Goal: Use online tool/utility: Utilize a website feature to perform a specific function

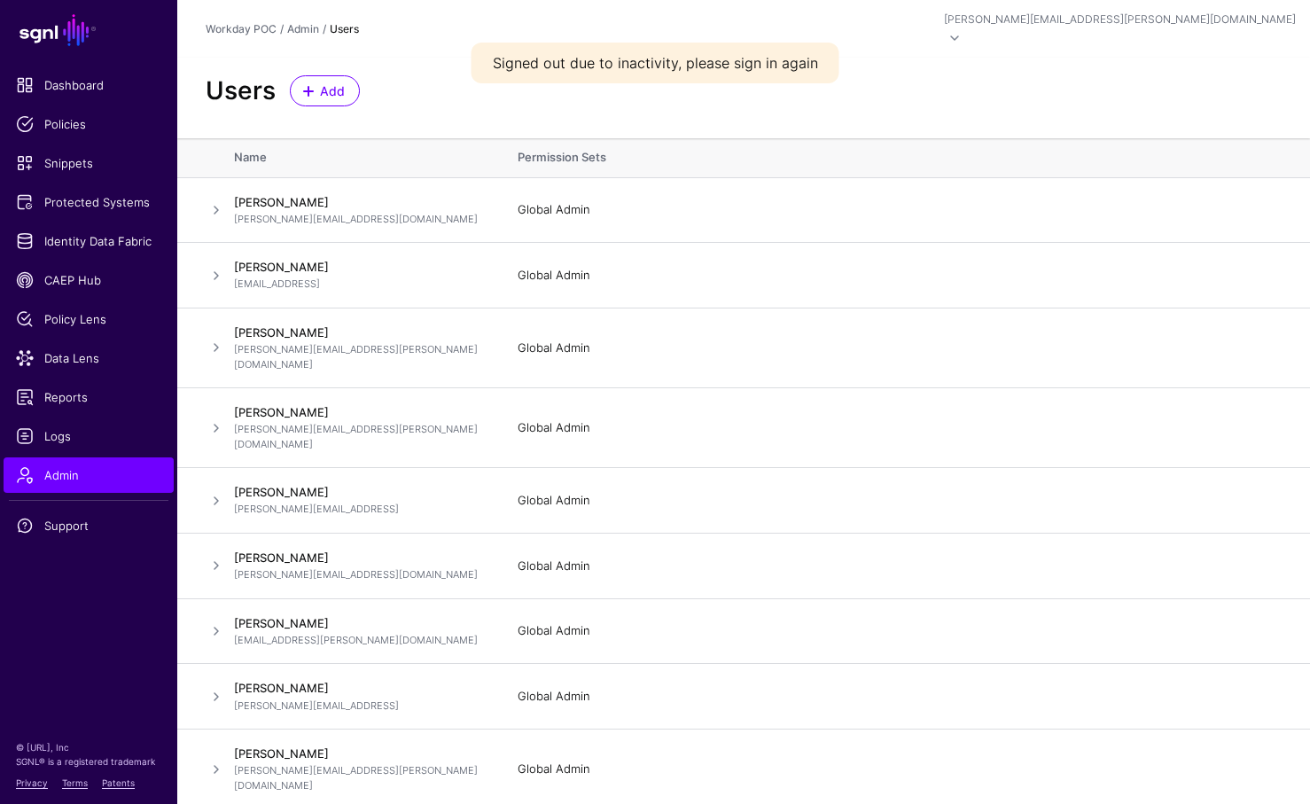
scroll to position [120, 0]
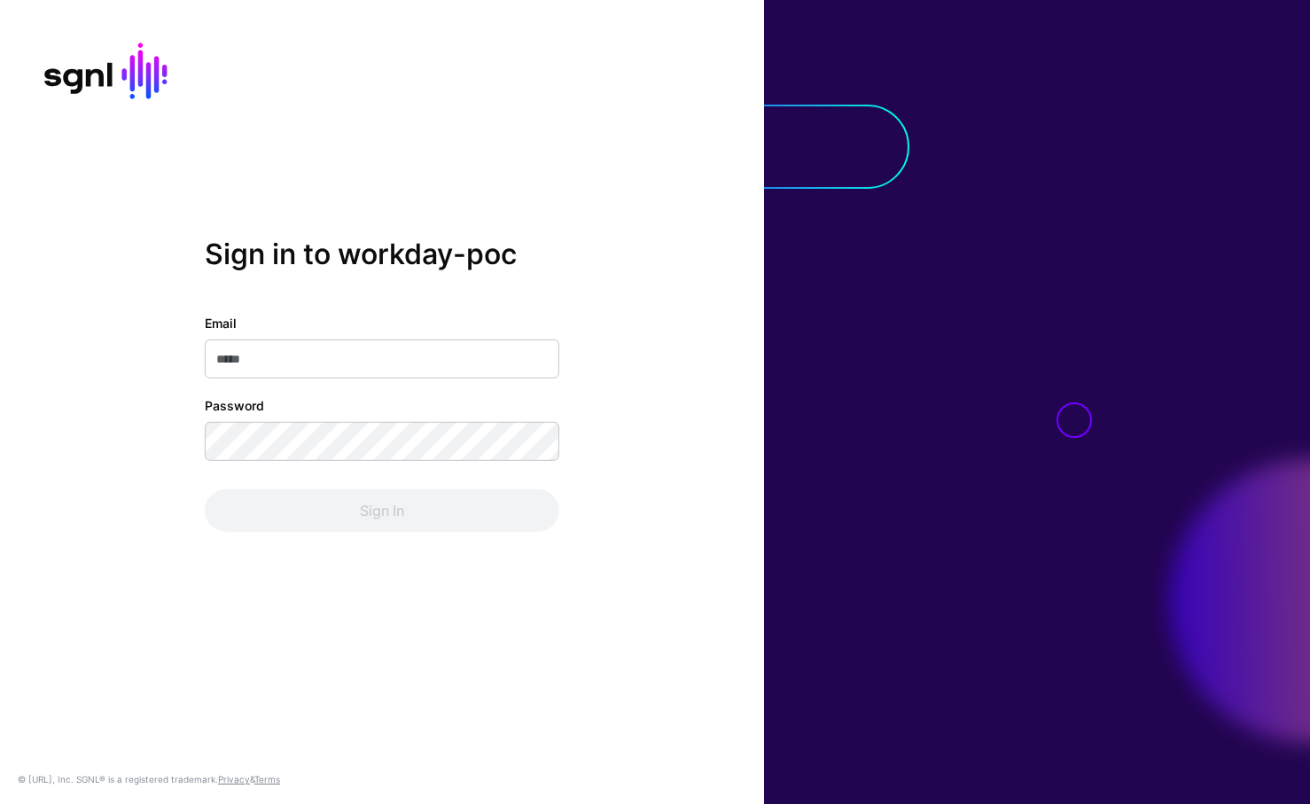
click at [317, 358] on input "Email" at bounding box center [382, 359] width 355 height 39
type input "**********"
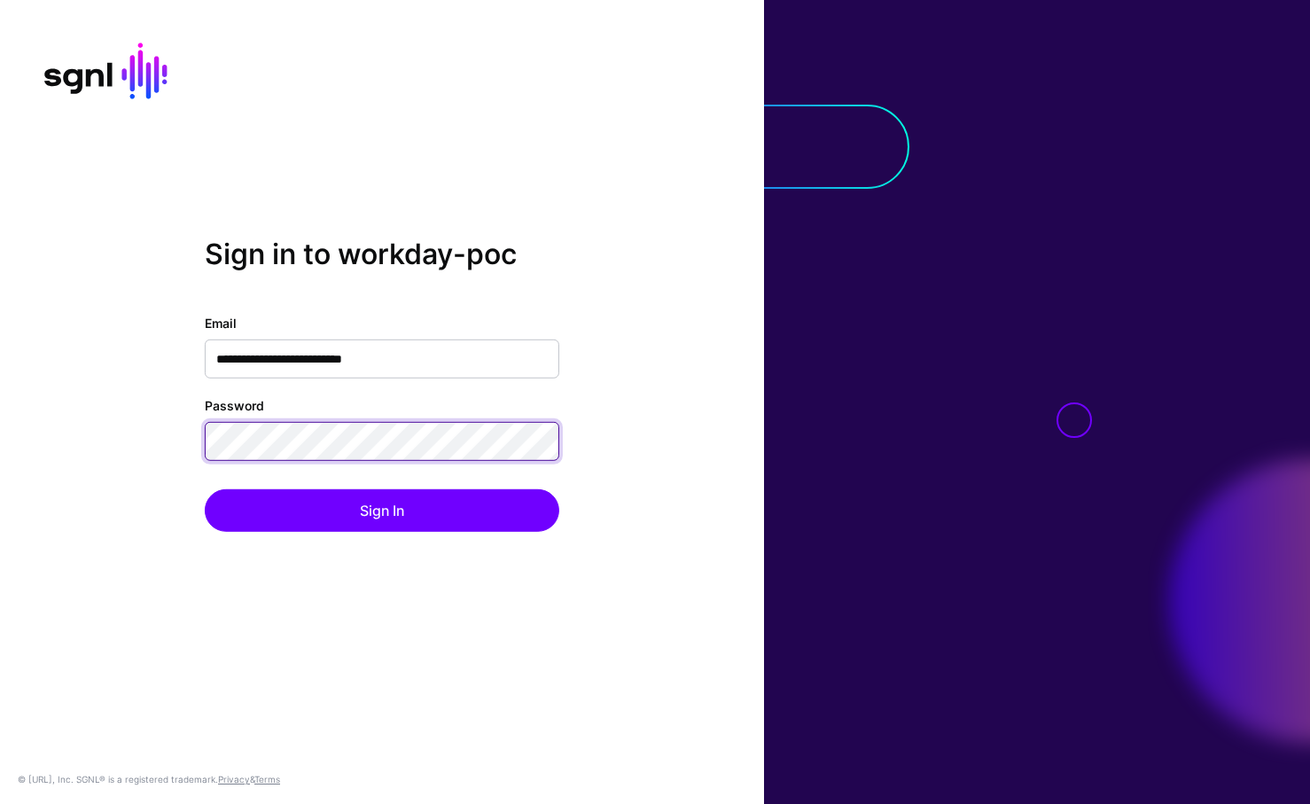
click at [382, 510] on button "Sign In" at bounding box center [382, 510] width 355 height 43
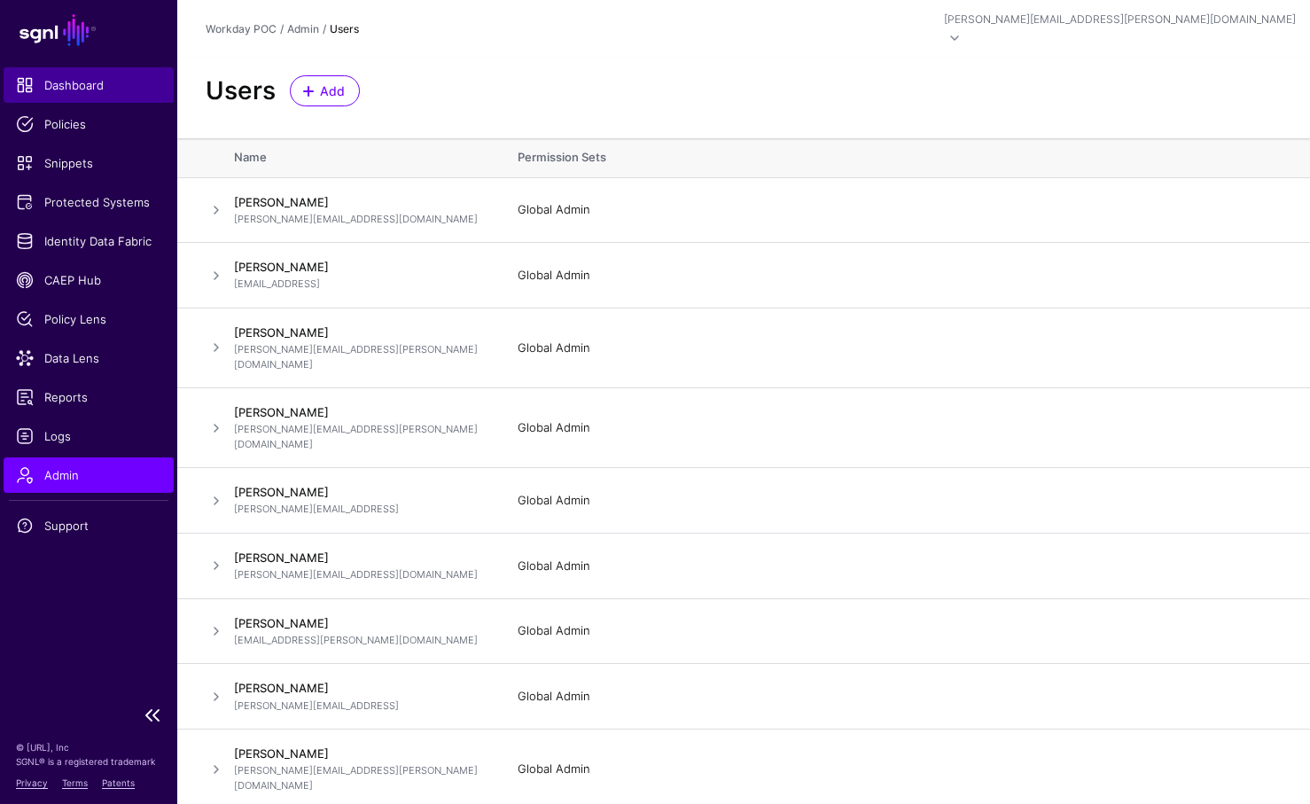
click at [74, 91] on span "Dashboard" at bounding box center [88, 85] width 145 height 18
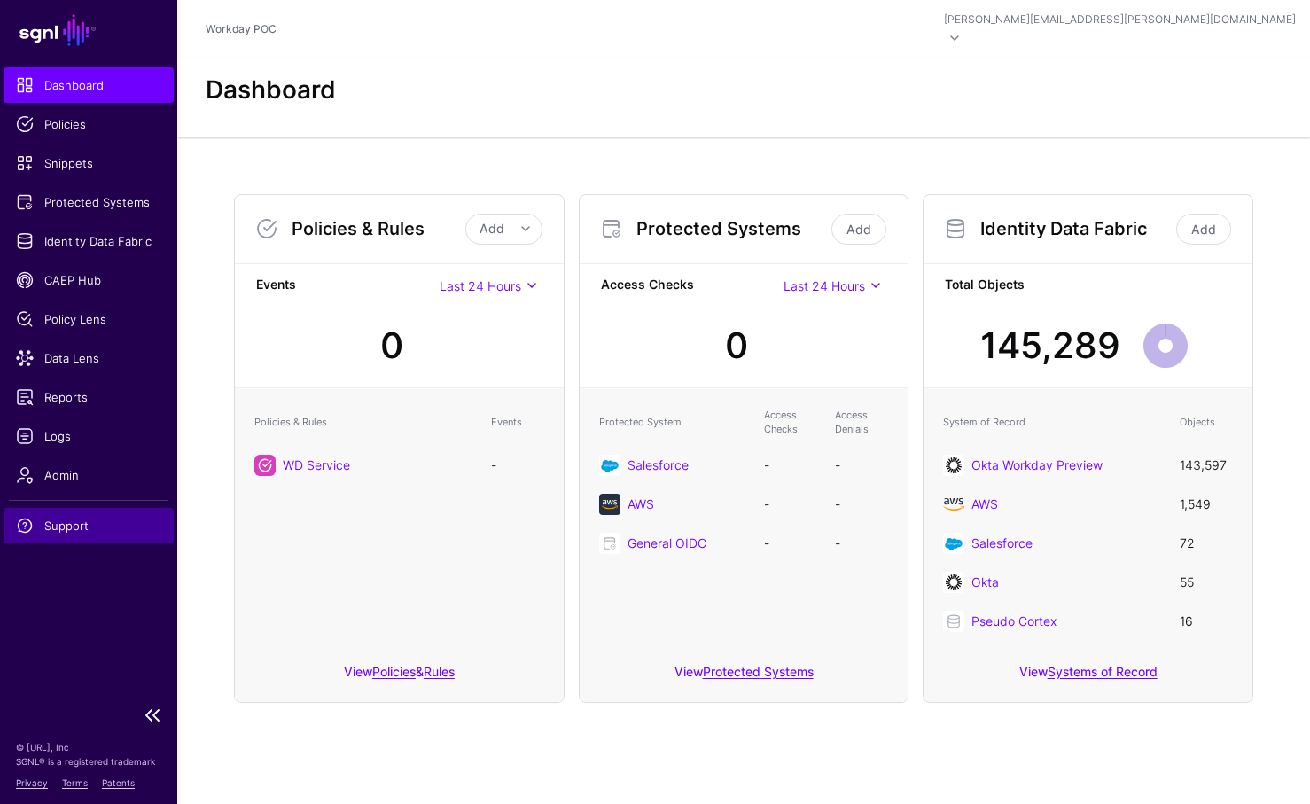
click at [66, 522] on span "Support" at bounding box center [88, 526] width 145 height 18
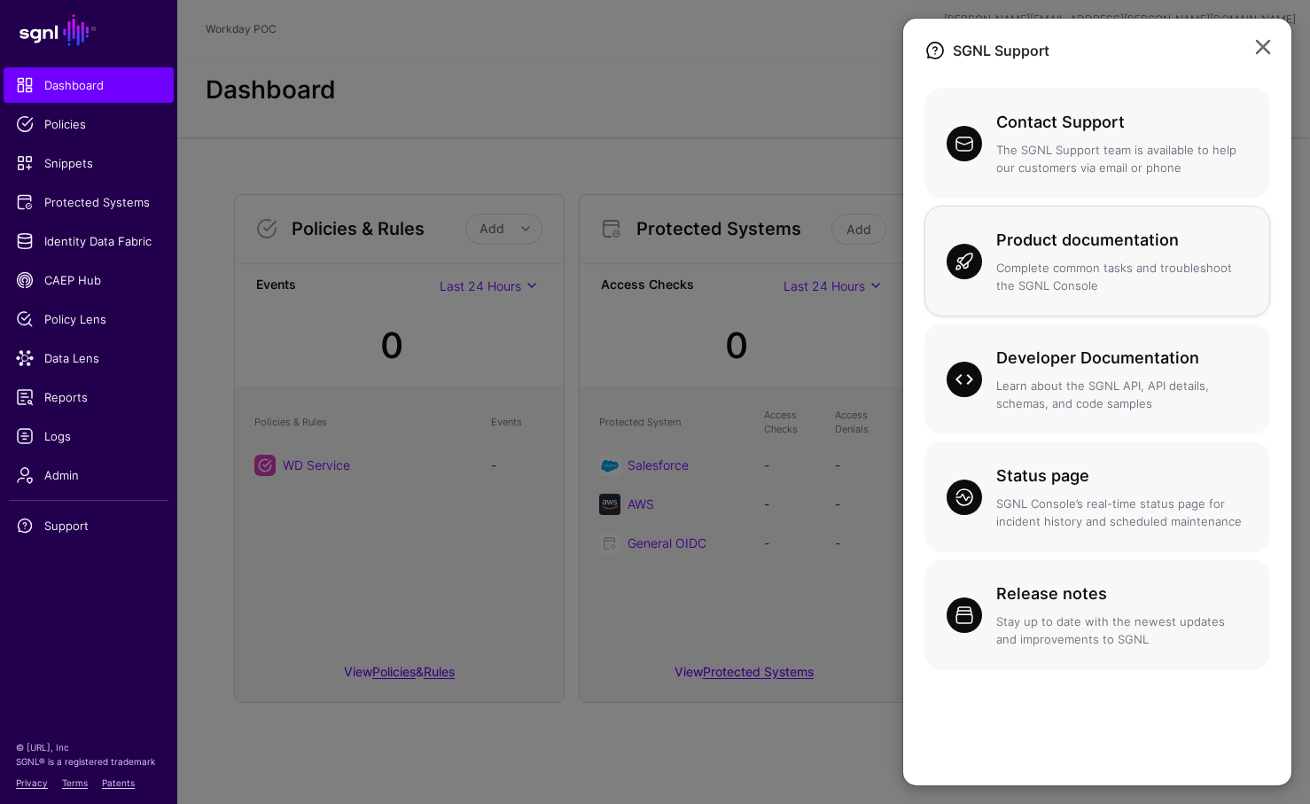
click at [1078, 234] on h3 "Product documentation" at bounding box center [1123, 240] width 252 height 25
click at [66, 473] on ngb-modal-window "SGNL Support Contact Support The SGNL Support team is available to help our cus…" at bounding box center [655, 402] width 1310 height 804
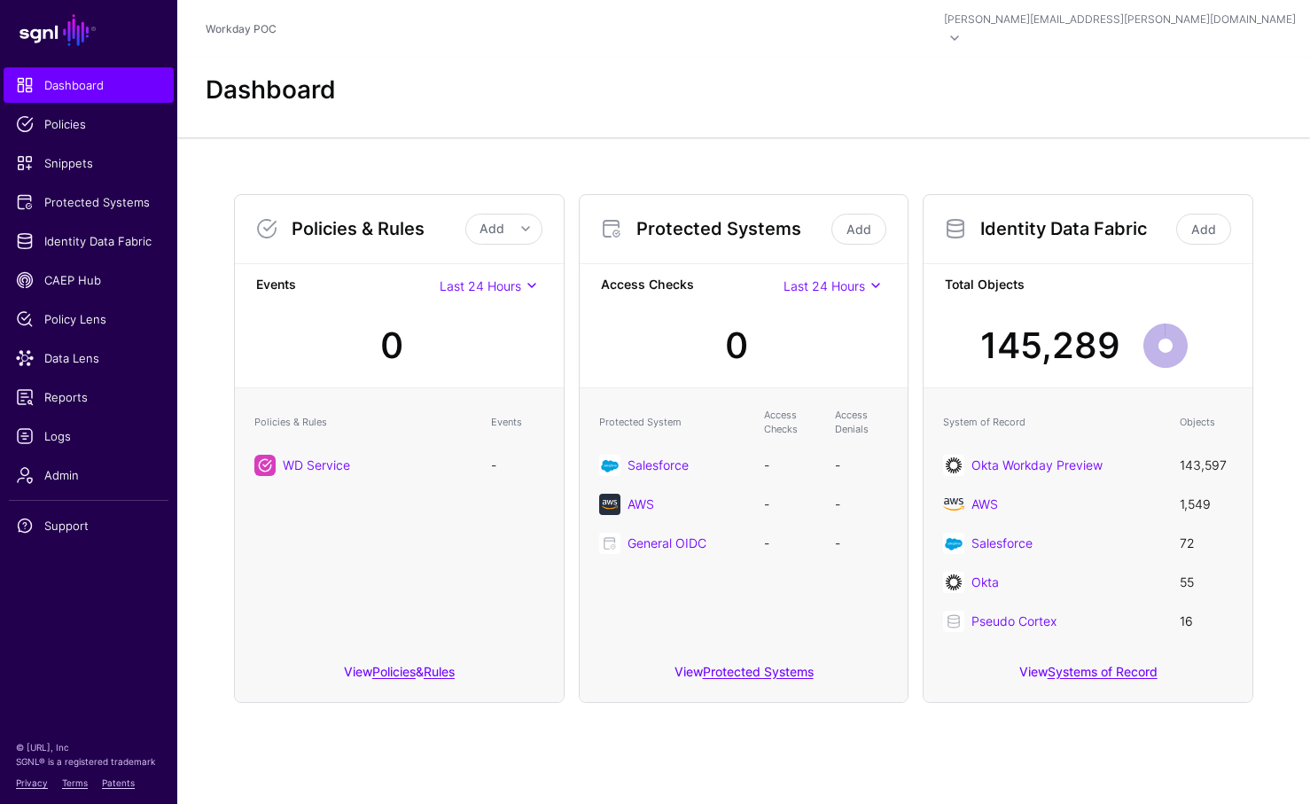
click at [53, 473] on span "Admin" at bounding box center [88, 475] width 145 height 18
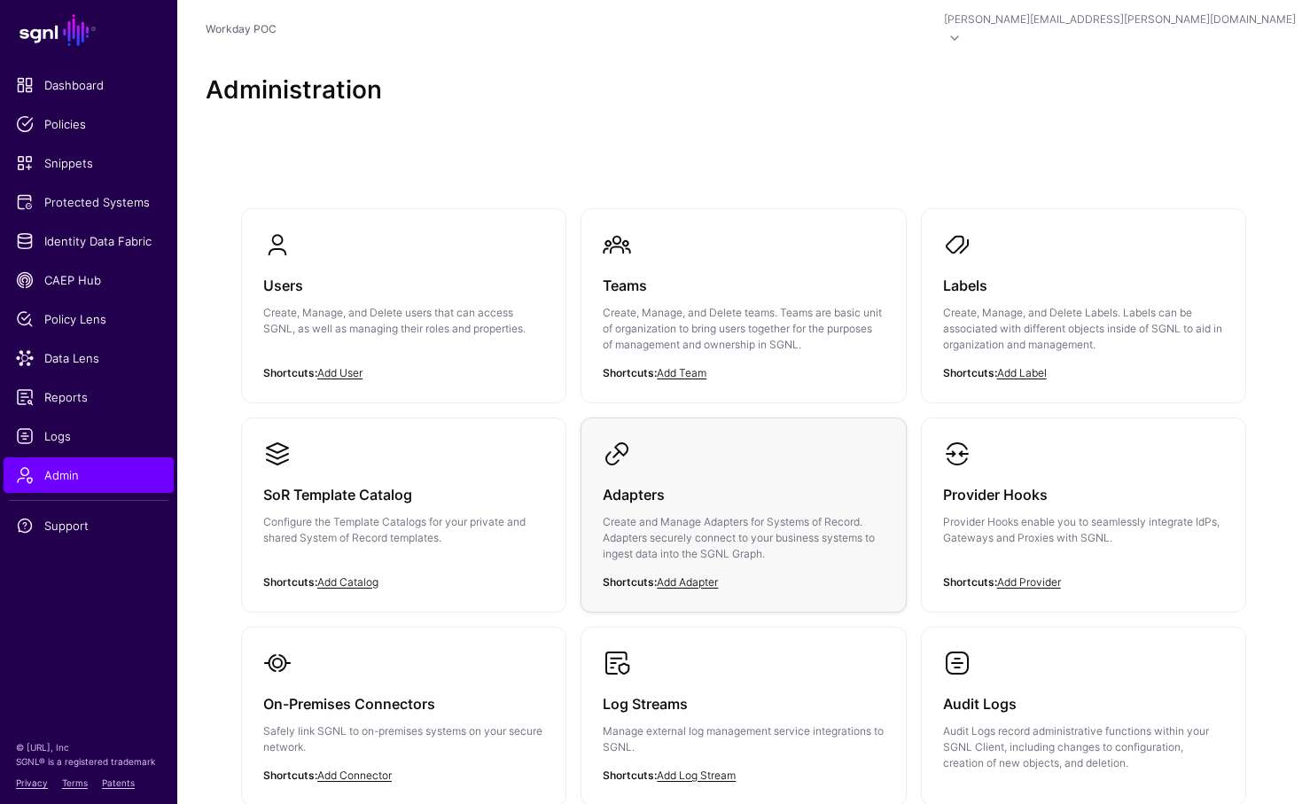
click at [833, 437] on link "Adapters Create and Manage Adapters for Systems of Record. Adapters securely co…" at bounding box center [744, 514] width 324 height 193
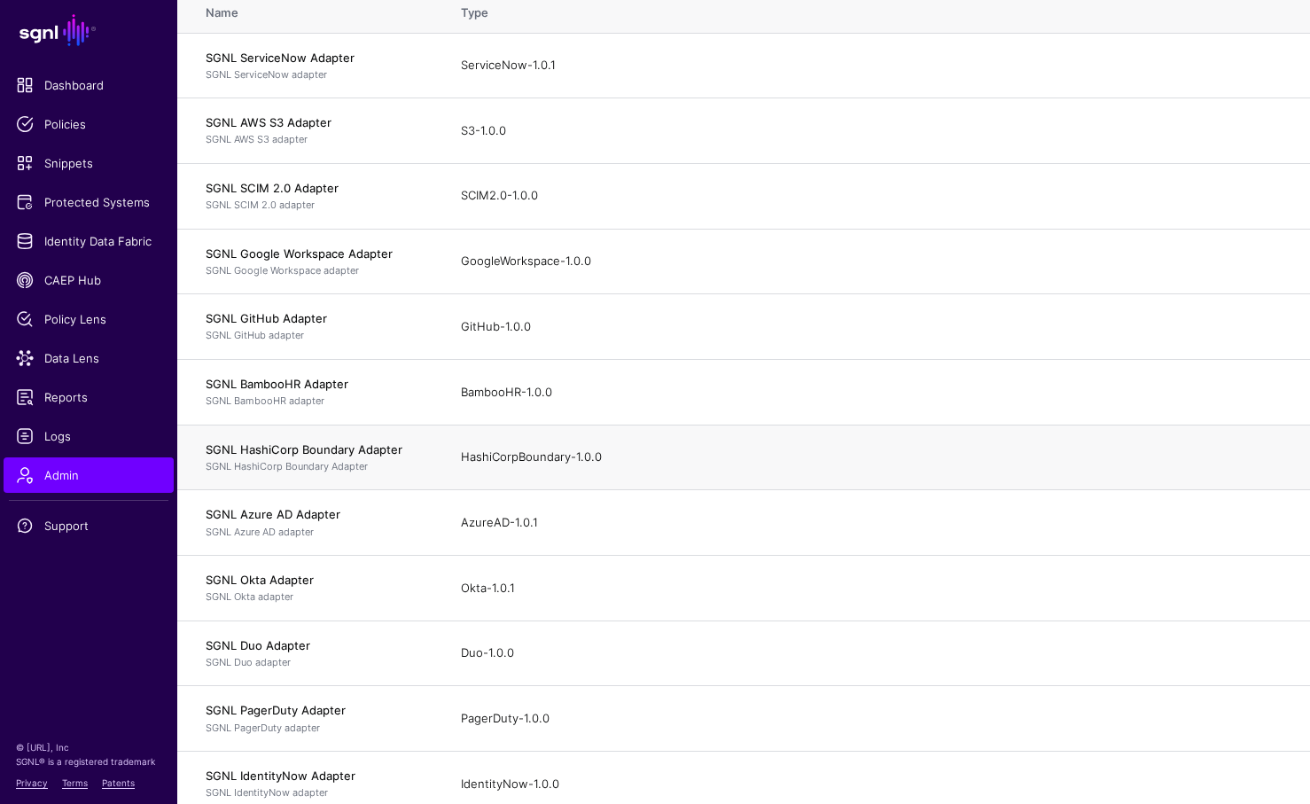
scroll to position [198, 0]
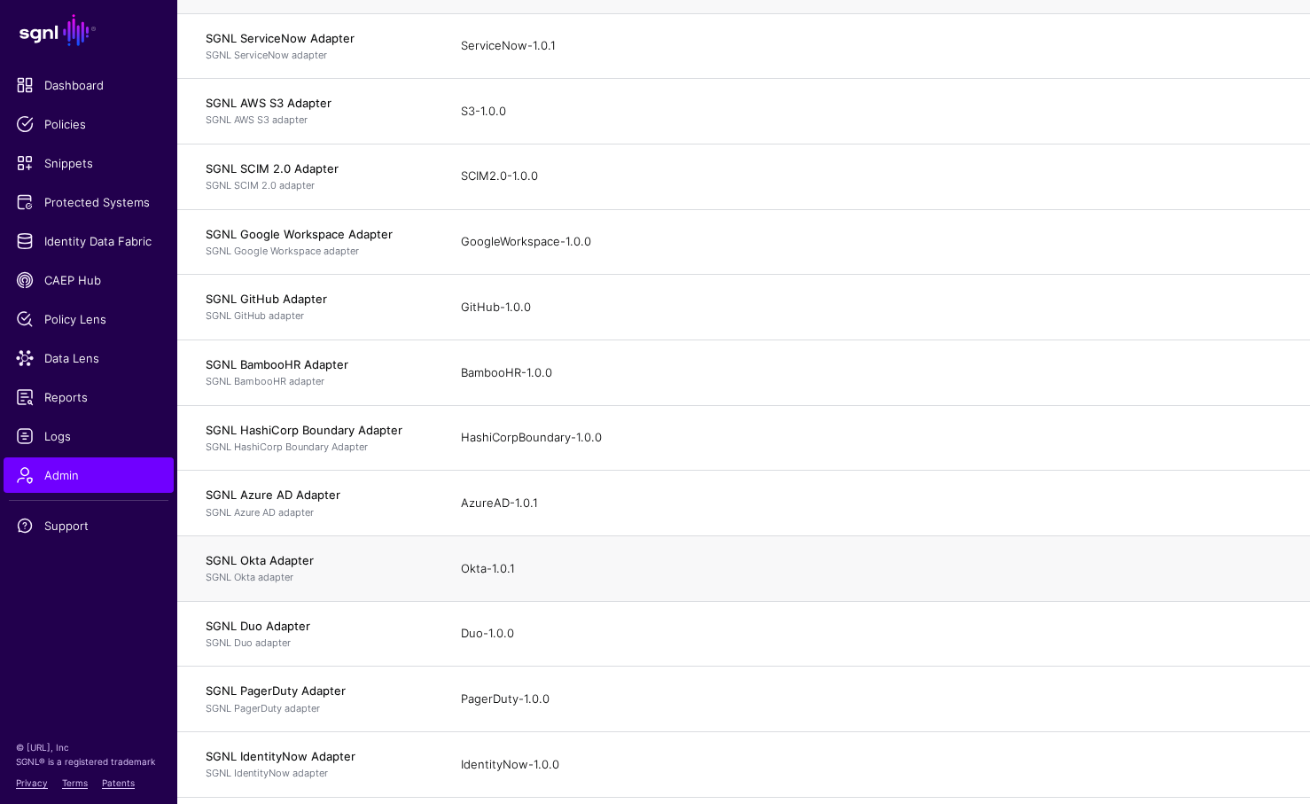
click at [291, 552] on h4 "SGNL Okta Adapter" at bounding box center [316, 560] width 220 height 16
click at [487, 560] on div "Okta-1.0.1" at bounding box center [871, 569] width 821 height 18
click at [258, 552] on h4 "SGNL Okta Adapter" at bounding box center [316, 560] width 220 height 16
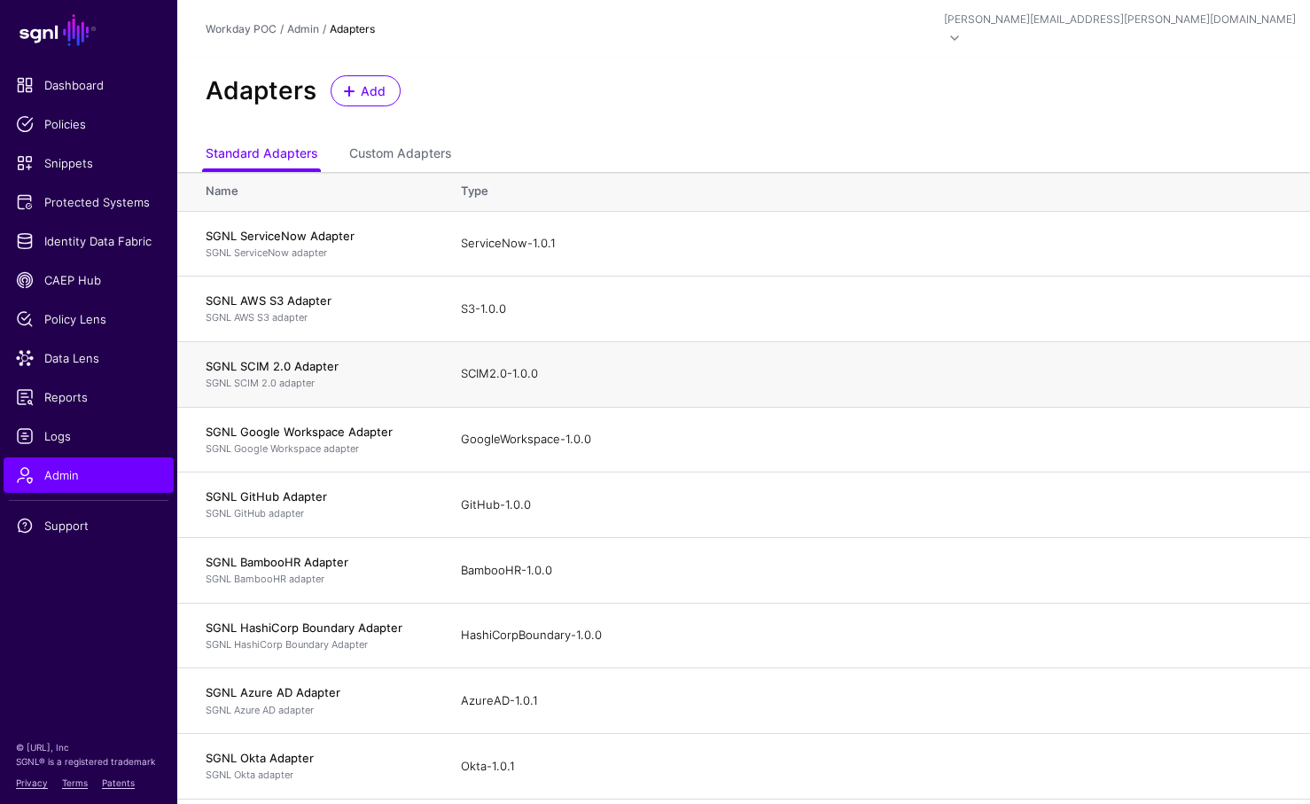
scroll to position [0, 0]
click at [407, 138] on link "Custom Adapters" at bounding box center [400, 155] width 102 height 34
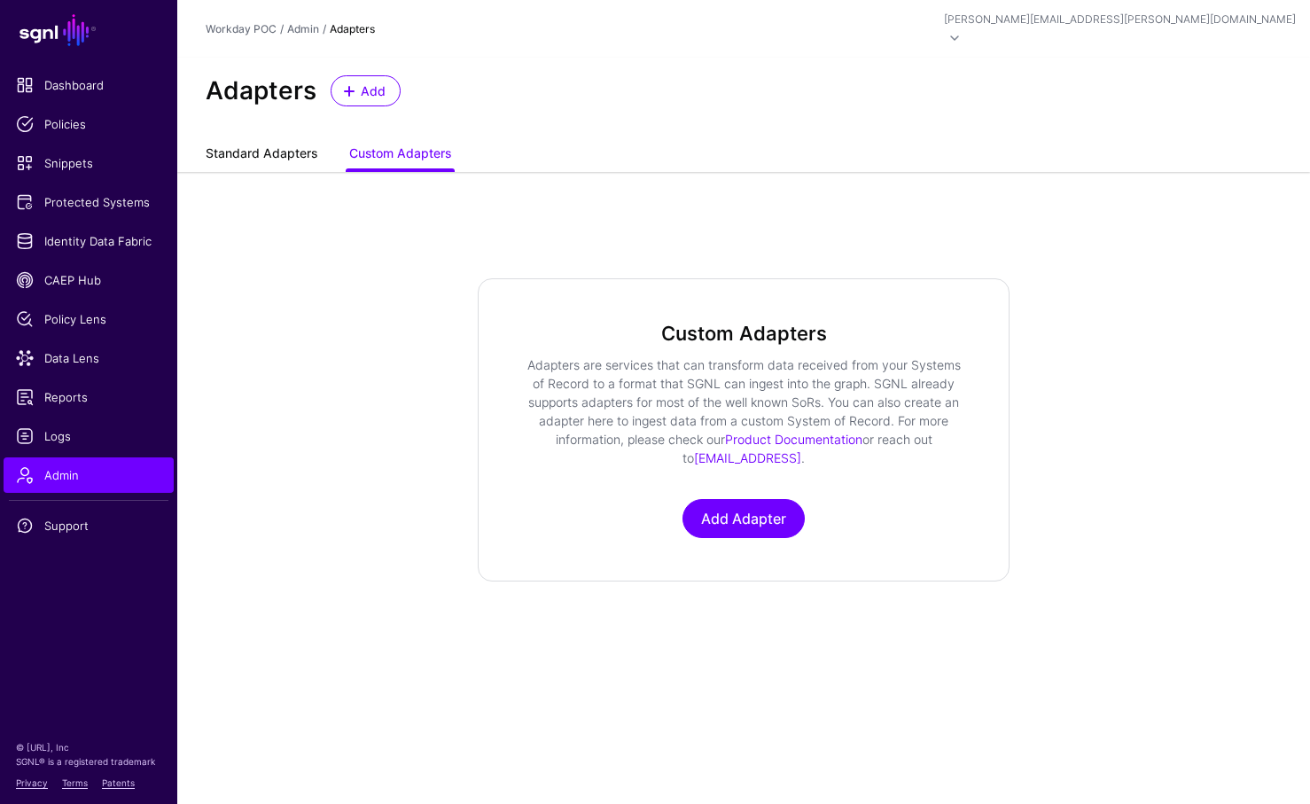
click at [282, 138] on link "Standard Adapters" at bounding box center [262, 155] width 112 height 34
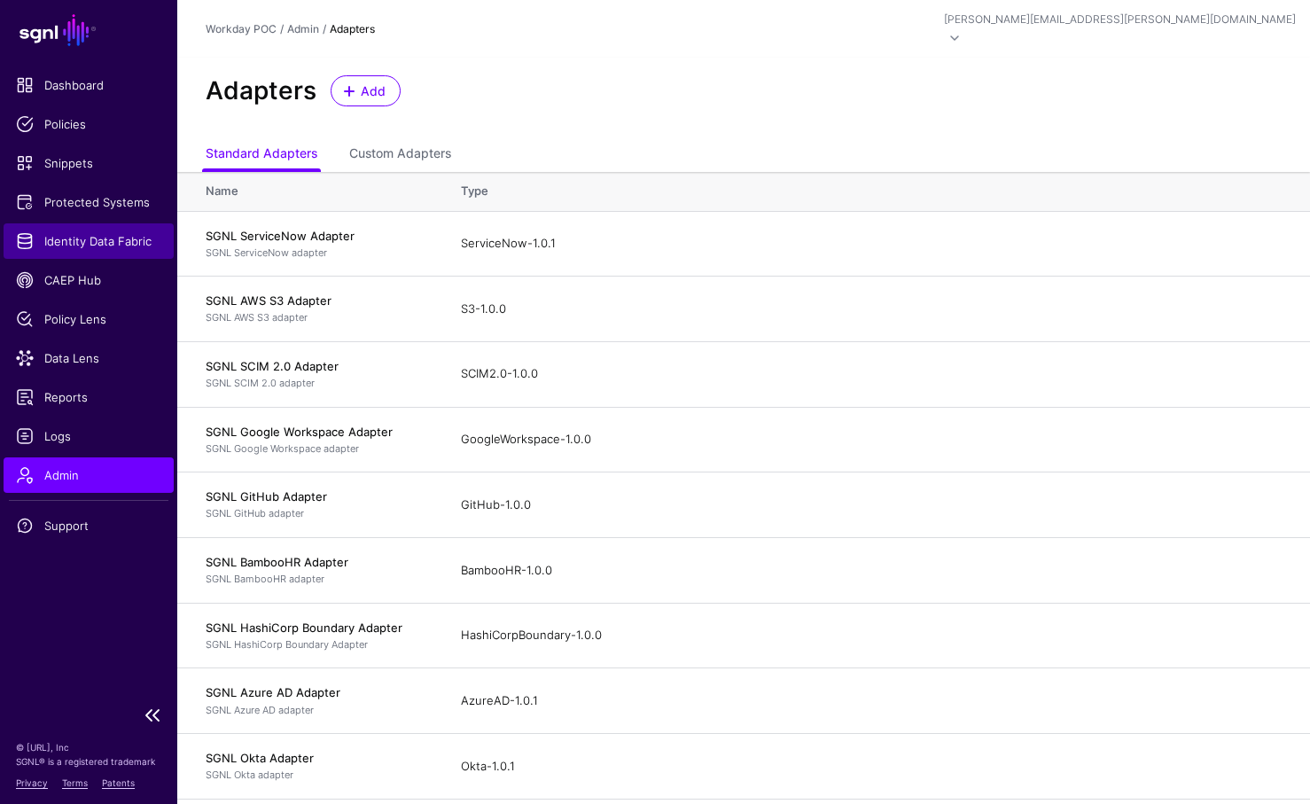
click at [77, 240] on span "Identity Data Fabric" at bounding box center [88, 241] width 145 height 18
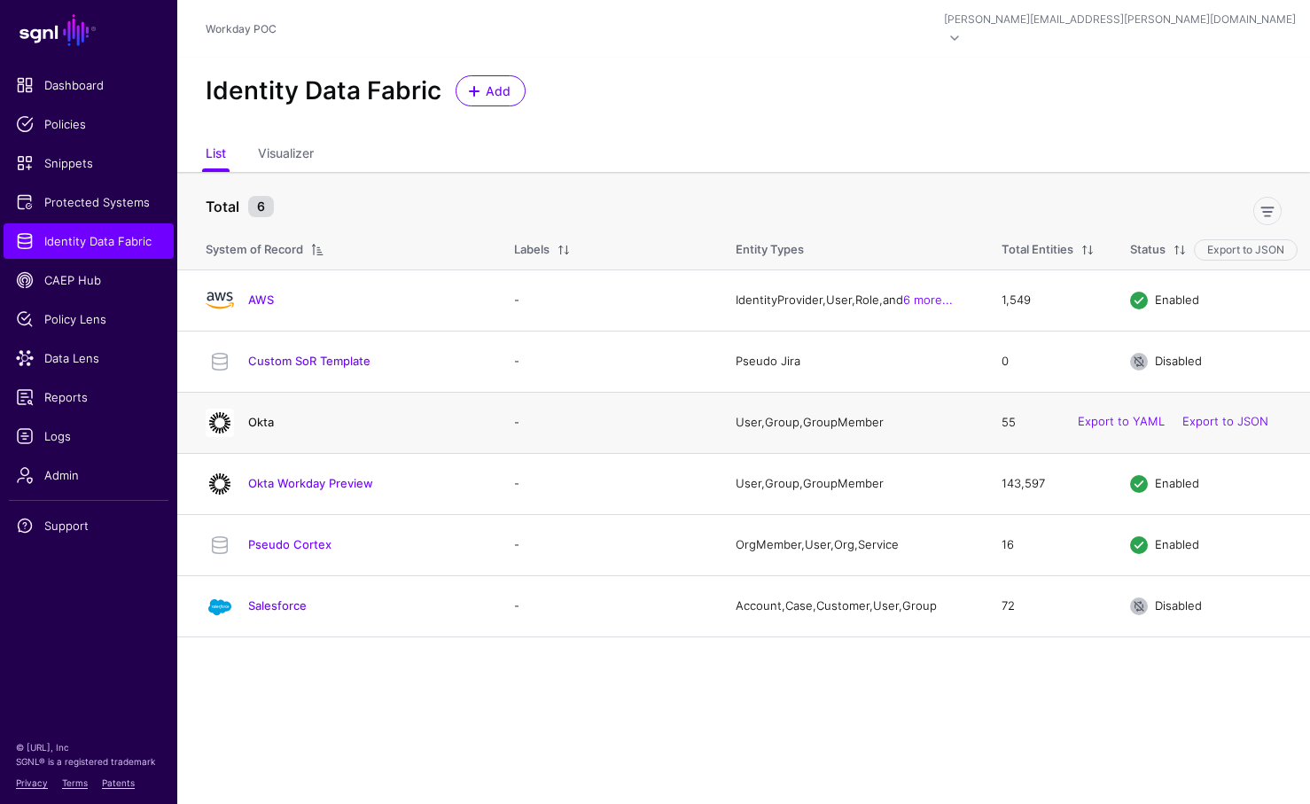
click at [263, 415] on link "Okta" at bounding box center [261, 422] width 26 height 14
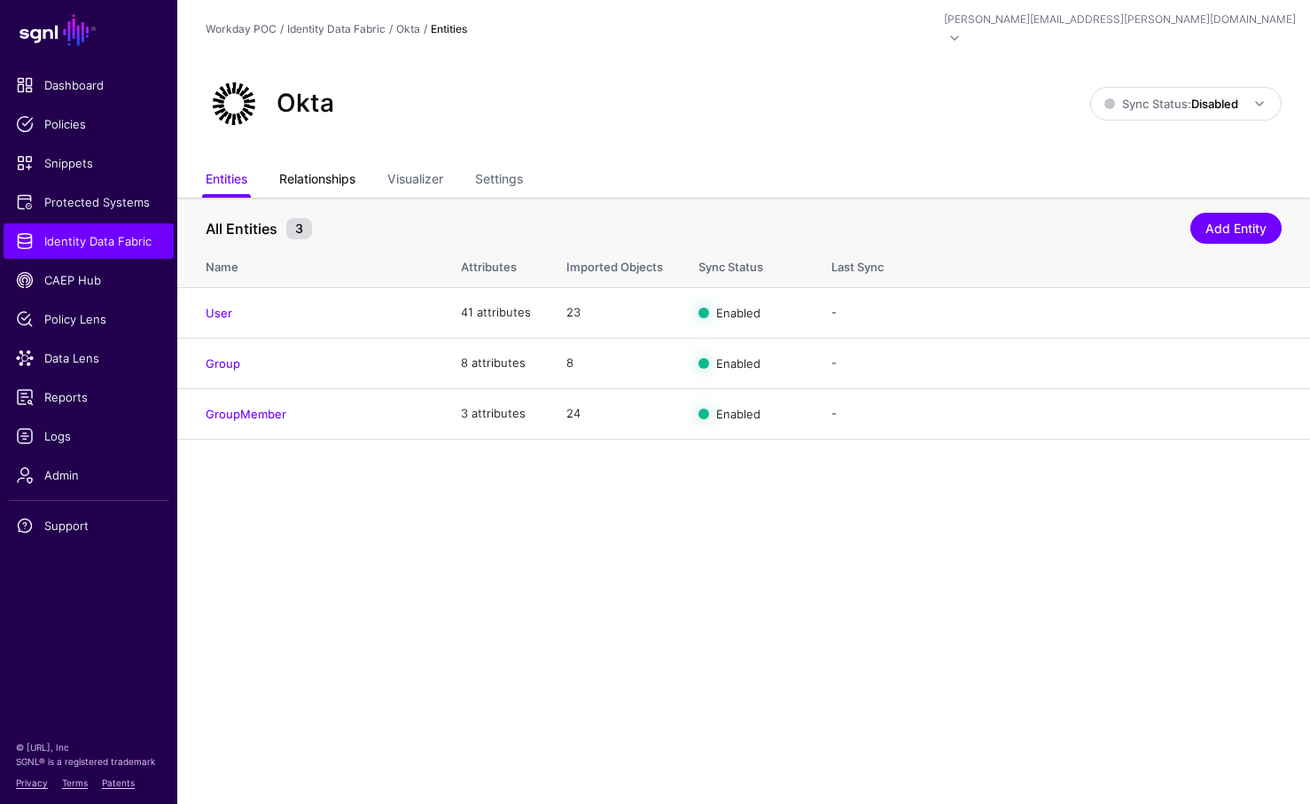
click at [315, 164] on link "Relationships" at bounding box center [317, 181] width 76 height 34
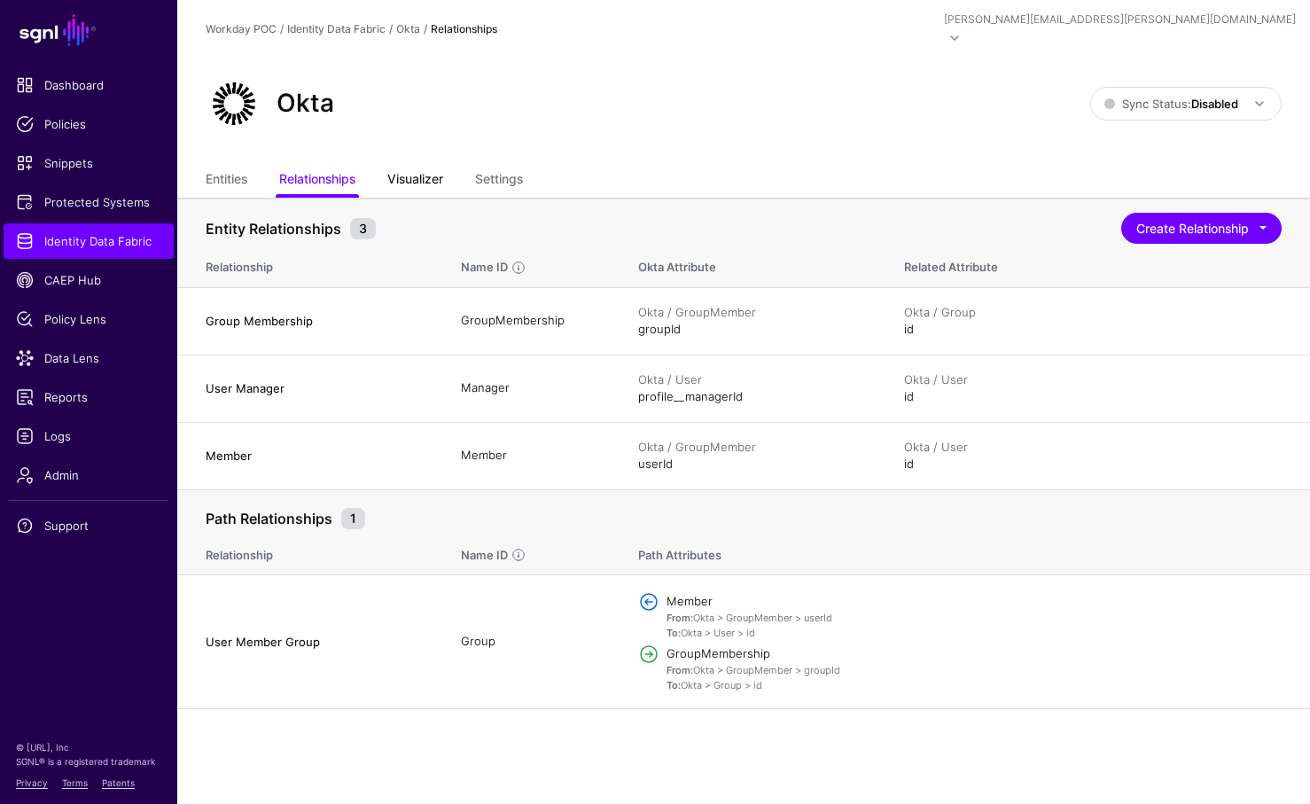
click at [412, 164] on link "Visualizer" at bounding box center [415, 181] width 56 height 34
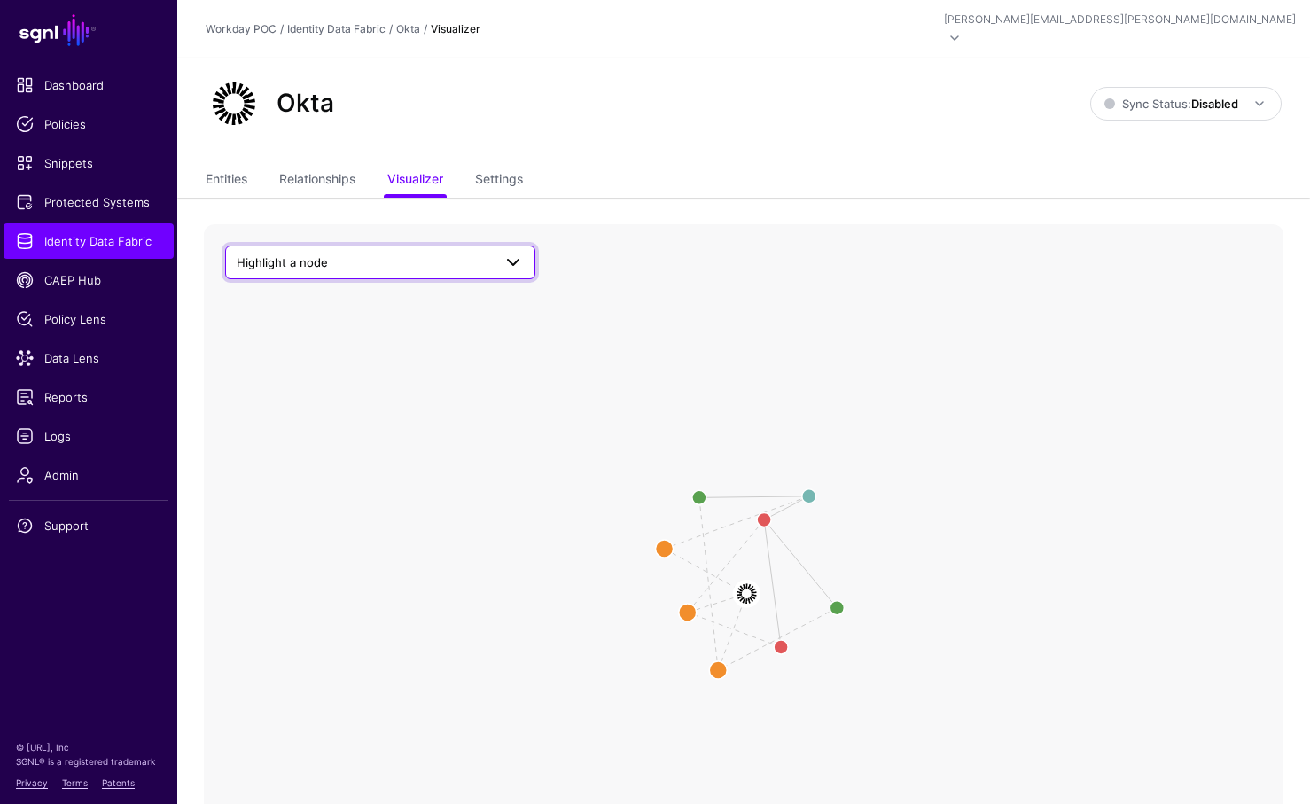
click at [509, 252] on span at bounding box center [513, 262] width 21 height 21
click at [725, 352] on icon "User Member Group User Manager Group Membership Member Okta Okta User User id i…" at bounding box center [744, 578] width 1080 height 709
click at [747, 580] on image at bounding box center [746, 593] width 53 height 53
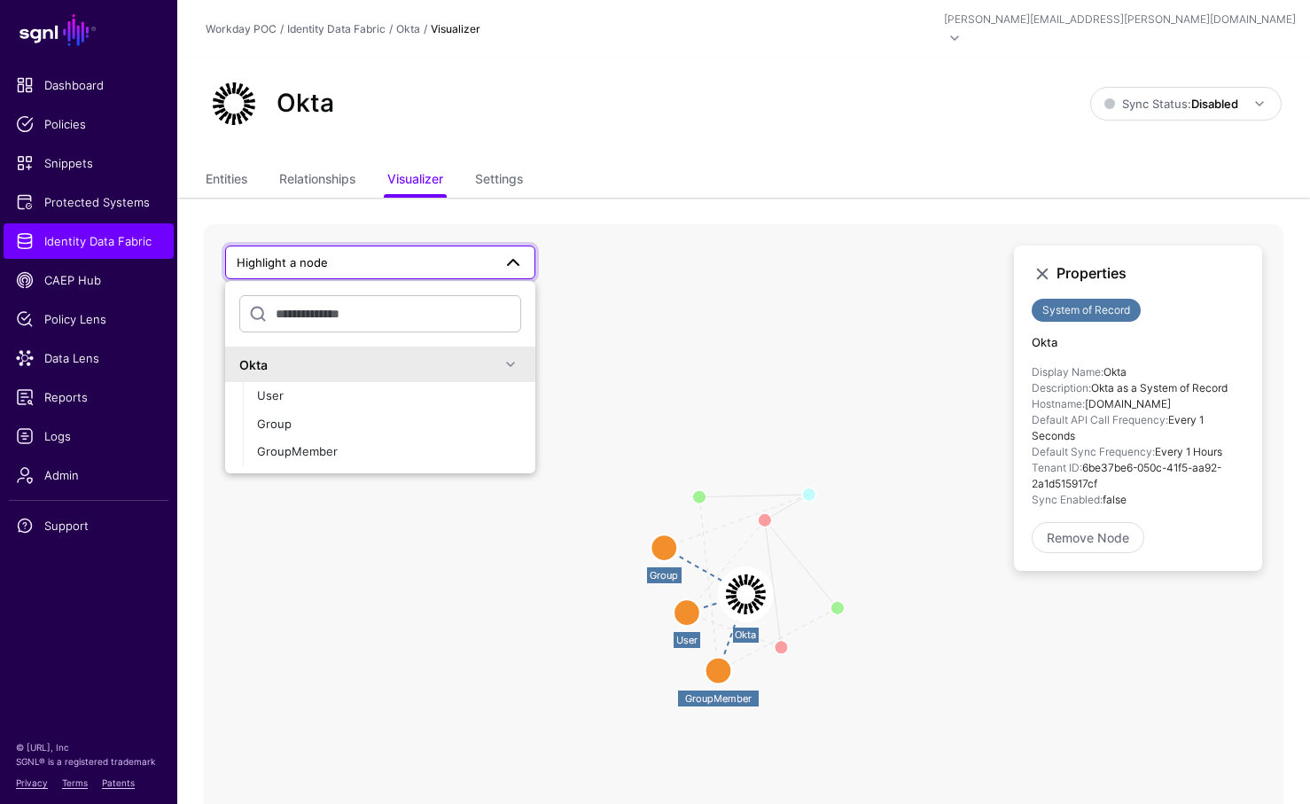
click at [865, 533] on icon "Member Group Membership User Manager User Member Group userId userId groupId gr…" at bounding box center [744, 578] width 1080 height 709
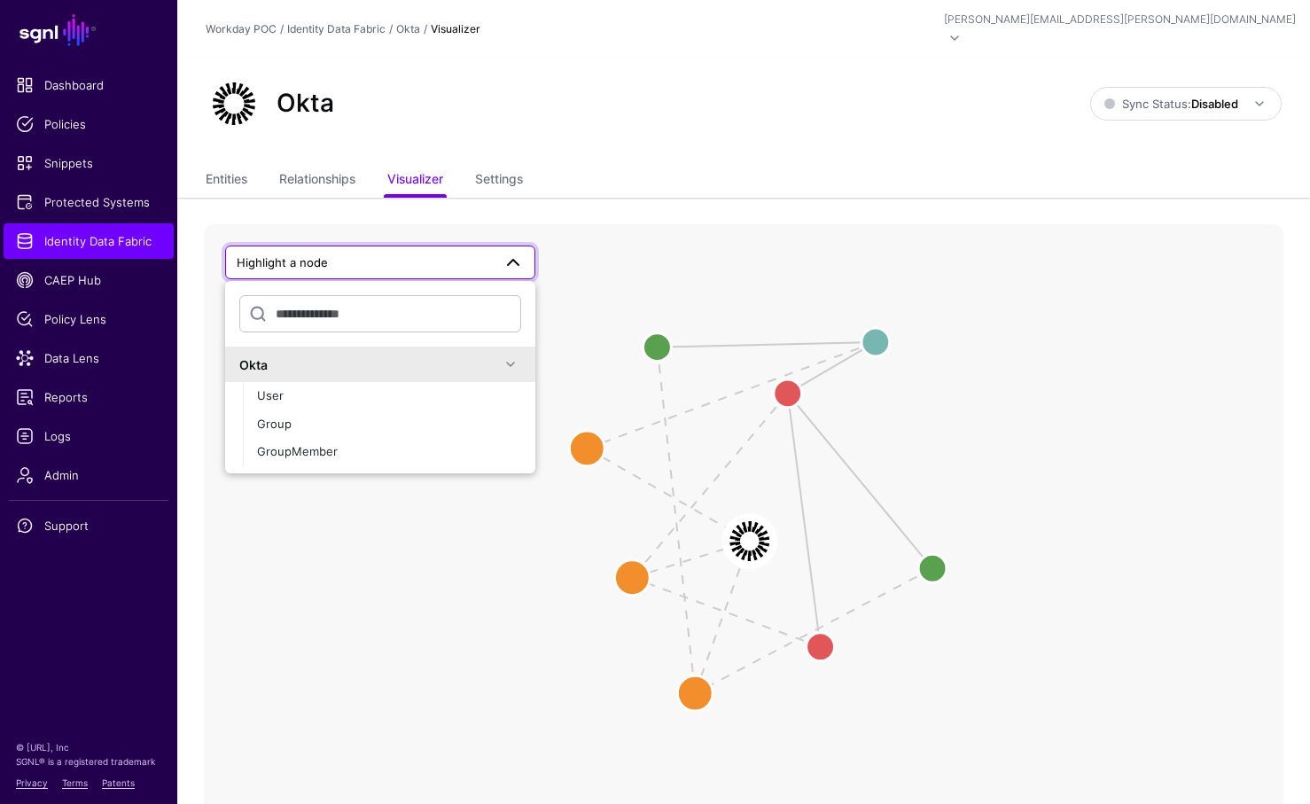
drag, startPoint x: 771, startPoint y: 526, endPoint x: 923, endPoint y: 401, distance: 196.5
click at [923, 401] on icon "Member Group Membership User Manager User Member Group userId userId groupId gr…" at bounding box center [744, 578] width 1080 height 709
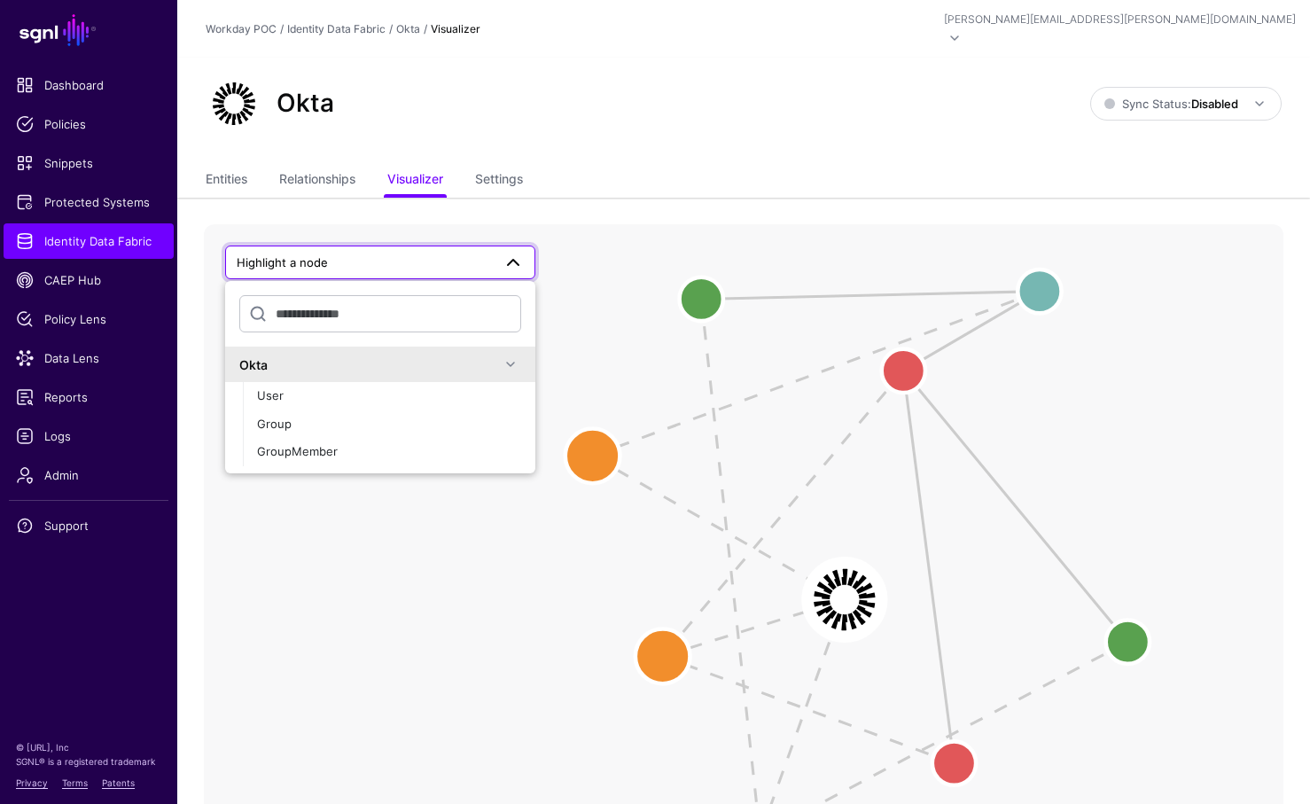
drag, startPoint x: 906, startPoint y: 456, endPoint x: 1072, endPoint y: 449, distance: 165.9
click at [1072, 449] on icon "Member Group Membership User Manager User Member Group userId userId groupId gr…" at bounding box center [744, 578] width 1080 height 709
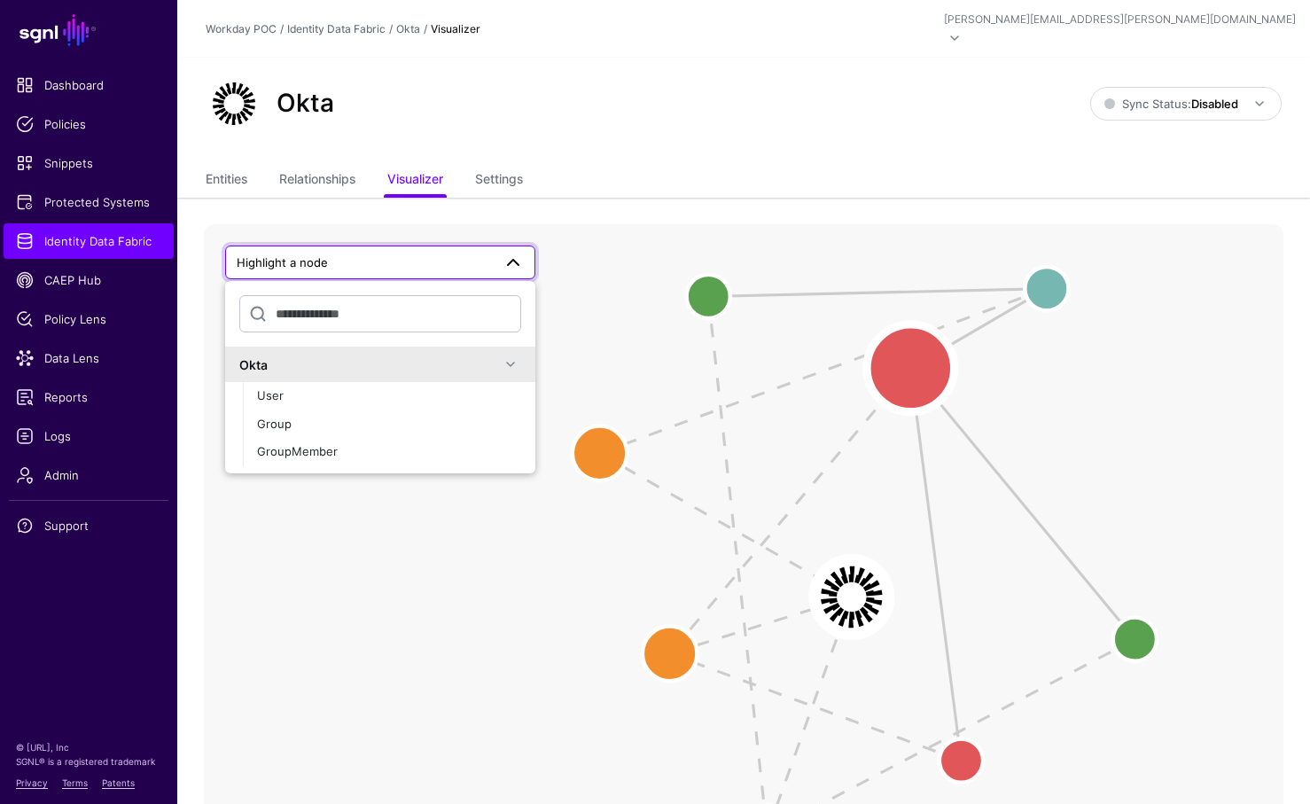
click at [912, 341] on circle at bounding box center [911, 368] width 88 height 88
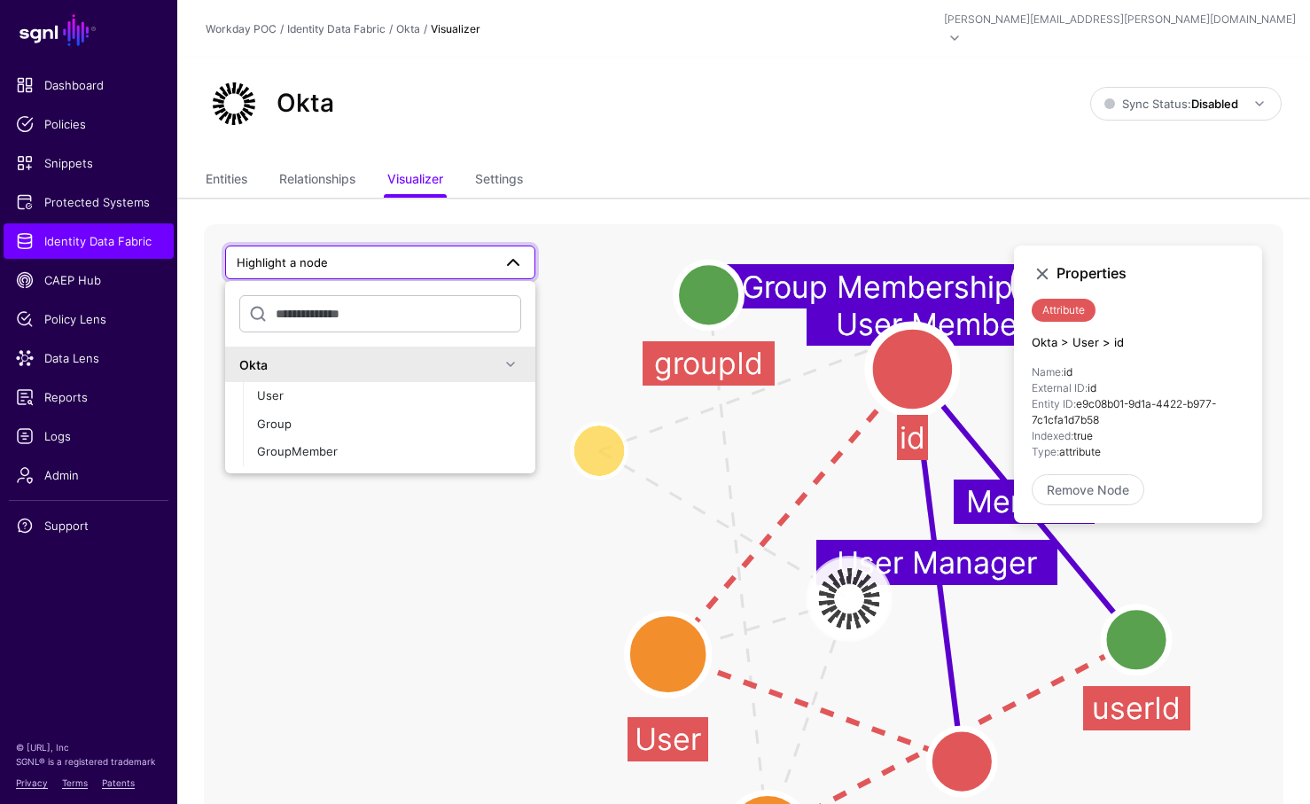
click at [1144, 612] on circle at bounding box center [1137, 640] width 66 height 66
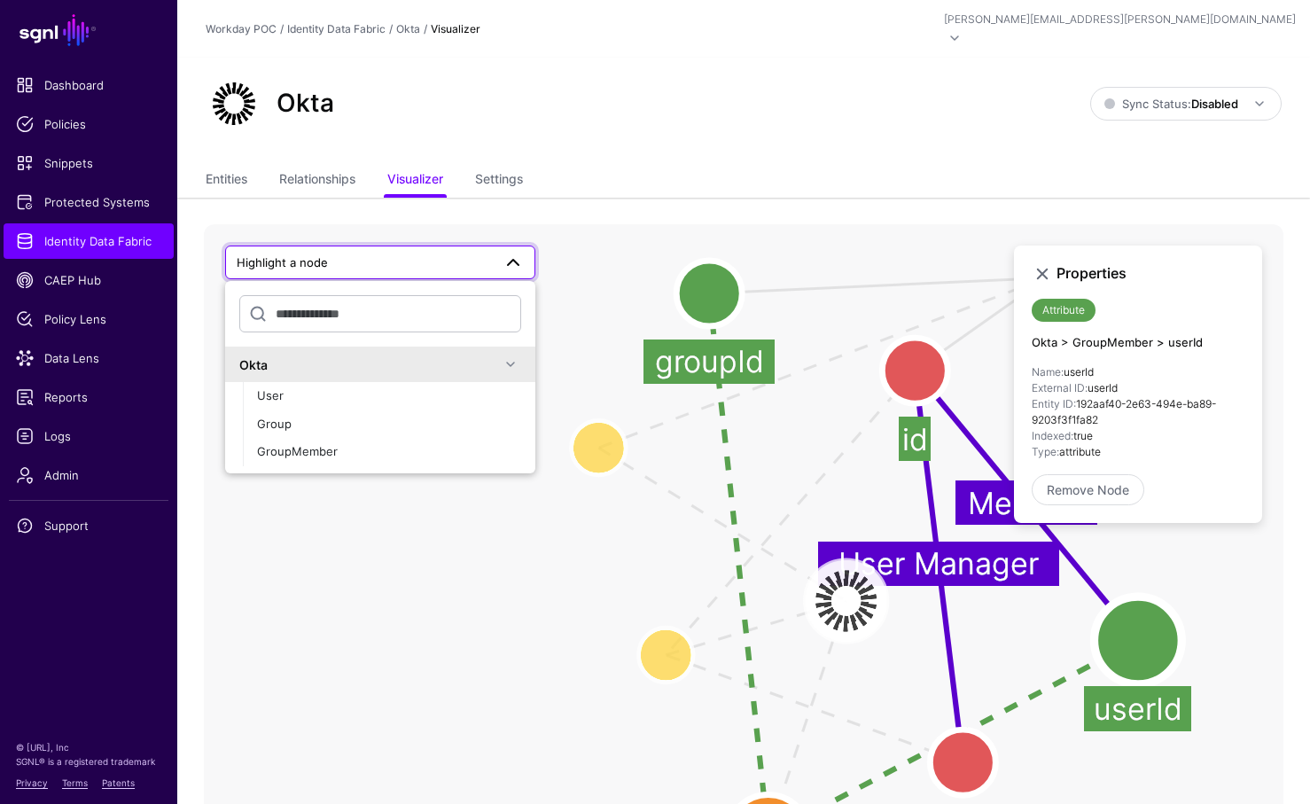
click at [952, 755] on circle at bounding box center [963, 763] width 66 height 66
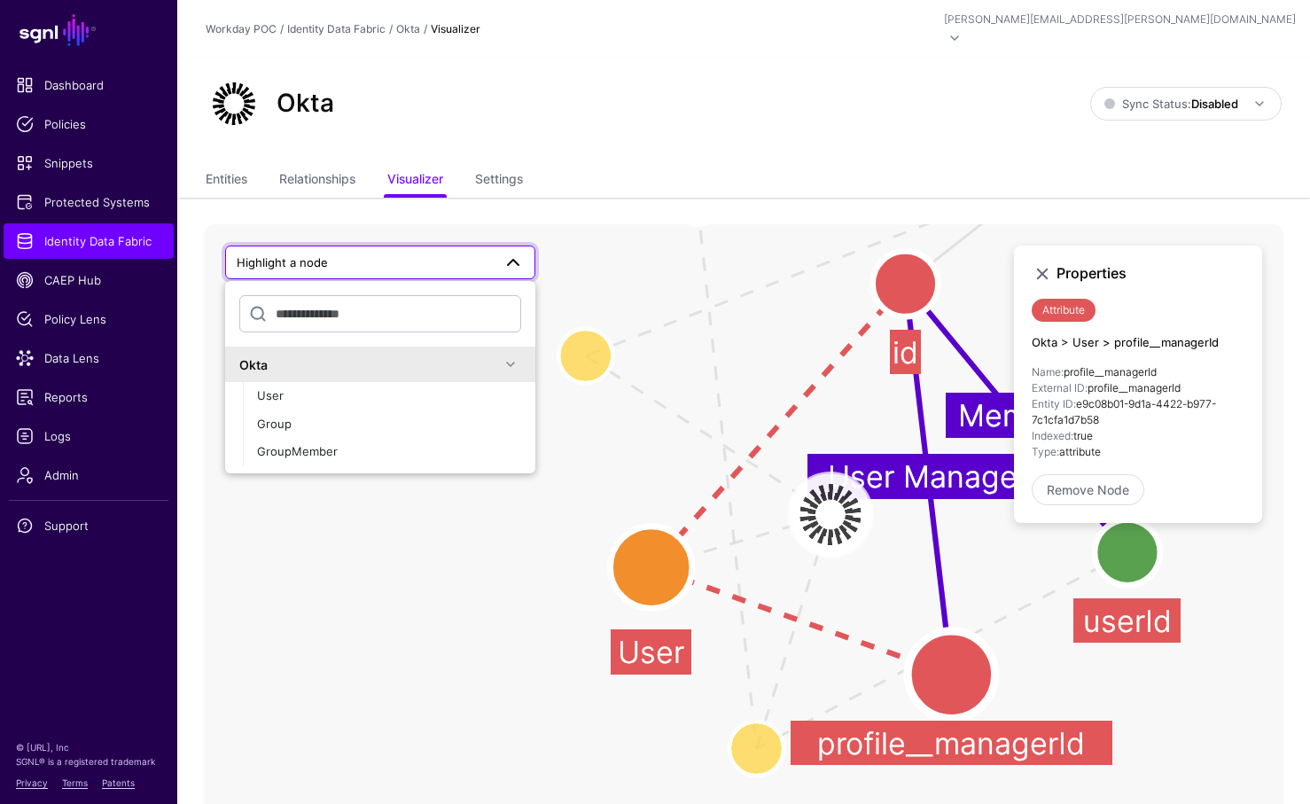
drag, startPoint x: 871, startPoint y: 672, endPoint x: 856, endPoint y: 586, distance: 87.2
click at [858, 584] on icon "User Member Group Group Membership User Manager Member GroupMember GroupMember …" at bounding box center [744, 578] width 1080 height 709
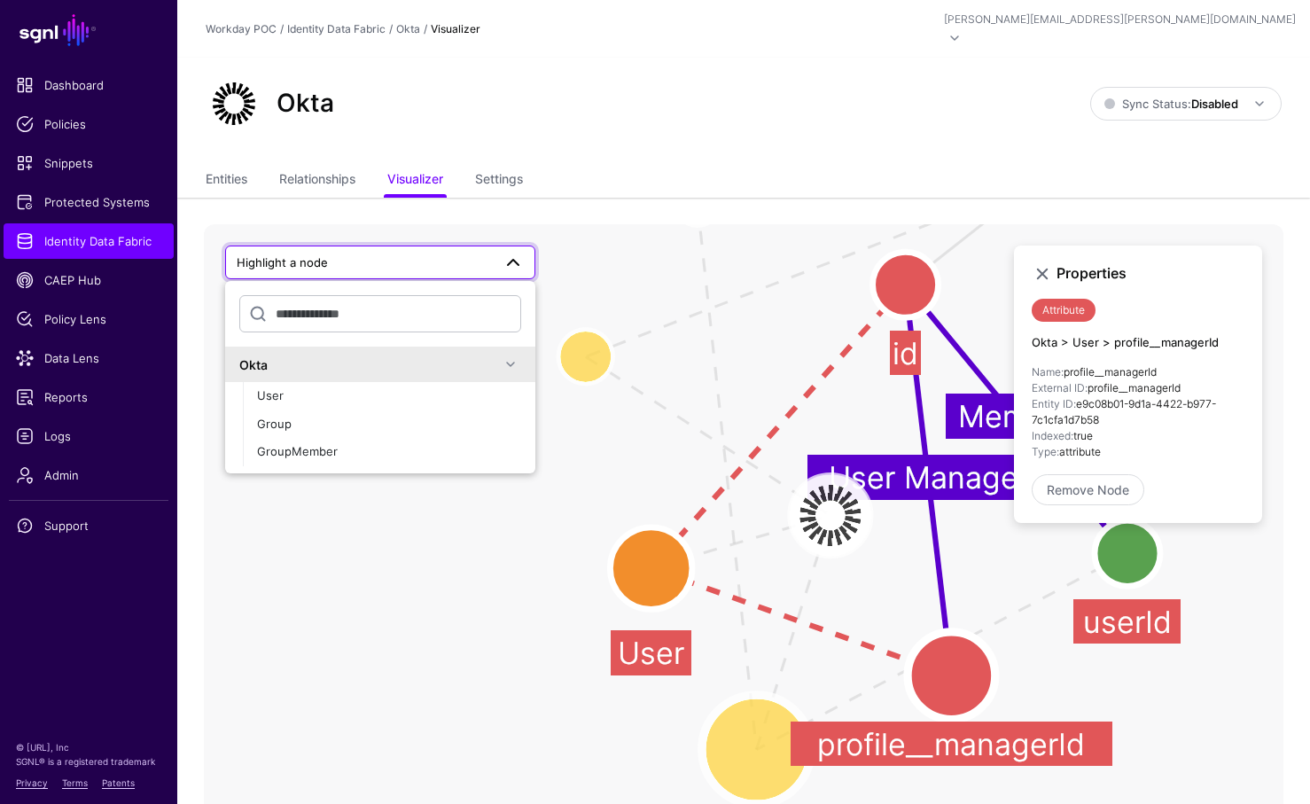
click at [757, 726] on circle at bounding box center [756, 749] width 109 height 109
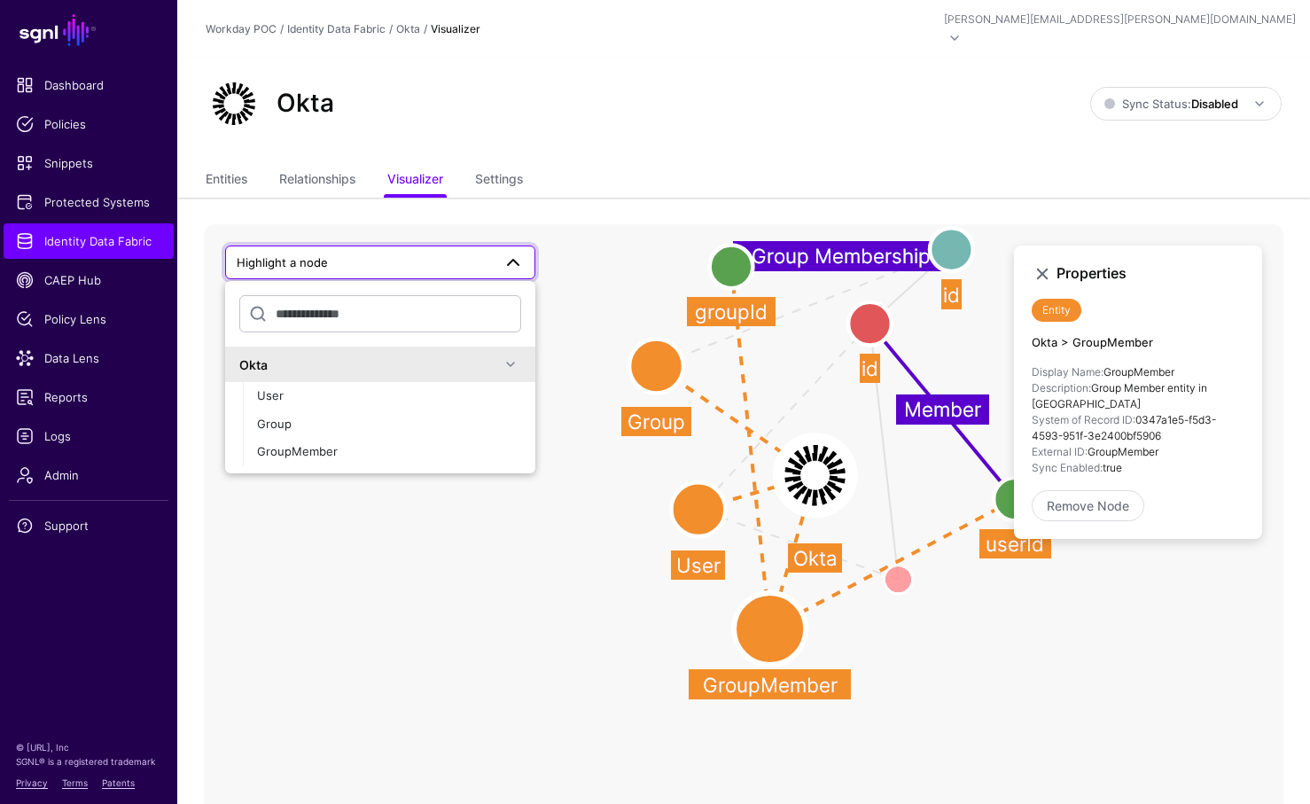
click at [822, 442] on image at bounding box center [815, 474] width 81 height 81
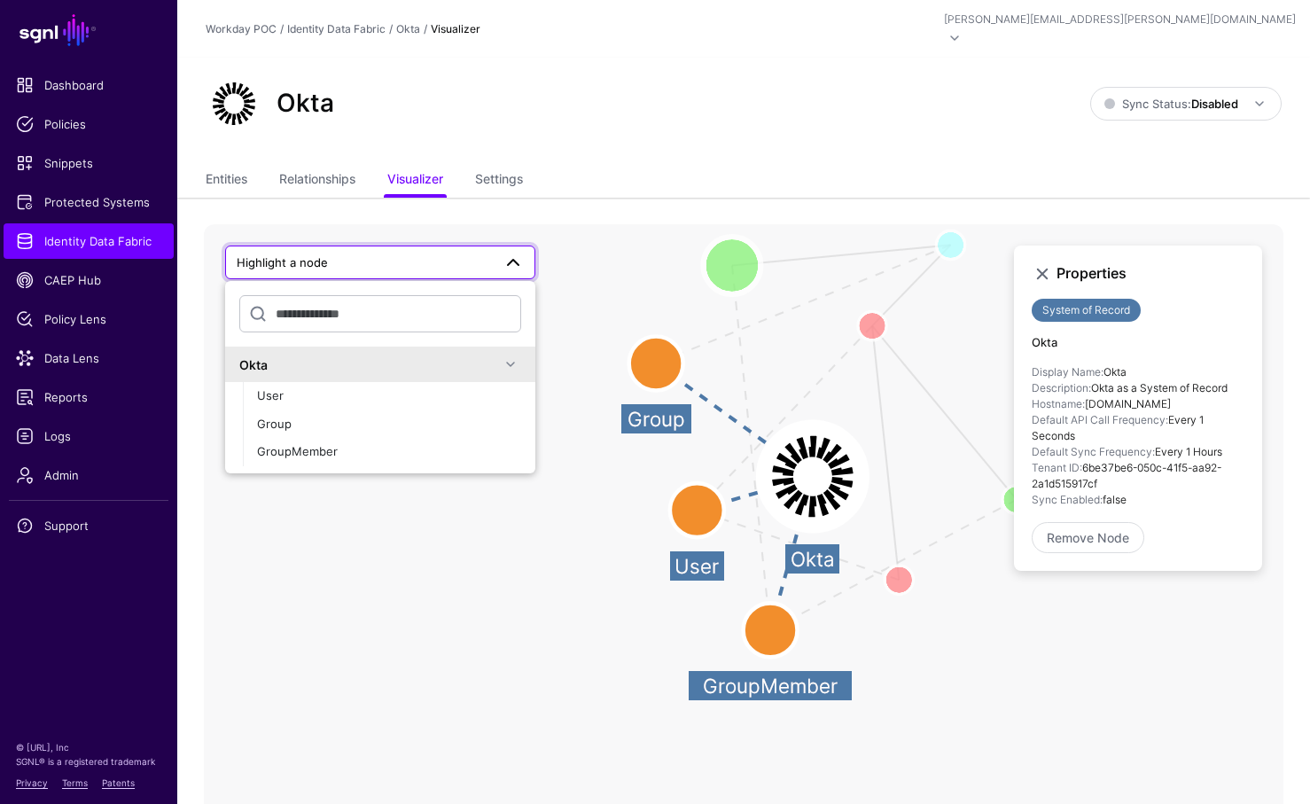
click at [739, 246] on circle at bounding box center [732, 266] width 58 height 58
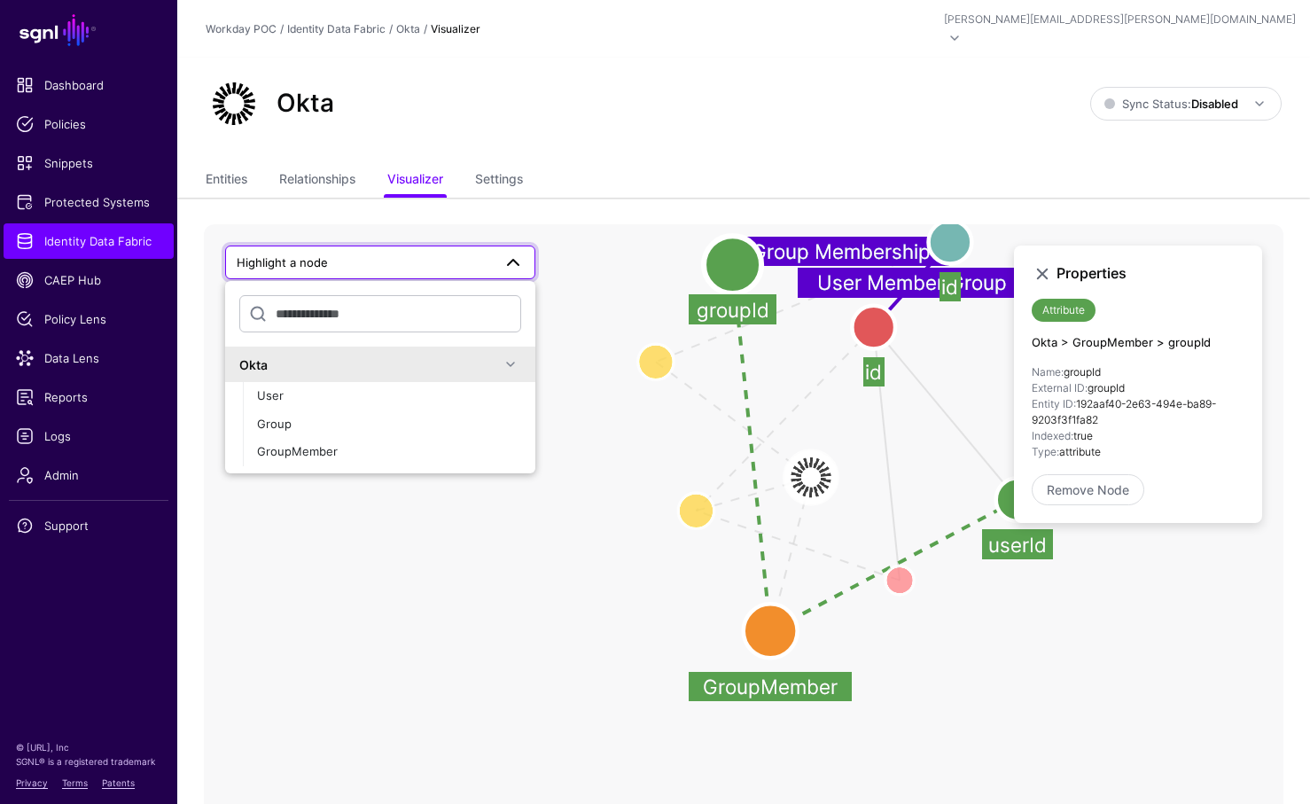
click at [964, 227] on circle at bounding box center [950, 242] width 43 height 43
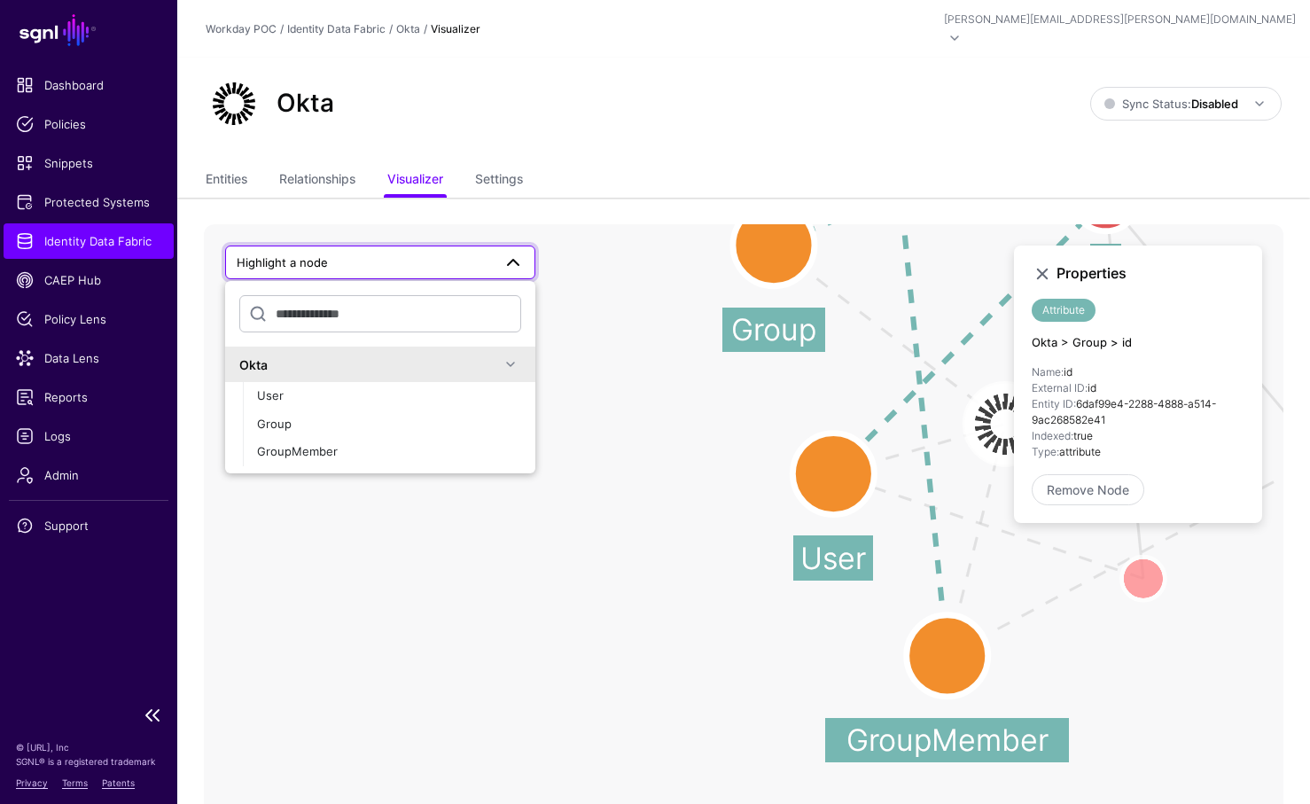
click at [64, 238] on span "Identity Data Fabric" at bounding box center [88, 241] width 145 height 18
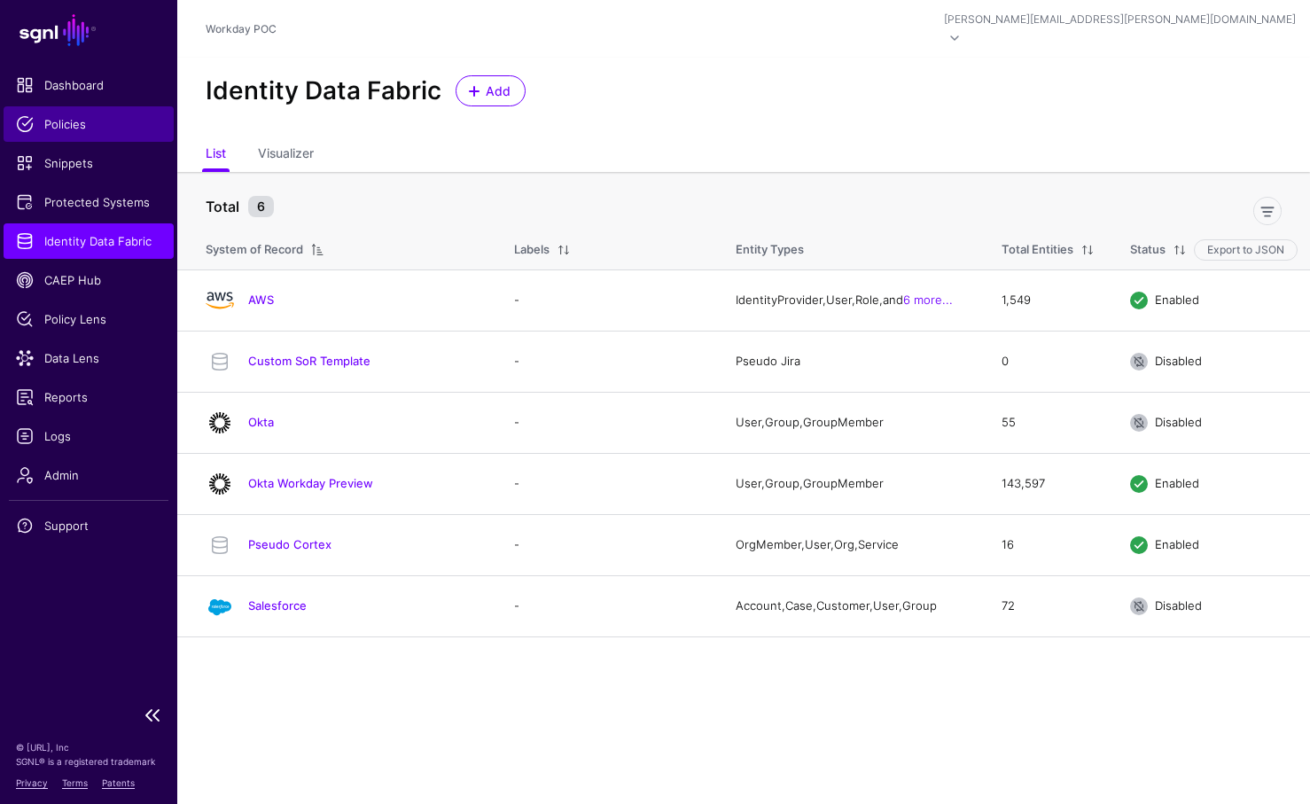
click at [55, 117] on span "Policies" at bounding box center [88, 124] width 145 height 18
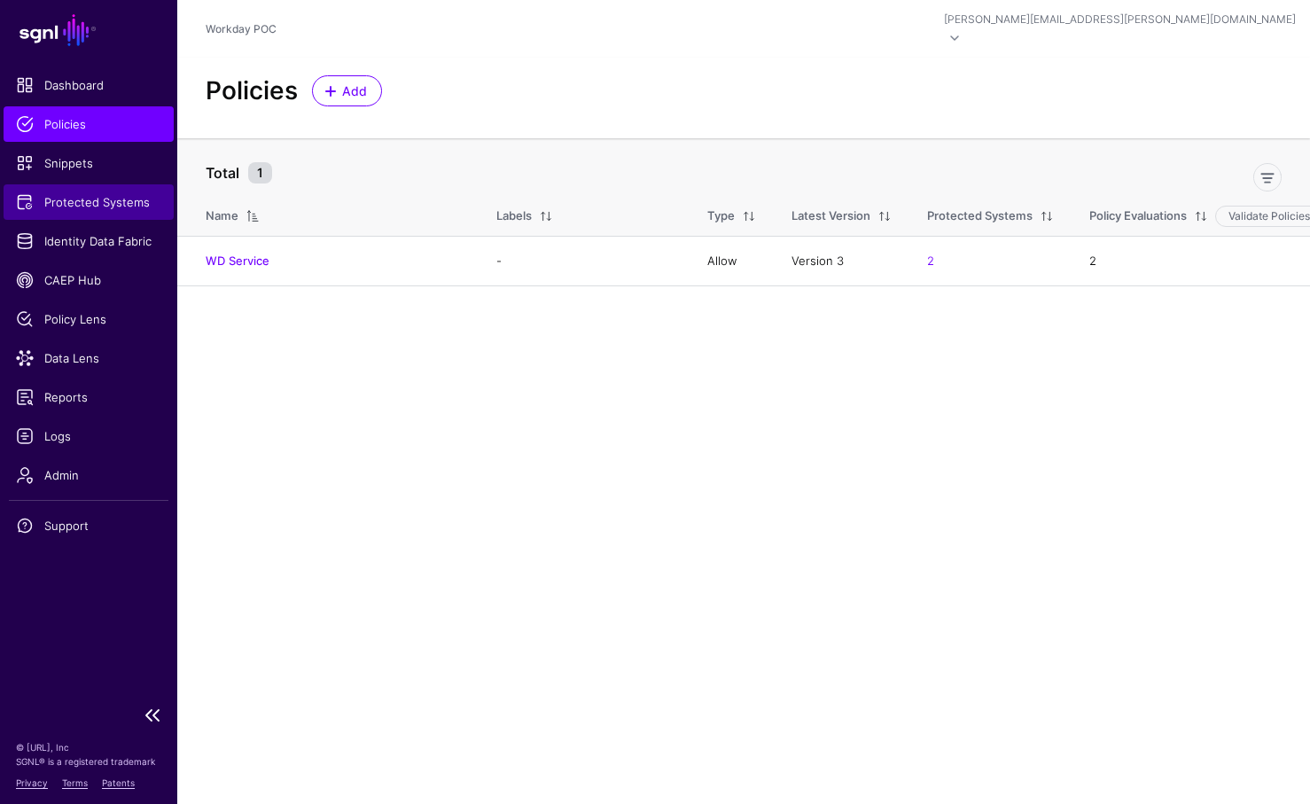
click at [79, 194] on span "Protected Systems" at bounding box center [88, 202] width 145 height 18
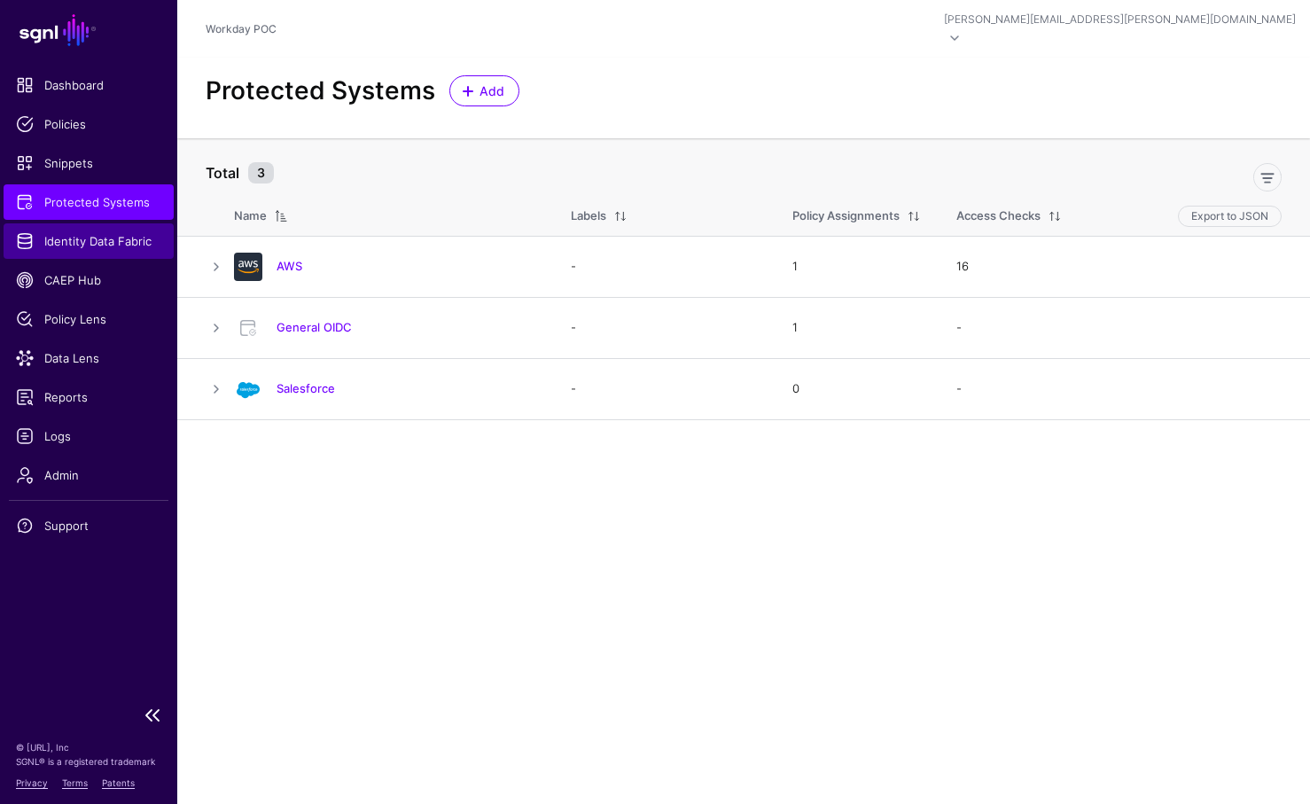
click at [73, 250] on link "Identity Data Fabric" at bounding box center [89, 240] width 170 height 35
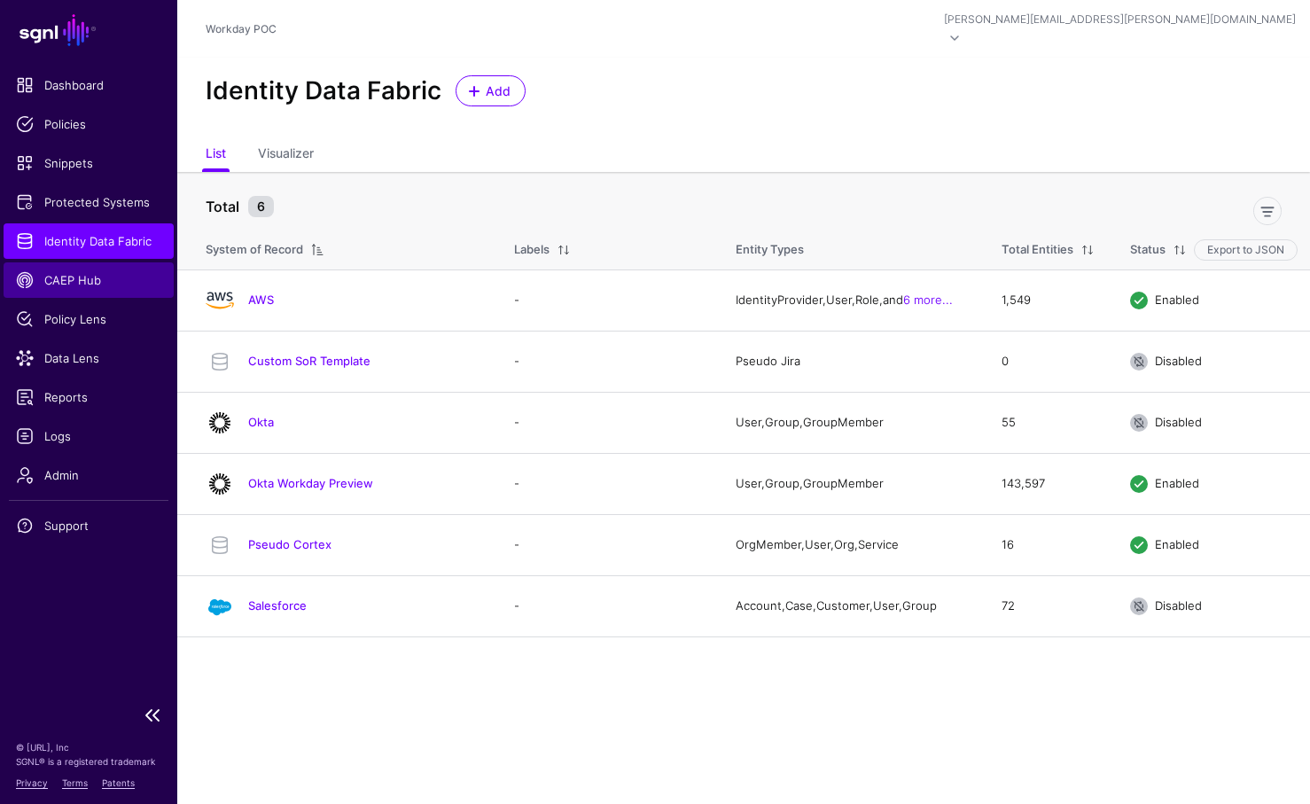
click at [69, 275] on span "CAEP Hub" at bounding box center [88, 280] width 145 height 18
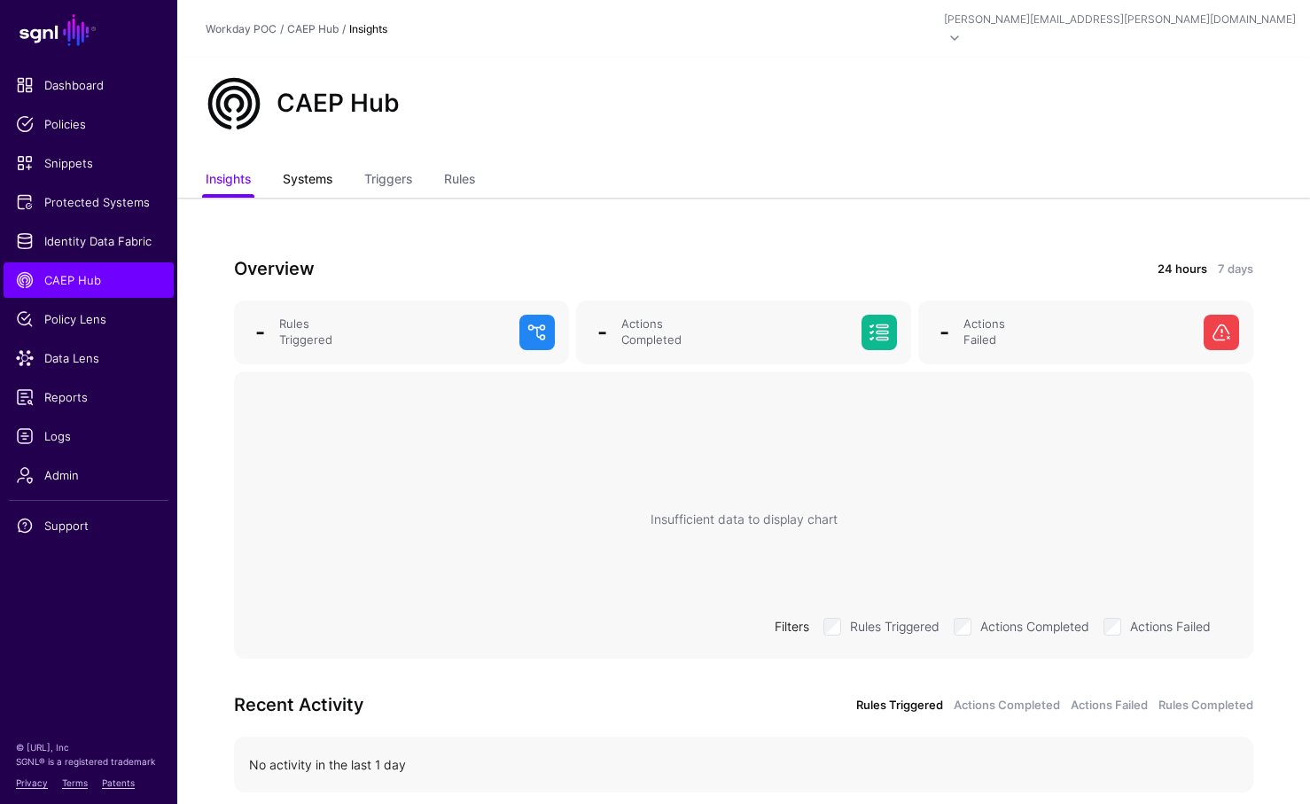
click at [295, 164] on link "Systems" at bounding box center [308, 181] width 50 height 34
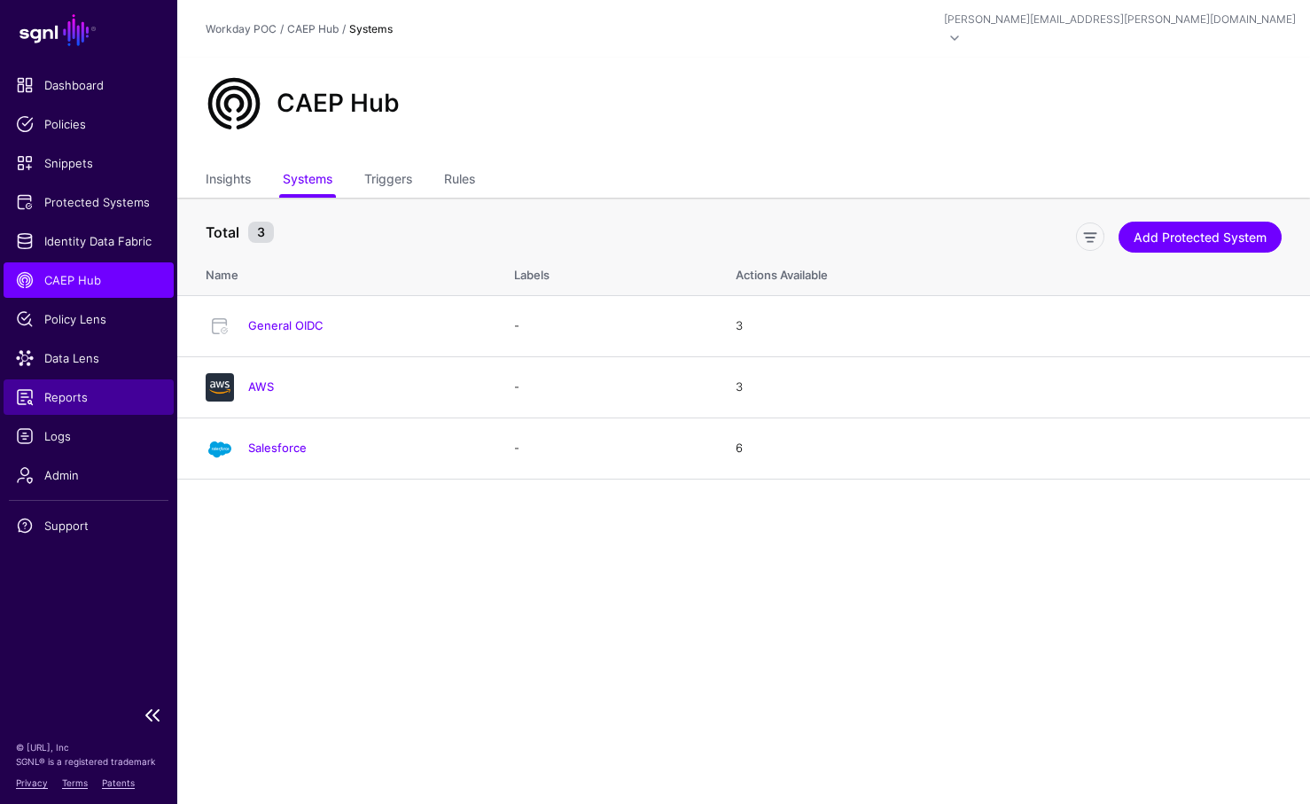
click at [71, 397] on span "Reports" at bounding box center [88, 397] width 145 height 18
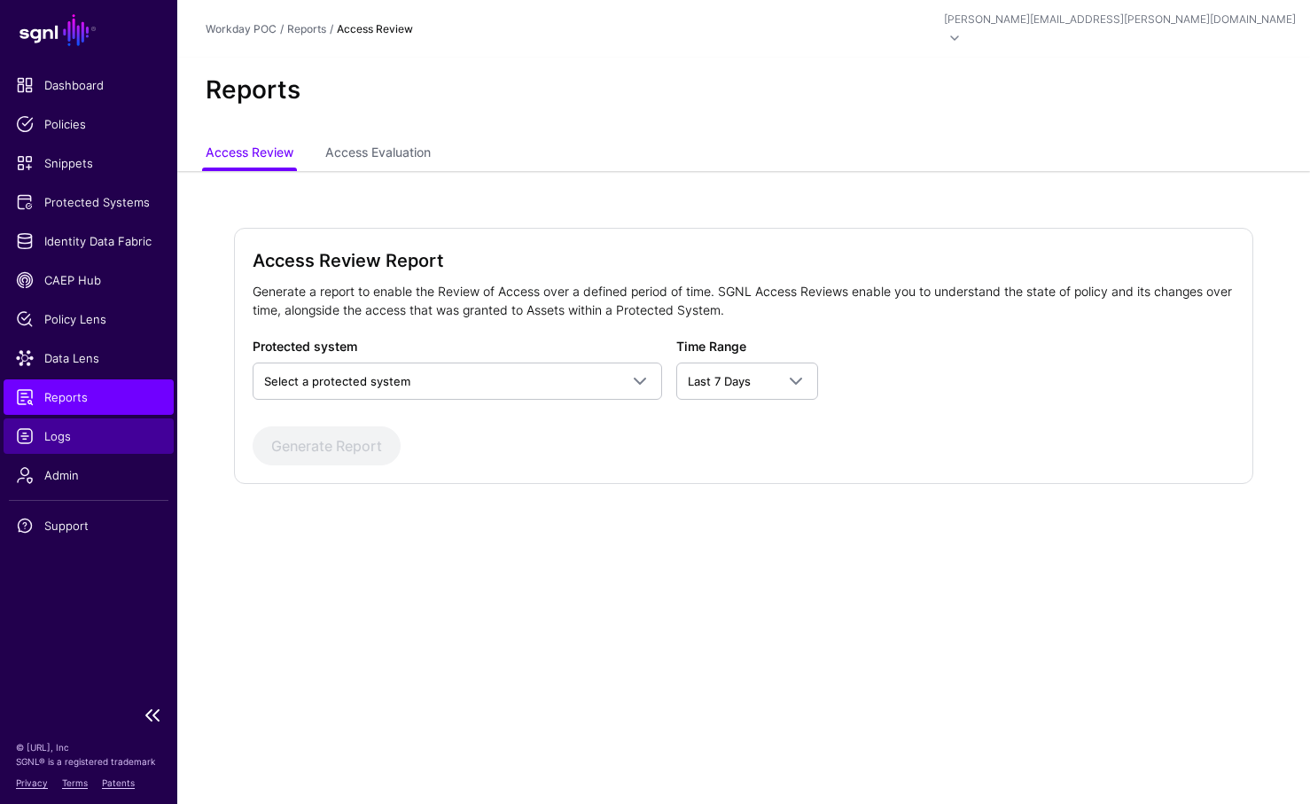
click at [58, 441] on span "Logs" at bounding box center [88, 436] width 145 height 18
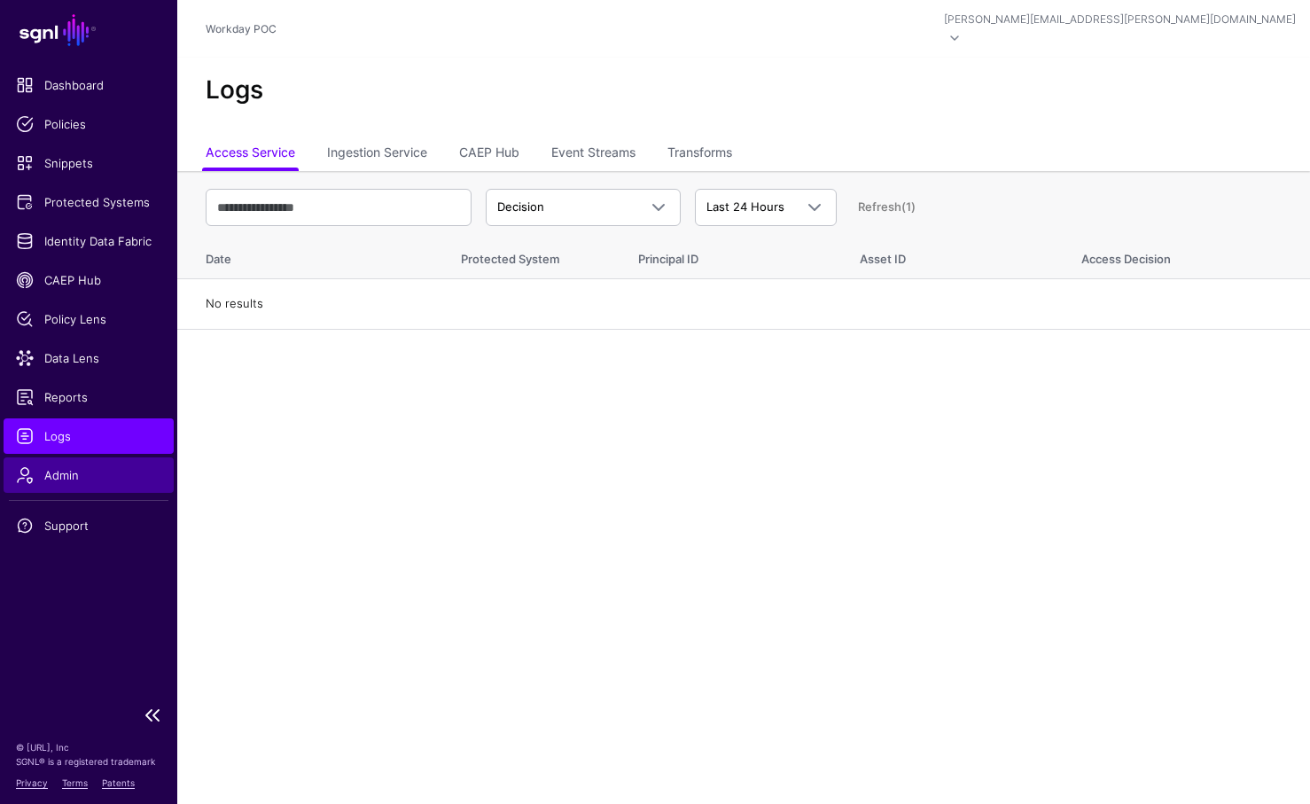
click at [58, 473] on span "Admin" at bounding box center [88, 475] width 145 height 18
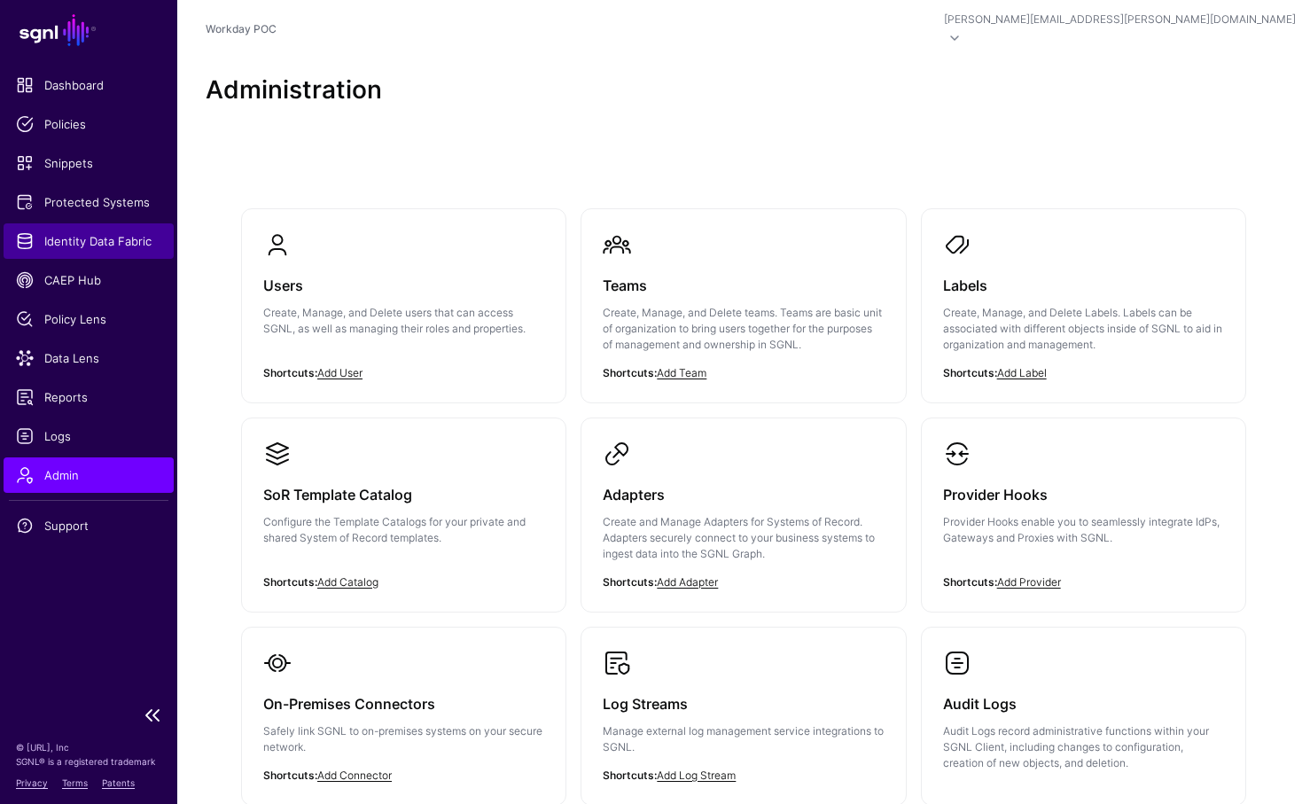
click at [59, 237] on span "Identity Data Fabric" at bounding box center [88, 241] width 145 height 18
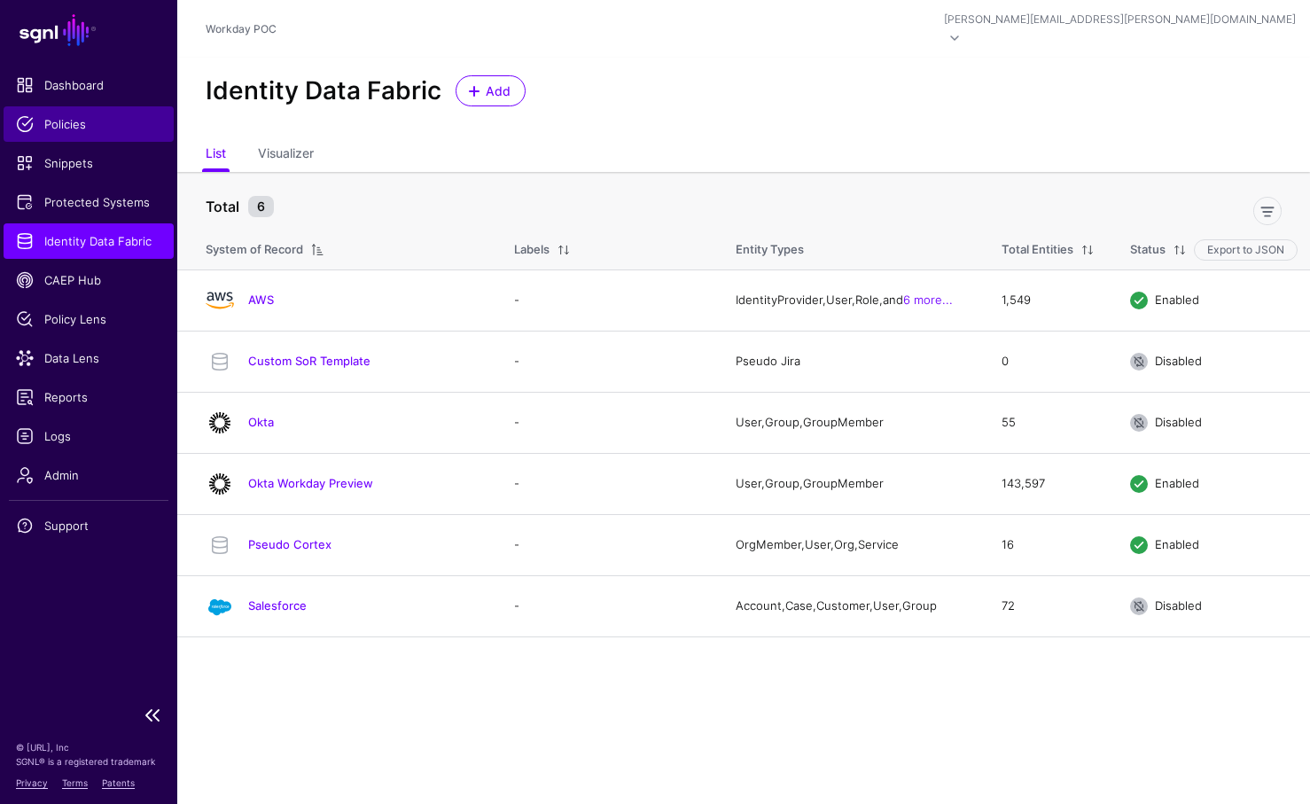
click at [66, 129] on span "Policies" at bounding box center [88, 124] width 145 height 18
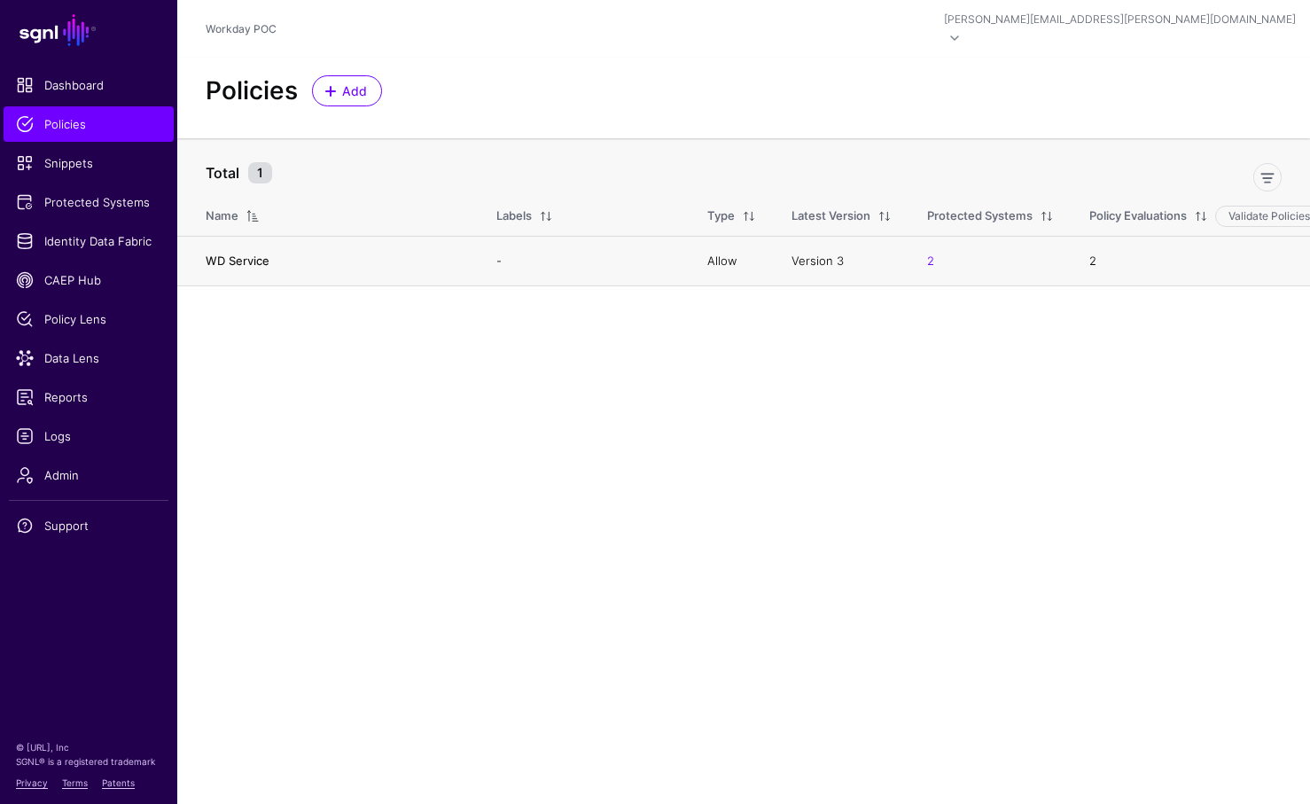
click at [250, 254] on link "WD Service" at bounding box center [238, 261] width 64 height 14
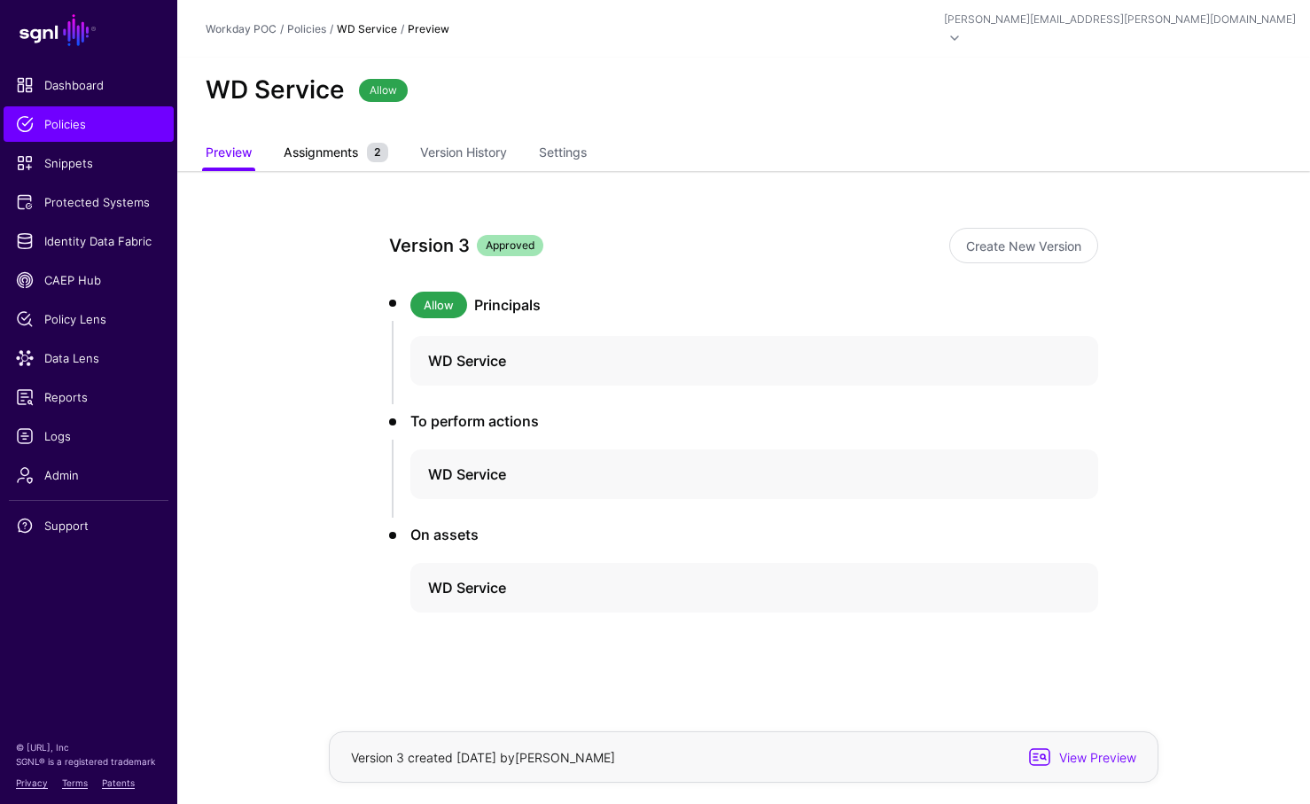
click at [340, 143] on span "Assignments" at bounding box center [320, 152] width 83 height 19
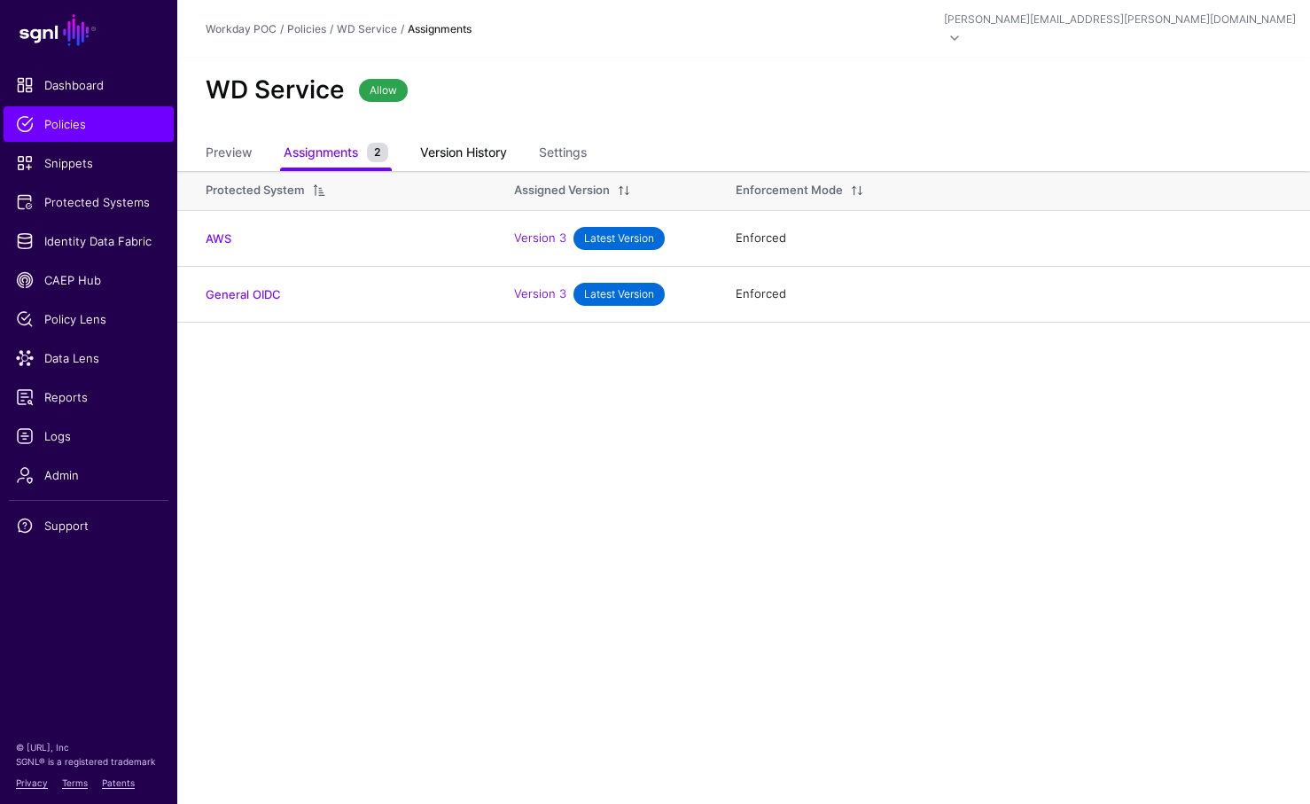
click at [473, 137] on link "Version History" at bounding box center [463, 154] width 87 height 34
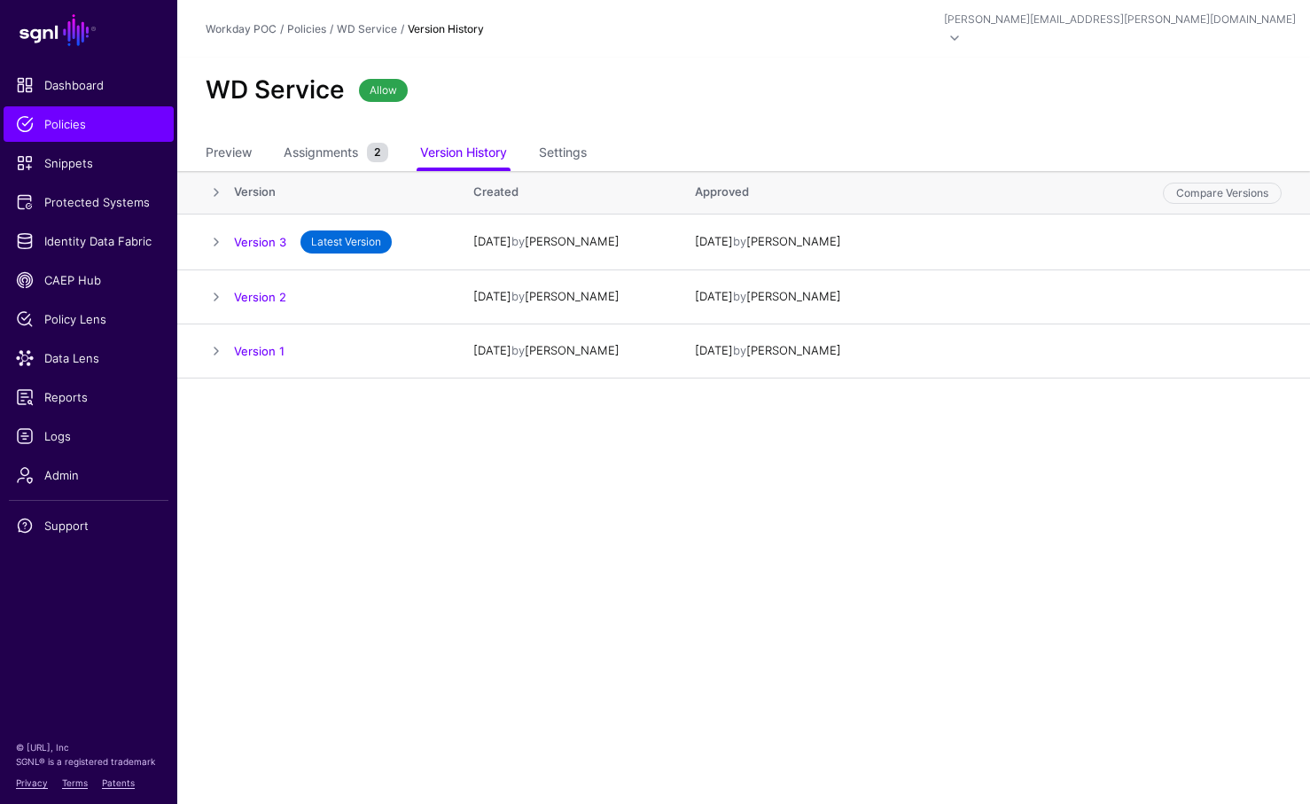
click at [543, 138] on ul "Preview Assignments 2 Version History Settings" at bounding box center [744, 154] width 1076 height 35
click at [554, 137] on link "Settings" at bounding box center [563, 154] width 48 height 34
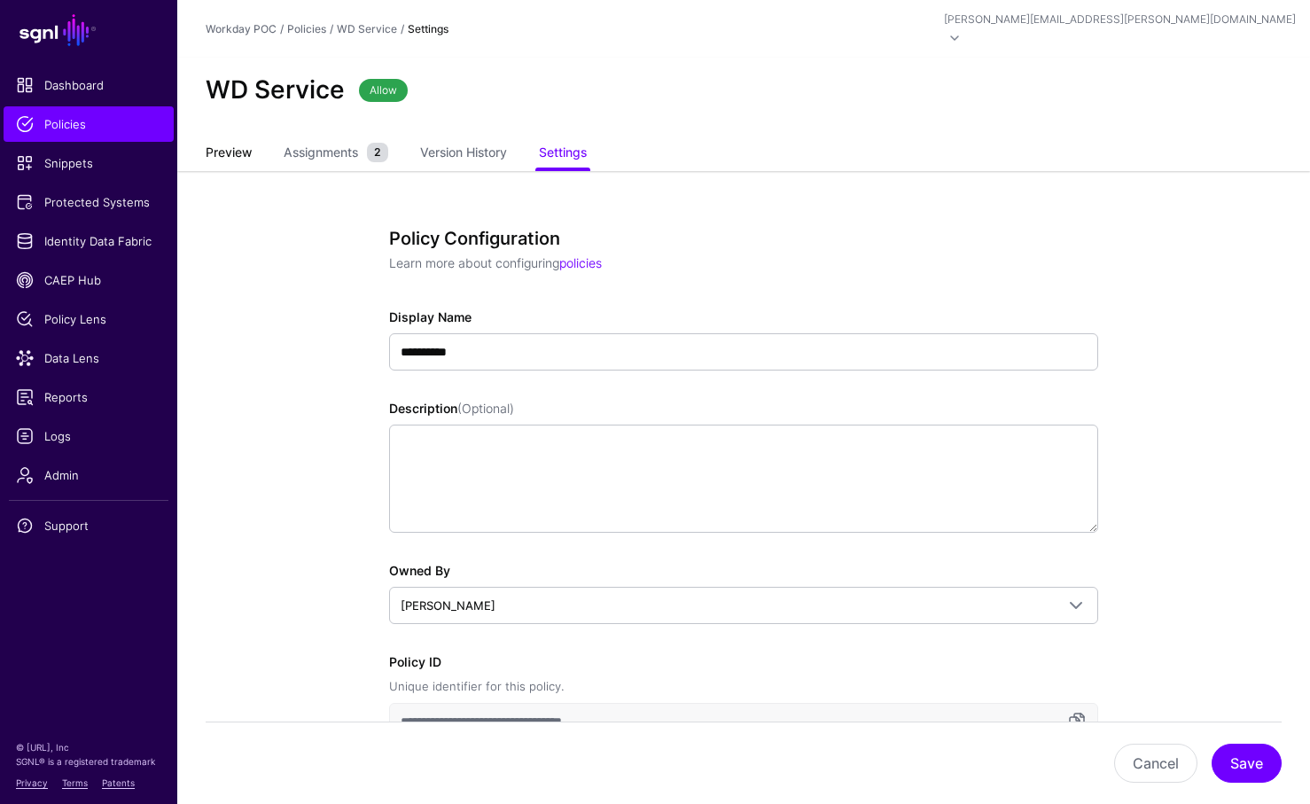
click at [238, 138] on link "Preview" at bounding box center [229, 154] width 46 height 34
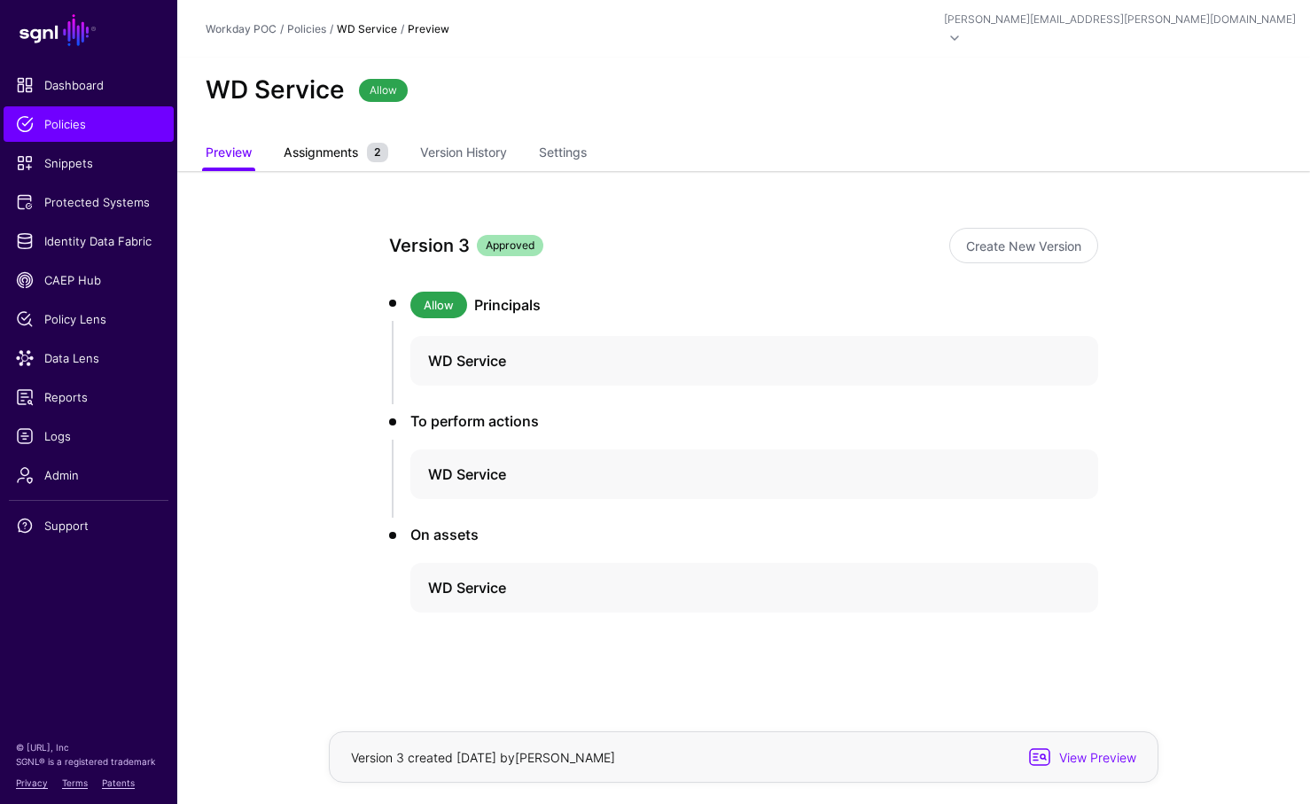
click at [293, 143] on span "Assignments" at bounding box center [320, 152] width 83 height 19
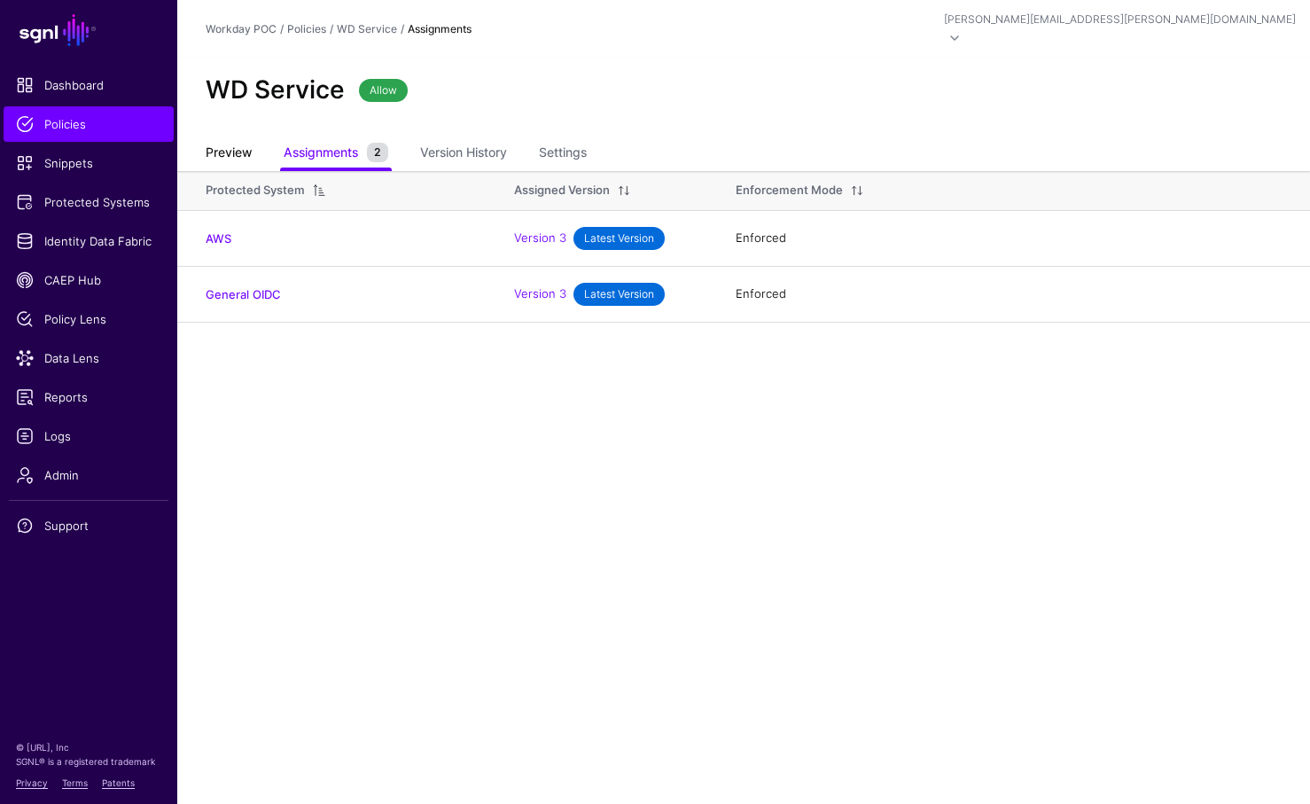
click at [223, 137] on link "Preview" at bounding box center [229, 154] width 46 height 34
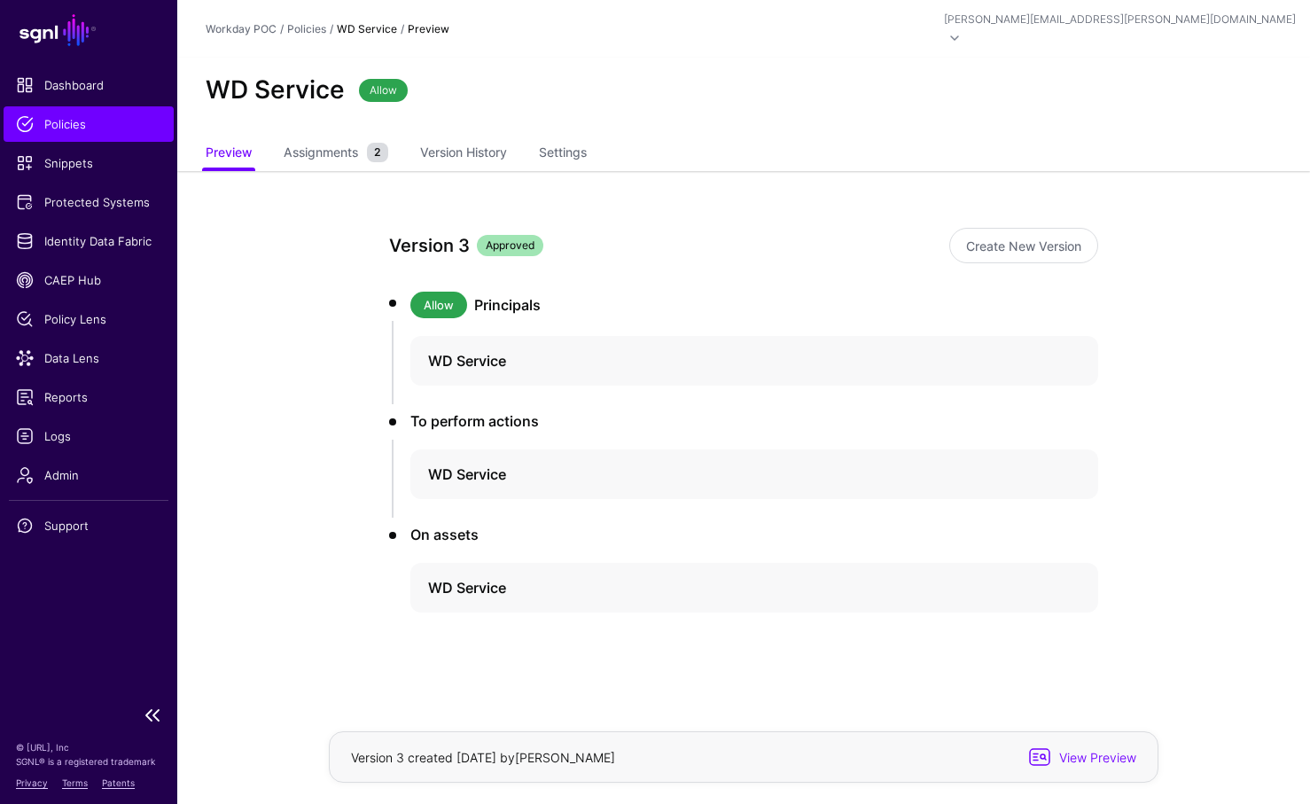
click at [50, 121] on span "Policies" at bounding box center [88, 124] width 145 height 18
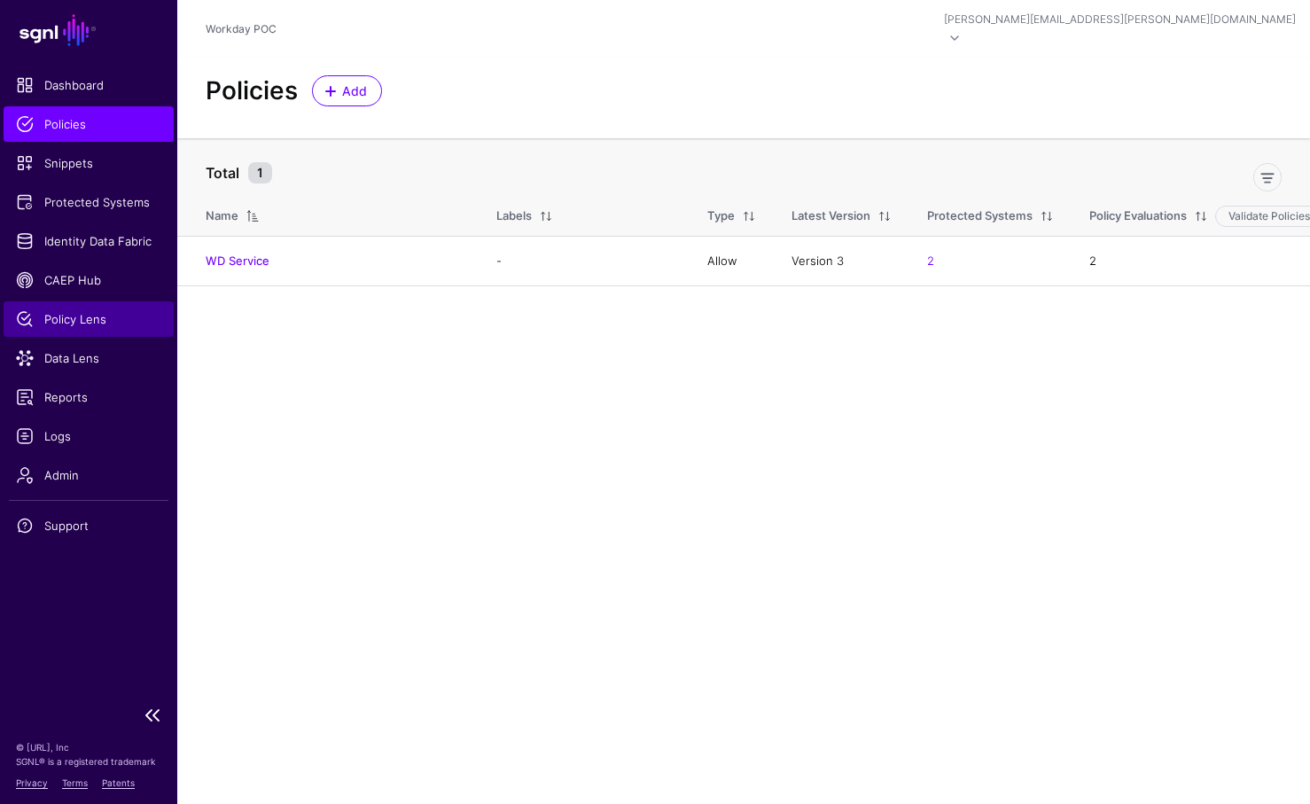
click at [77, 319] on span "Policy Lens" at bounding box center [88, 319] width 145 height 18
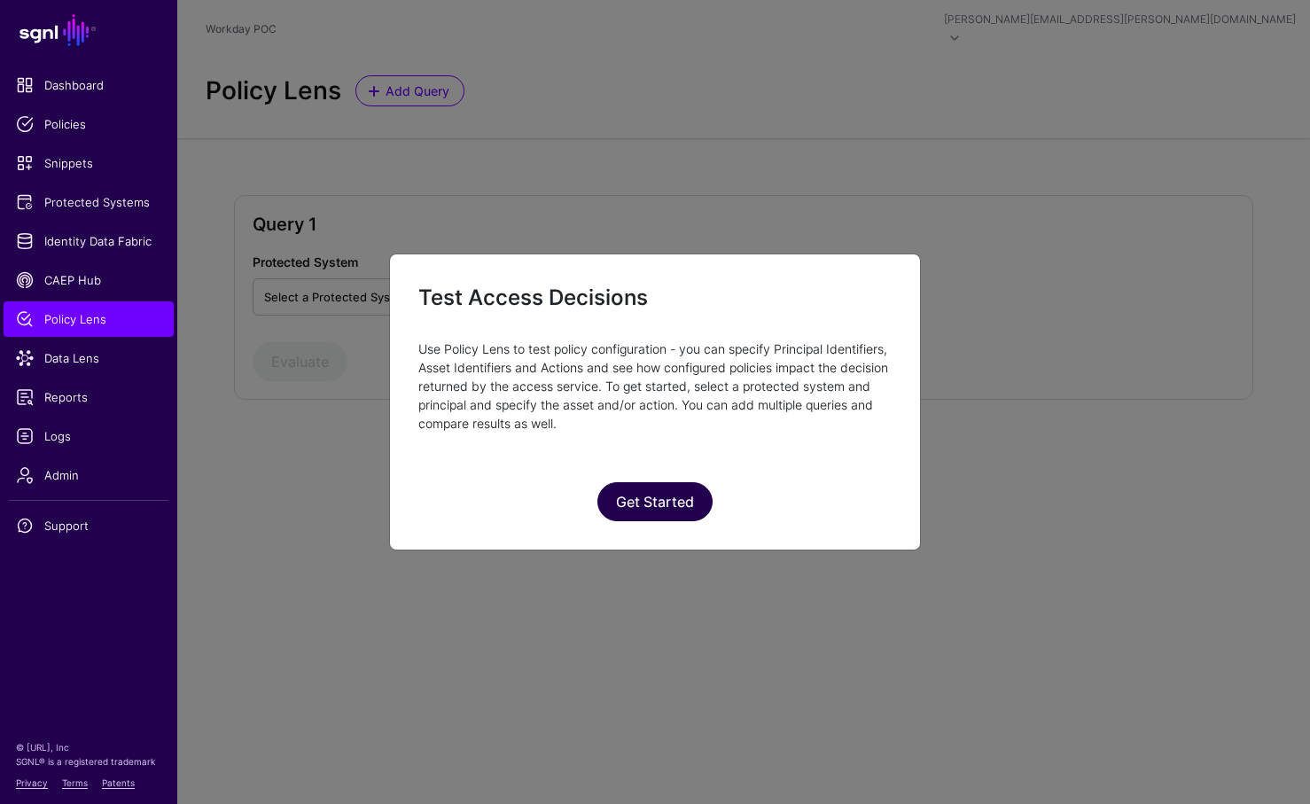
click at [643, 502] on button "Get Started" at bounding box center [655, 501] width 115 height 39
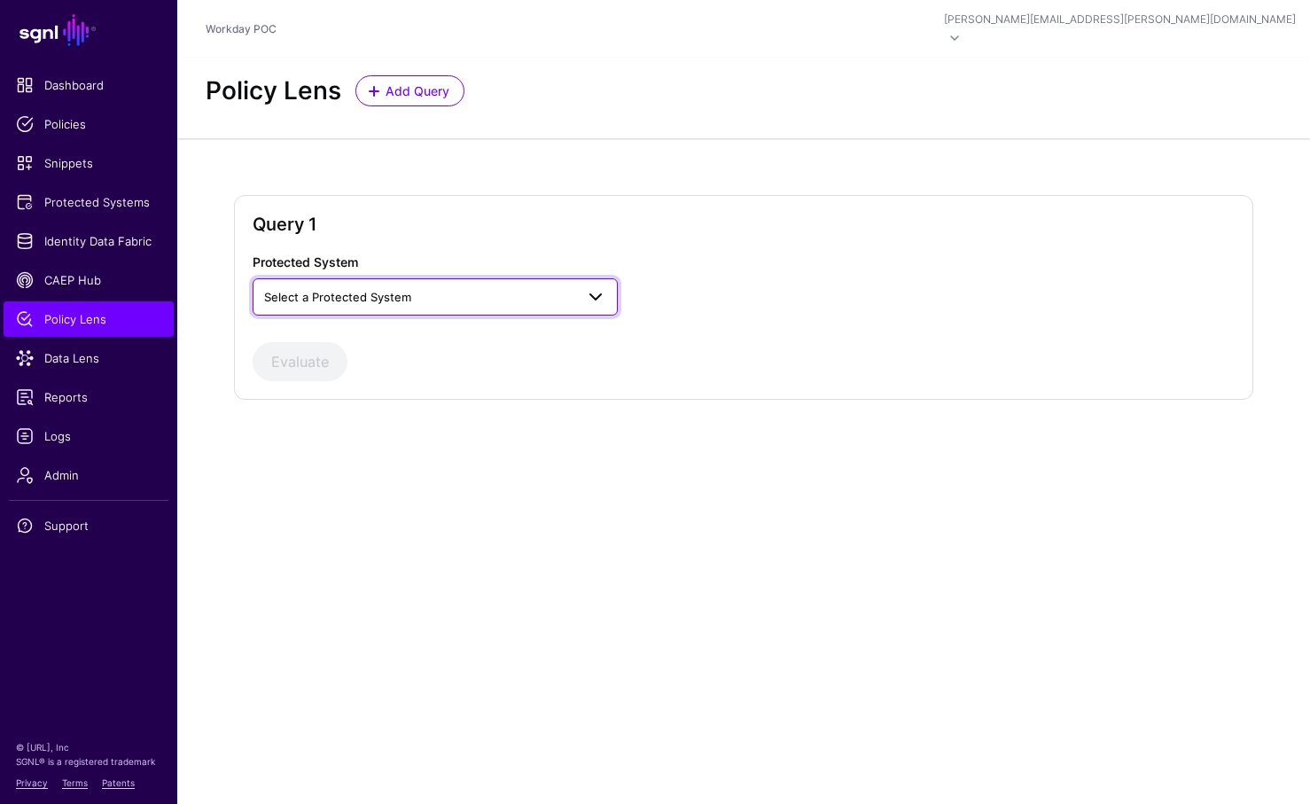
click at [597, 286] on span at bounding box center [595, 296] width 21 height 21
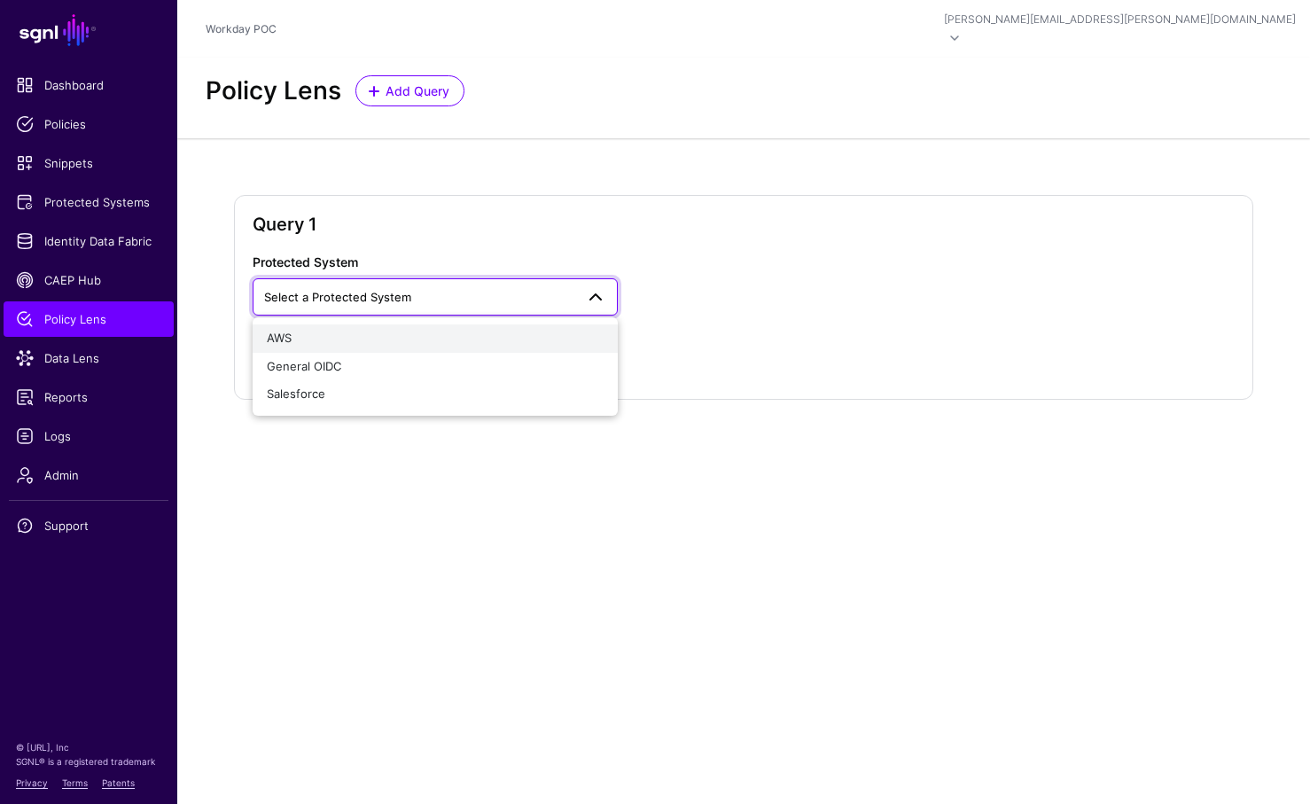
click at [465, 330] on div "AWS" at bounding box center [435, 339] width 337 height 18
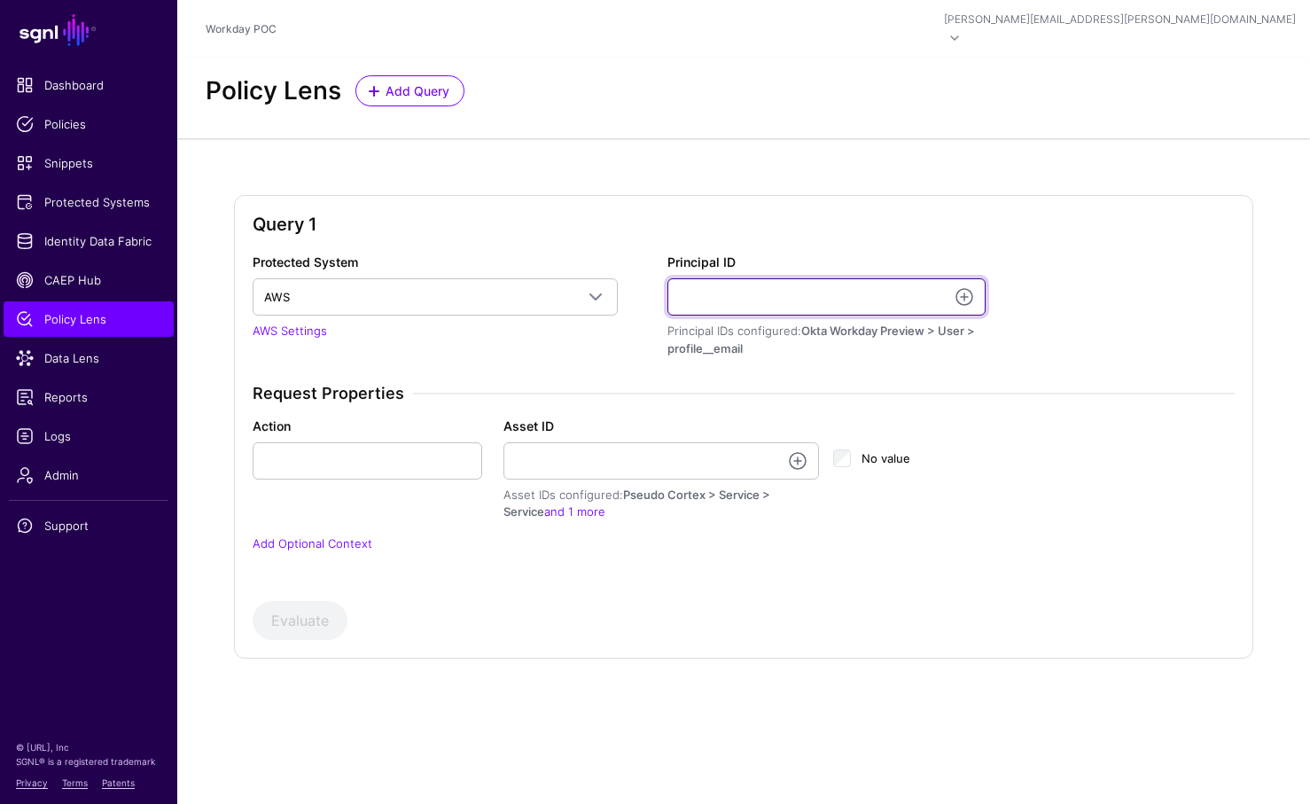
click at [934, 278] on input "Principal ID" at bounding box center [827, 296] width 318 height 37
click at [966, 286] on link at bounding box center [964, 296] width 21 height 21
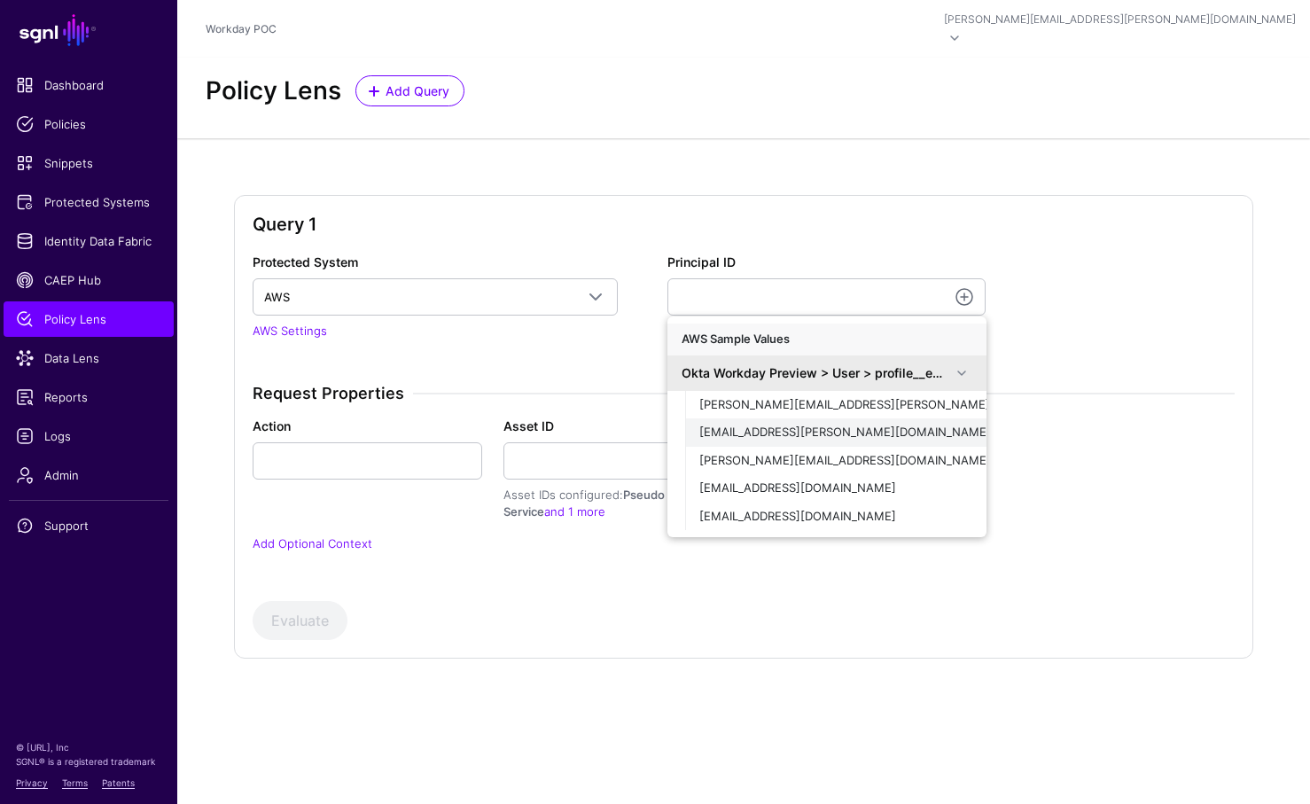
click at [845, 424] on div "[EMAIL_ADDRESS][PERSON_NAME][DOMAIN_NAME]" at bounding box center [836, 433] width 273 height 18
type input "**********"
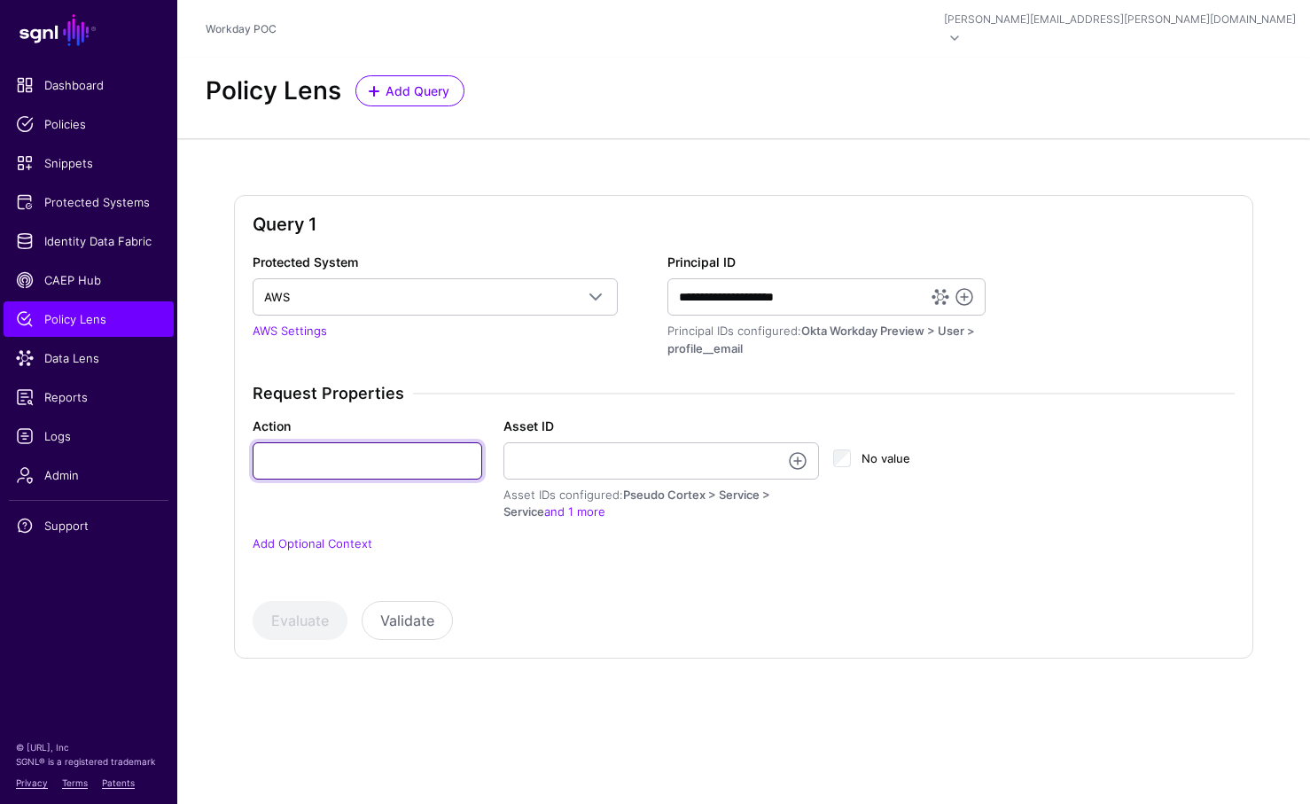
click at [421, 442] on input "Action" at bounding box center [368, 460] width 230 height 37
click at [968, 491] on div "No value" at bounding box center [908, 469] width 165 height 105
click at [381, 442] on input "Action" at bounding box center [368, 460] width 230 height 37
type input "****"
click at [798, 450] on link at bounding box center [797, 460] width 21 height 21
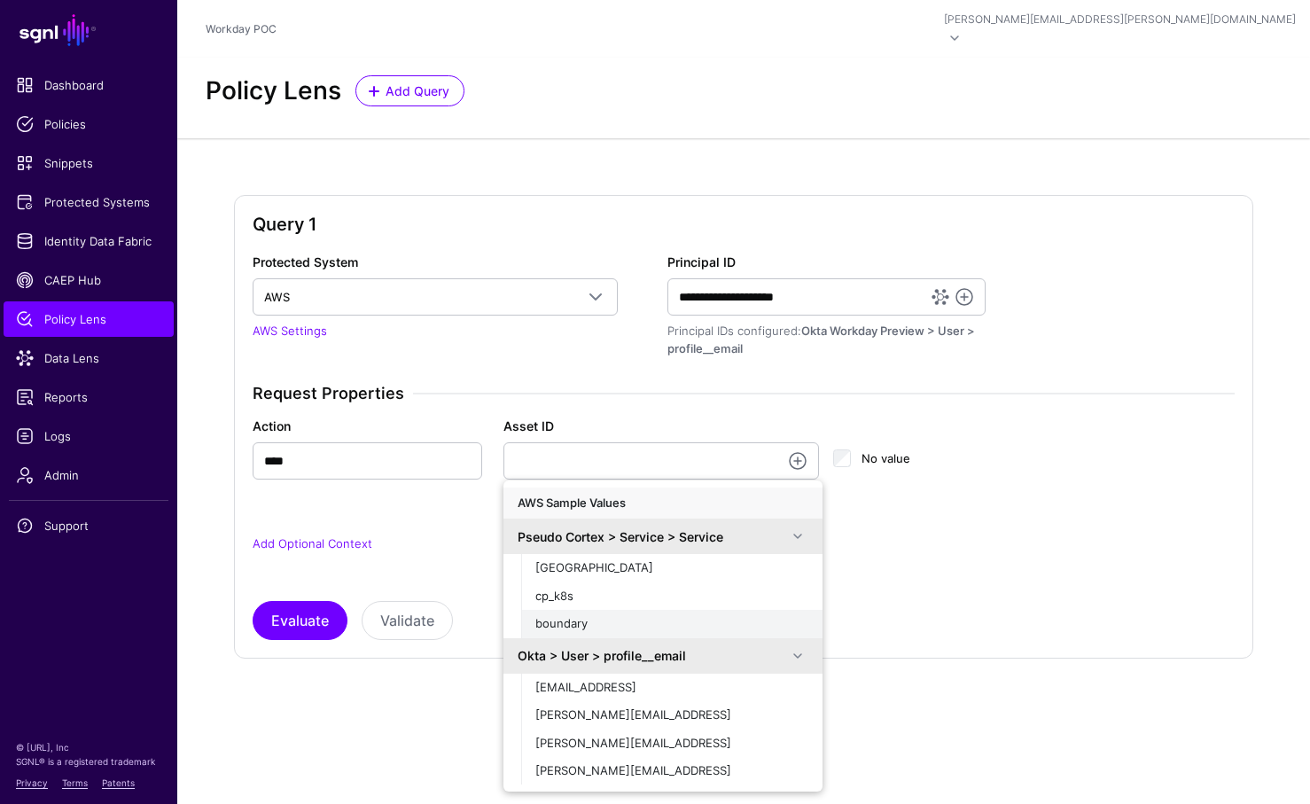
click at [606, 615] on div "boundary" at bounding box center [672, 624] width 273 height 18
type input "********"
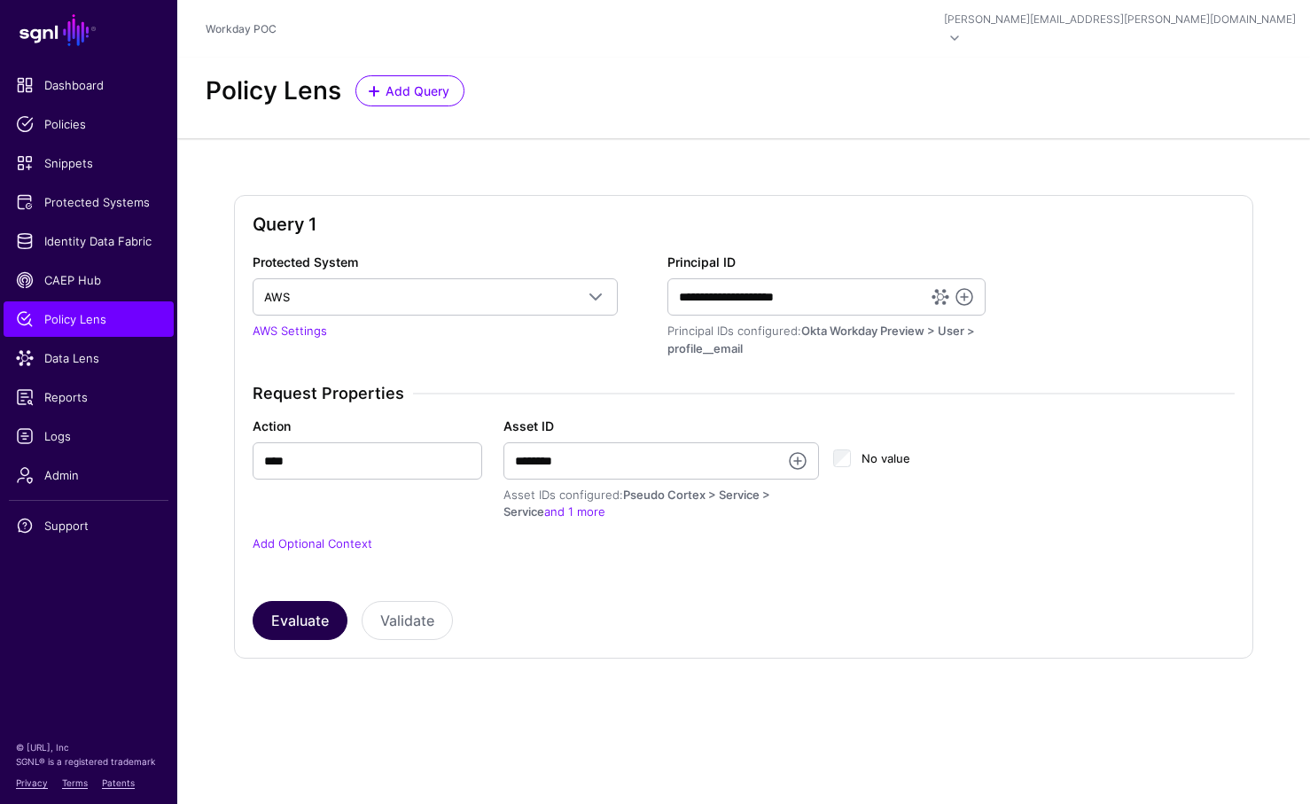
click at [296, 603] on button "Evaluate" at bounding box center [300, 620] width 95 height 39
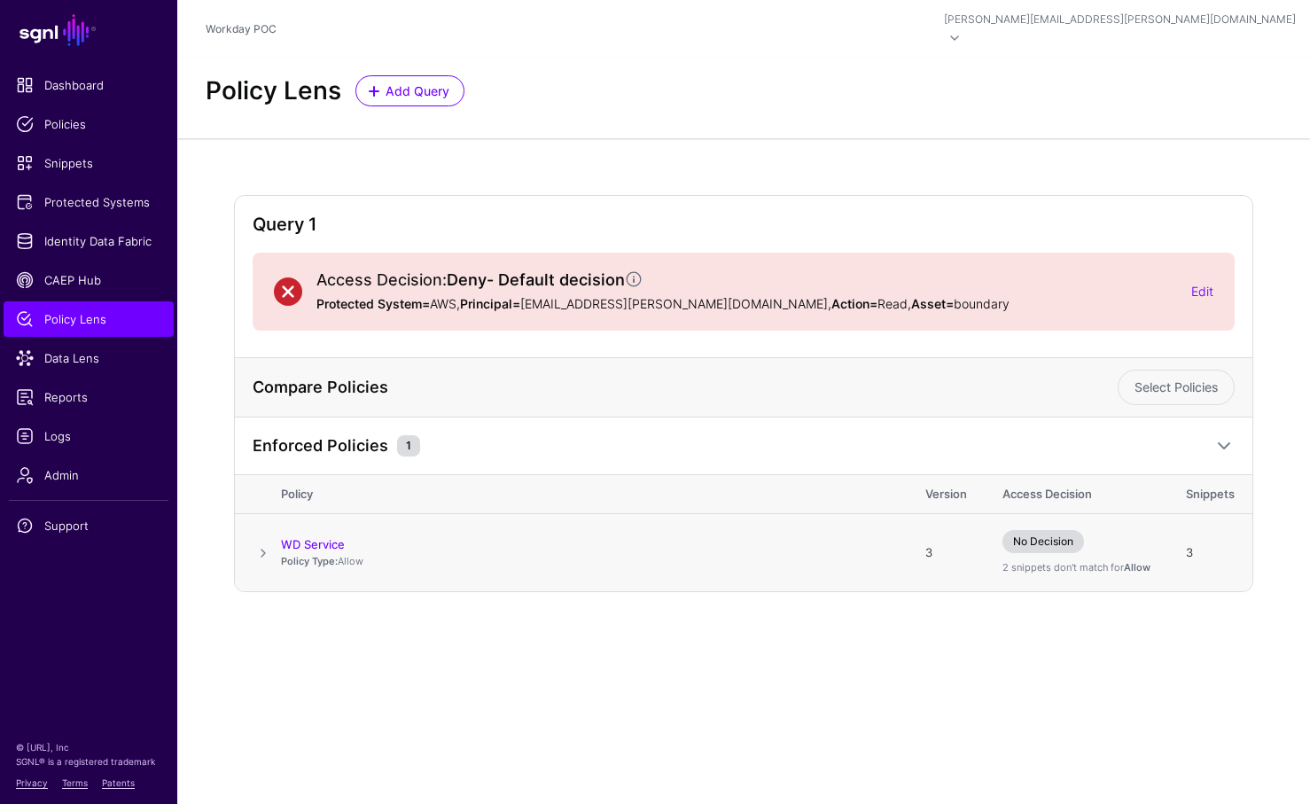
click at [262, 543] on span at bounding box center [263, 553] width 21 height 21
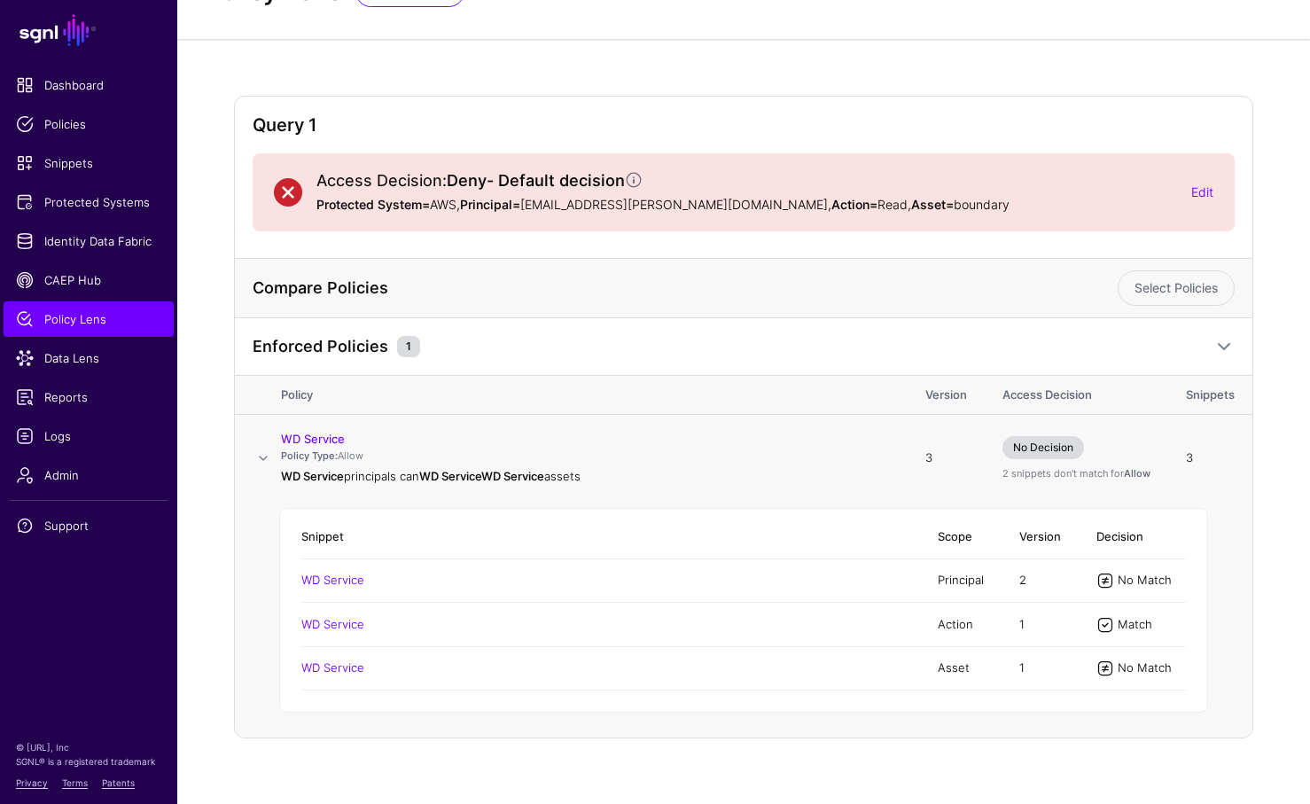
scroll to position [98, 0]
click at [955, 607] on td "Action" at bounding box center [961, 625] width 82 height 43
click at [1021, 618] on span "1" at bounding box center [1022, 625] width 5 height 14
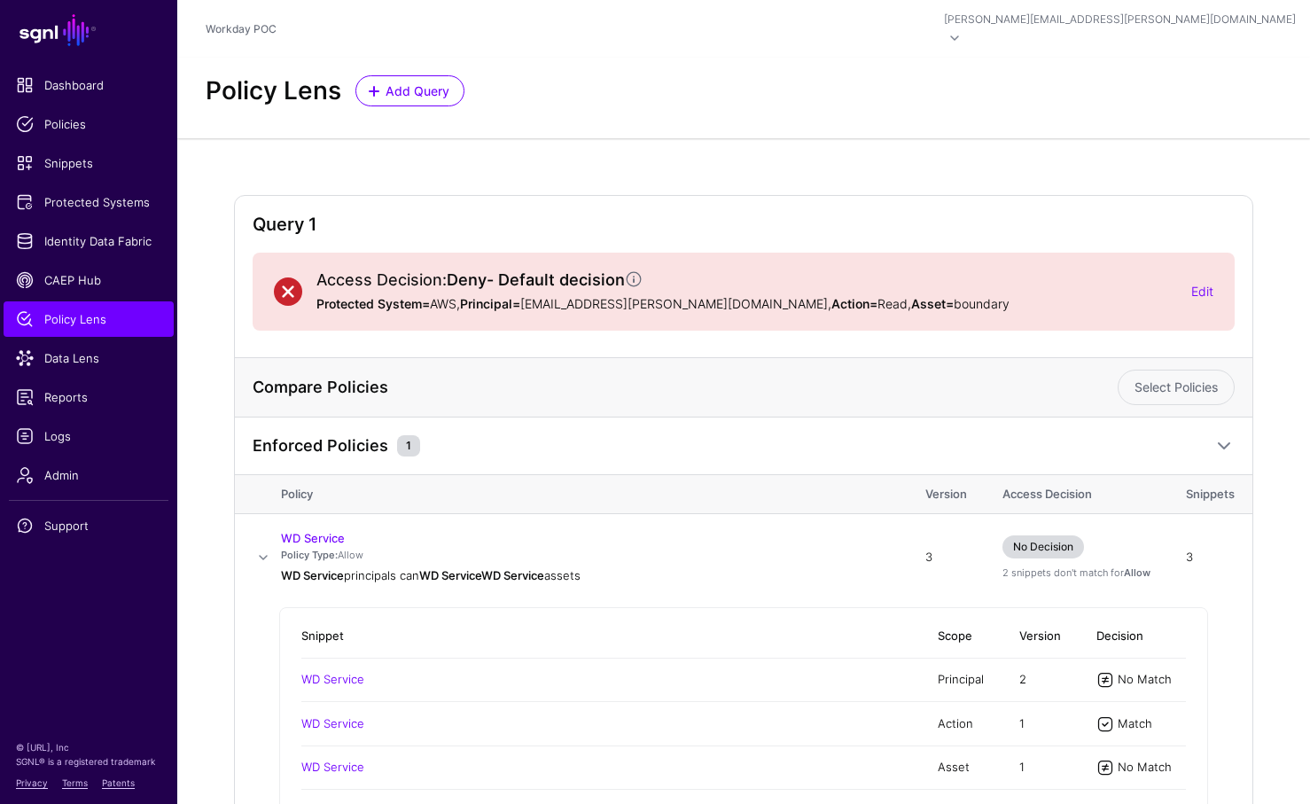
scroll to position [0, 0]
click at [262, 547] on span at bounding box center [263, 557] width 21 height 21
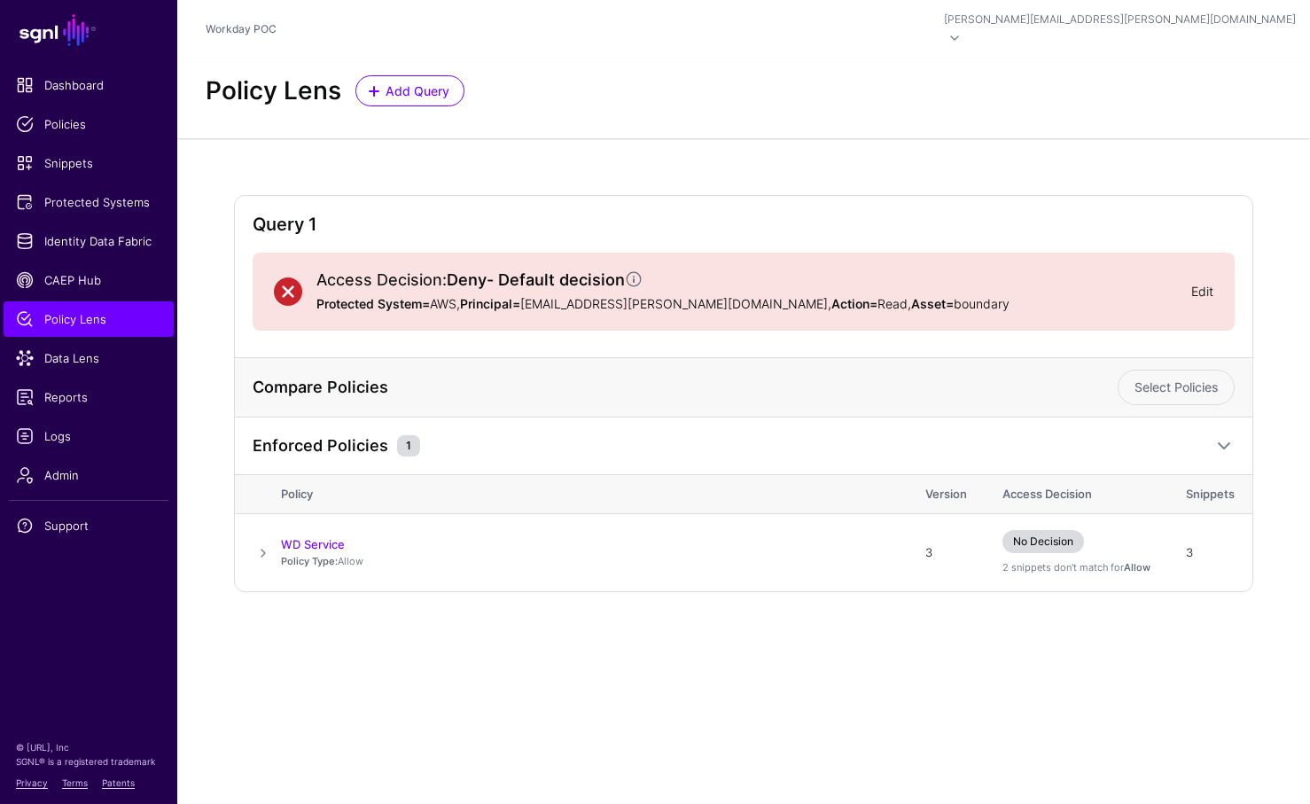
click at [1201, 284] on link "Edit" at bounding box center [1203, 291] width 22 height 15
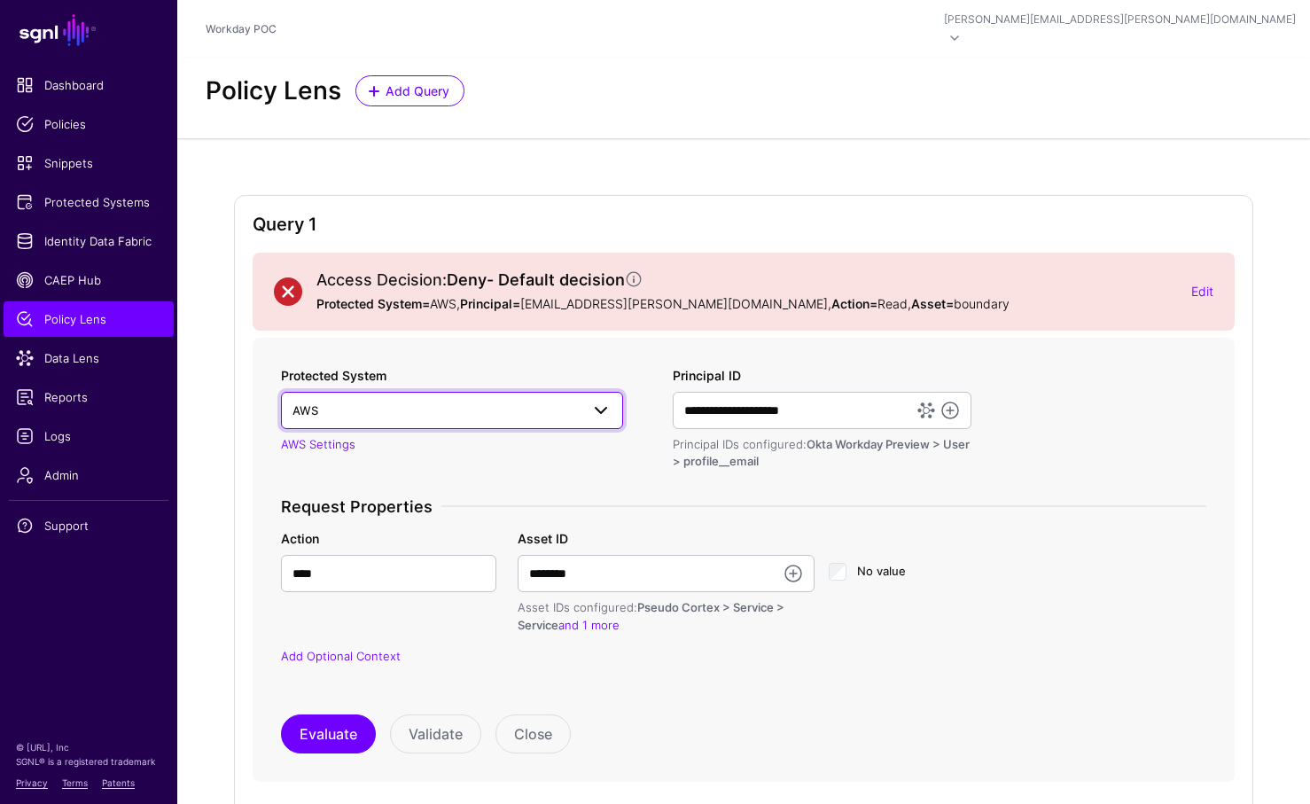
click at [596, 400] on span at bounding box center [600, 410] width 21 height 21
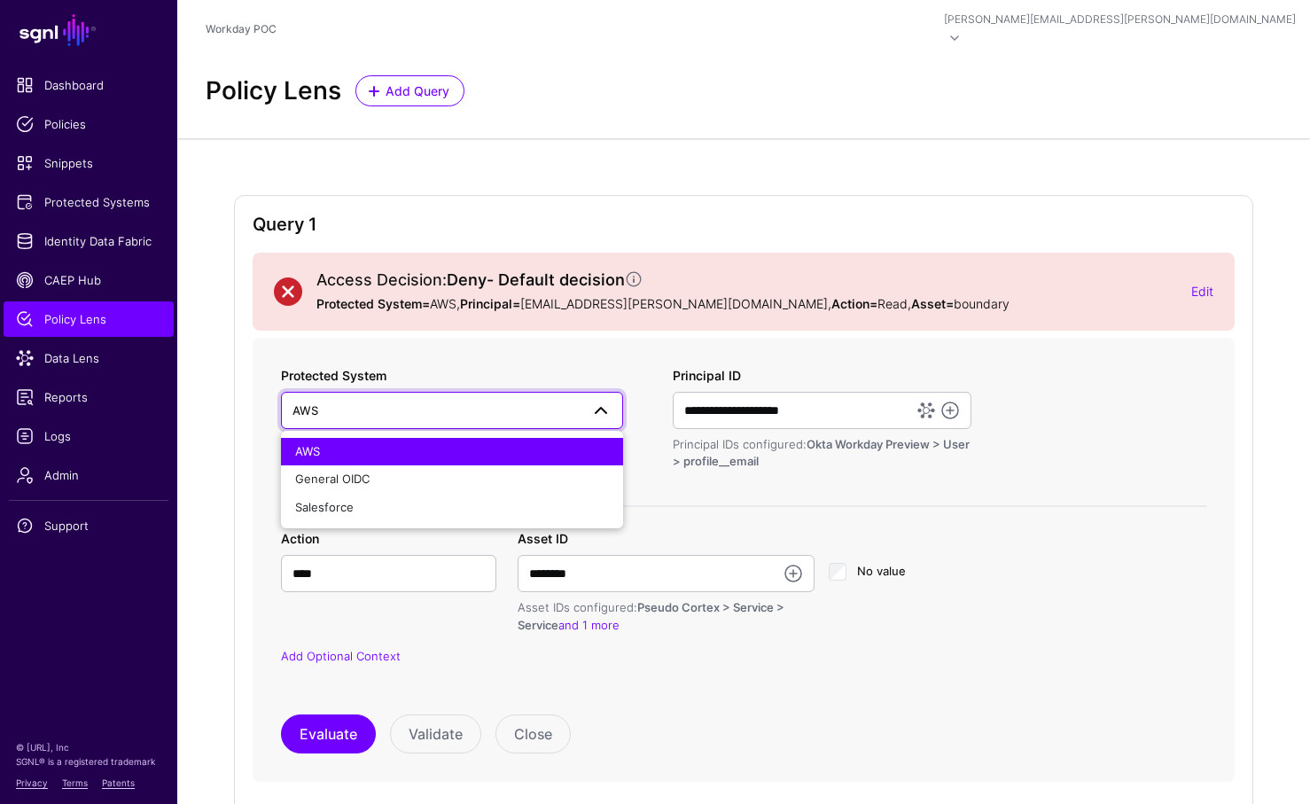
click at [590, 400] on span at bounding box center [600, 410] width 21 height 21
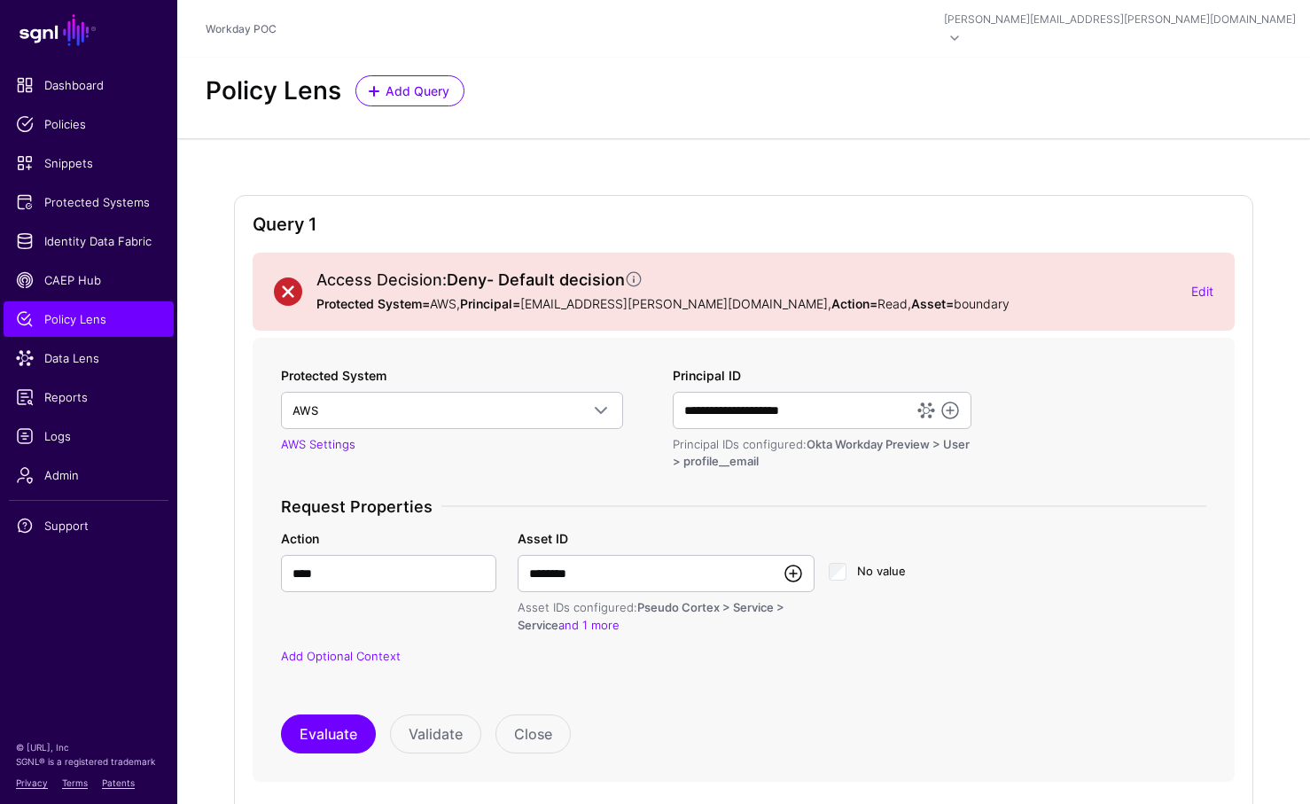
click at [797, 563] on link at bounding box center [793, 573] width 21 height 21
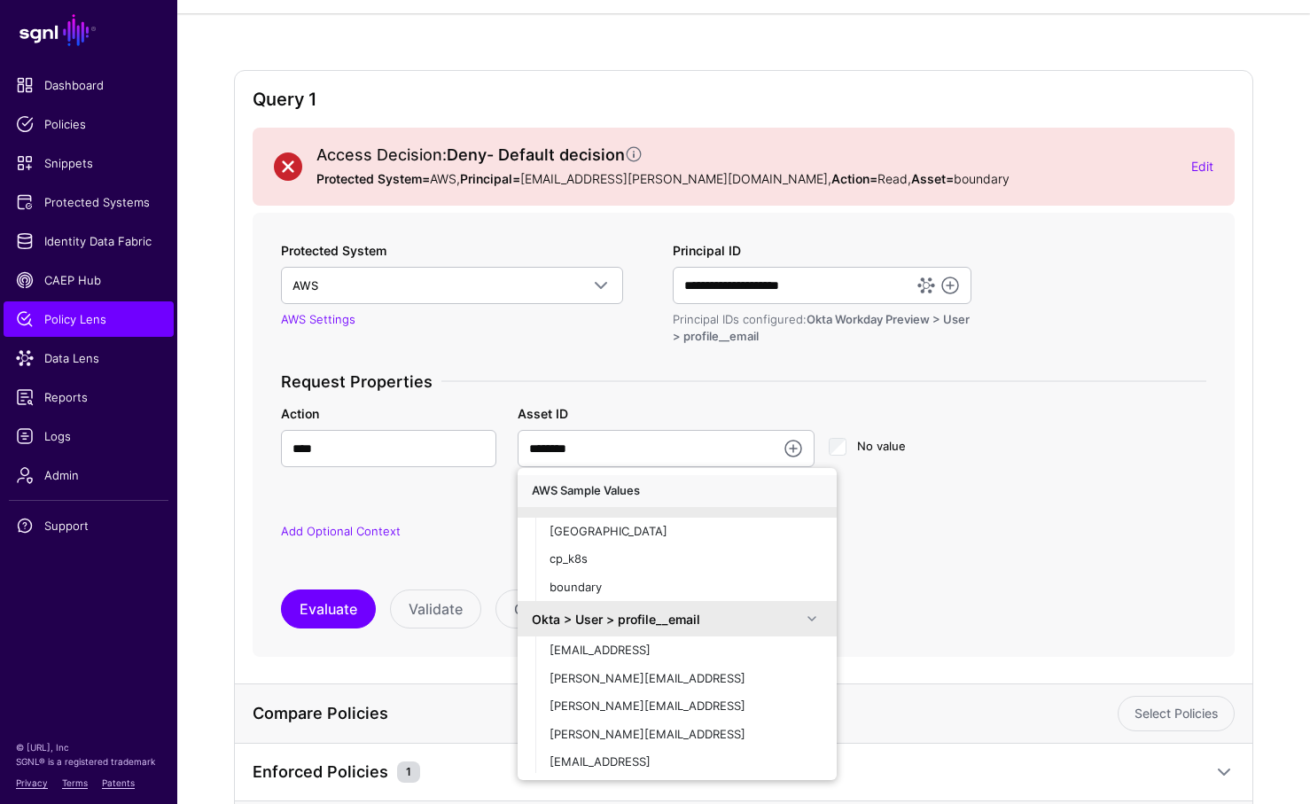
scroll to position [145, 0]
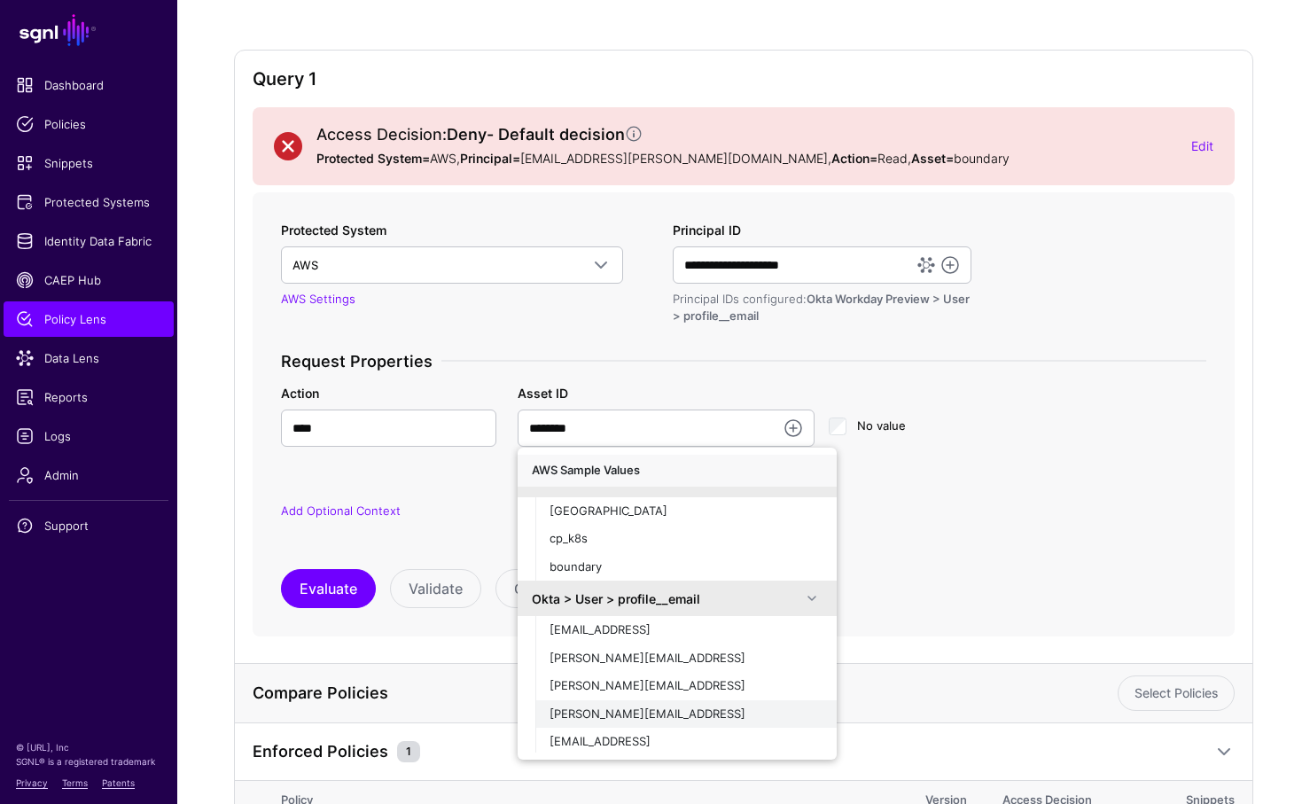
click at [646, 706] on div "[PERSON_NAME][EMAIL_ADDRESS]" at bounding box center [686, 715] width 273 height 18
type input "**********"
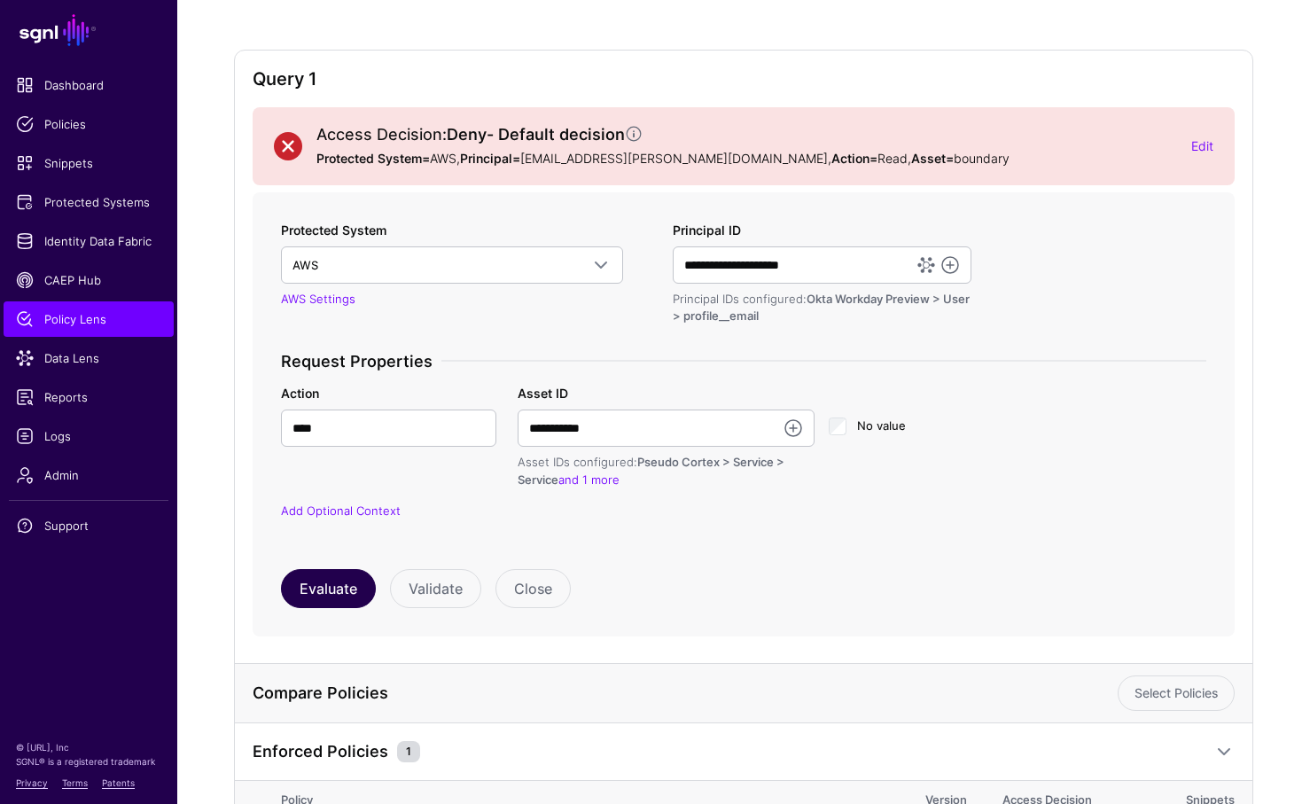
click at [335, 569] on button "Evaluate" at bounding box center [328, 588] width 95 height 39
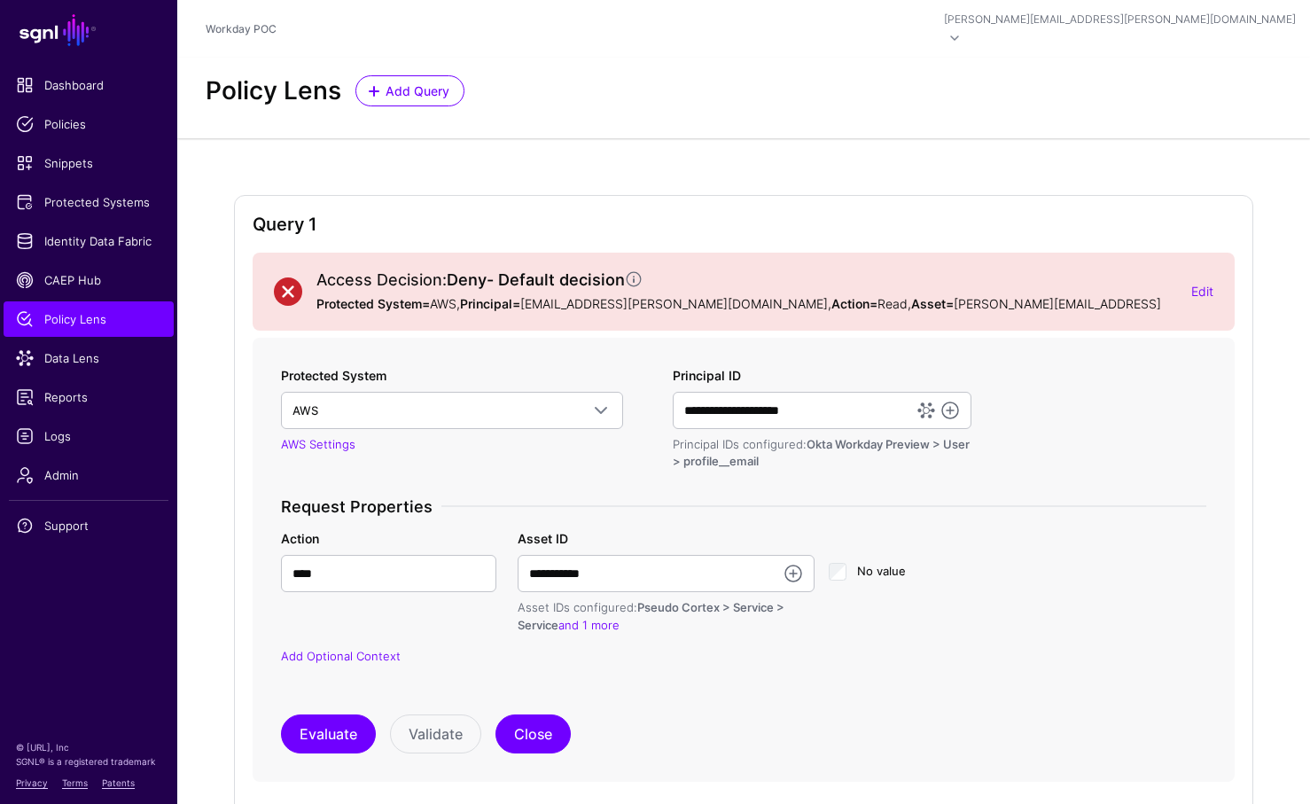
click at [538, 715] on button "Close" at bounding box center [533, 734] width 75 height 39
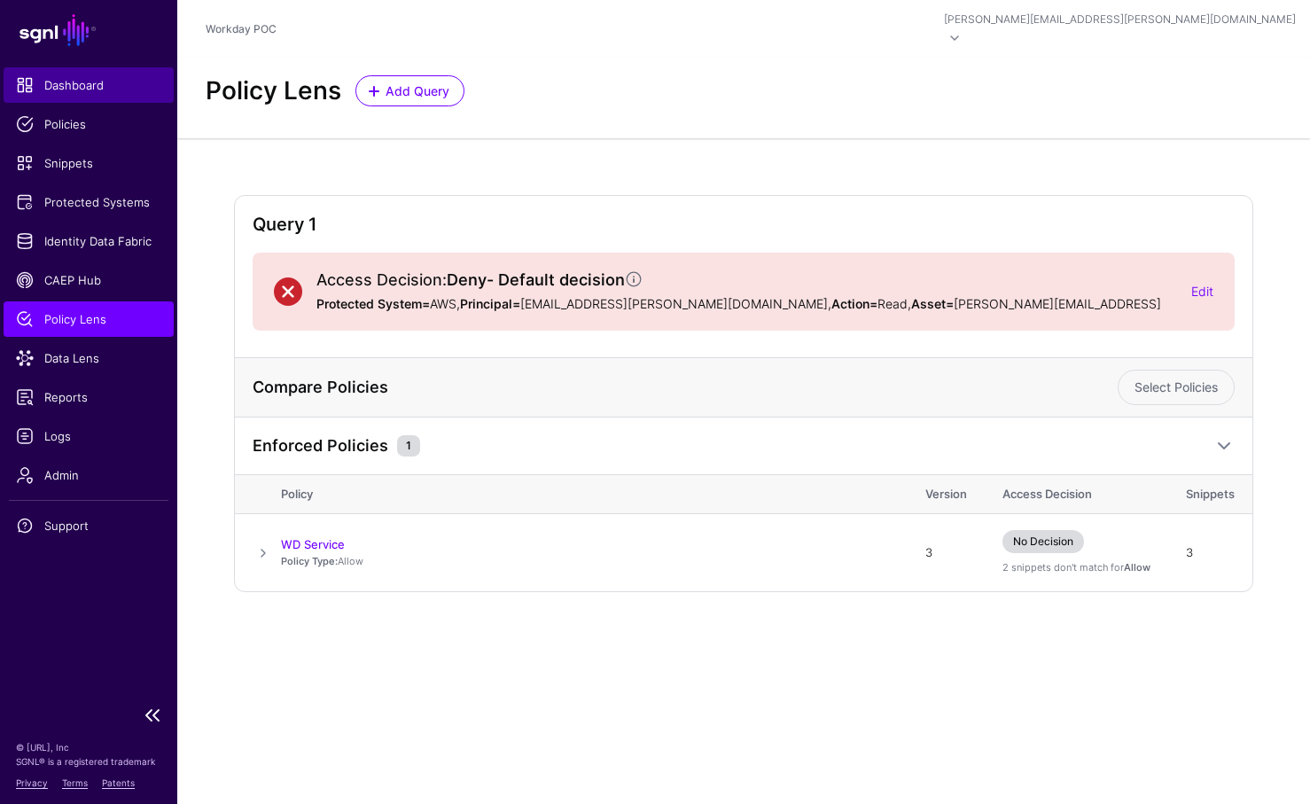
click at [61, 98] on link "Dashboard" at bounding box center [89, 84] width 170 height 35
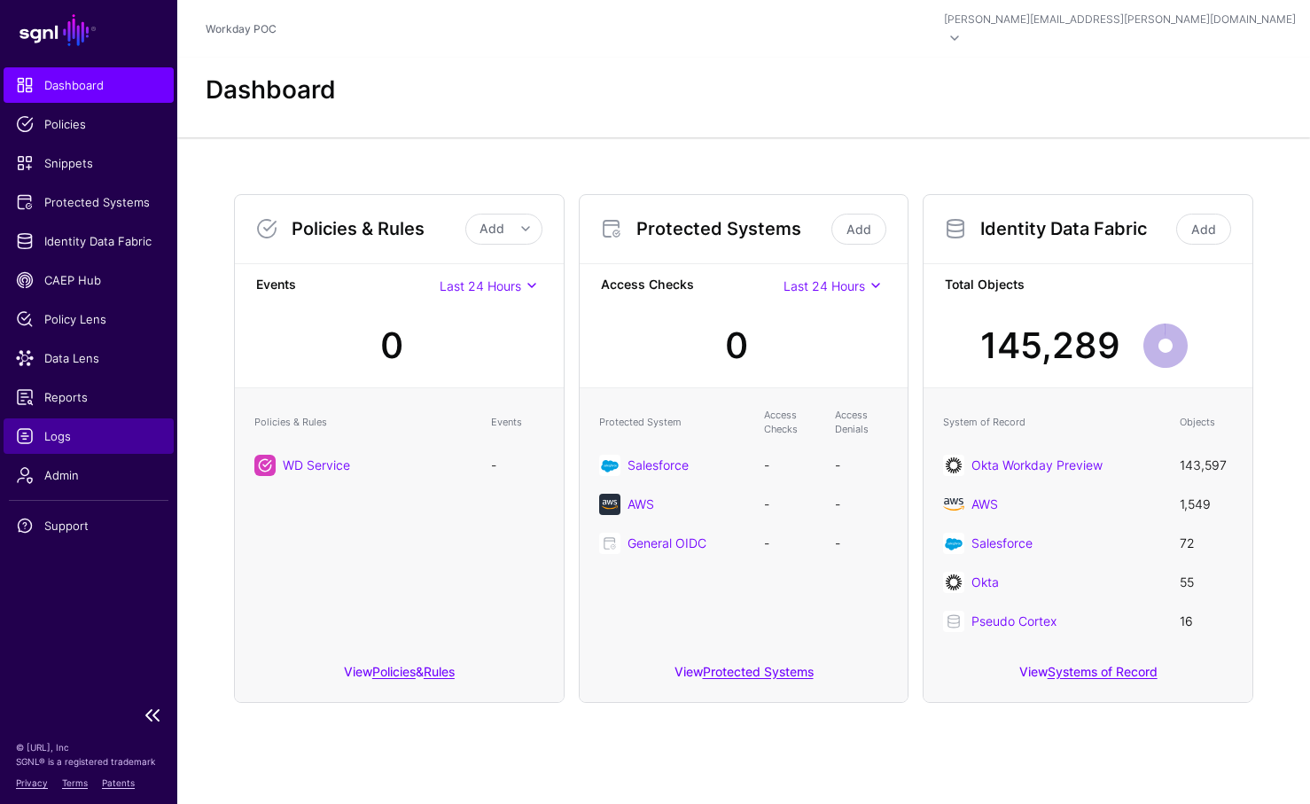
click at [37, 426] on link "Logs" at bounding box center [89, 435] width 170 height 35
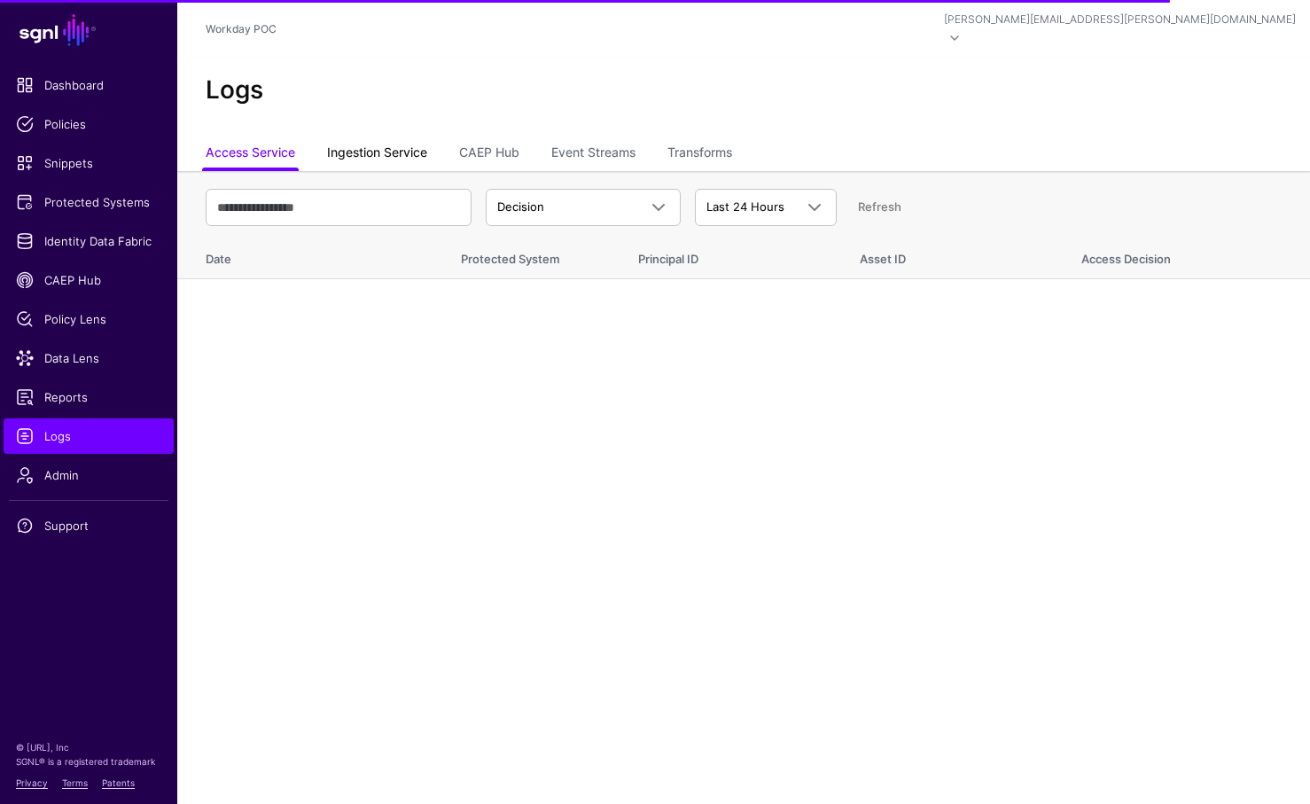
click at [399, 139] on link "Ingestion Service" at bounding box center [377, 154] width 100 height 34
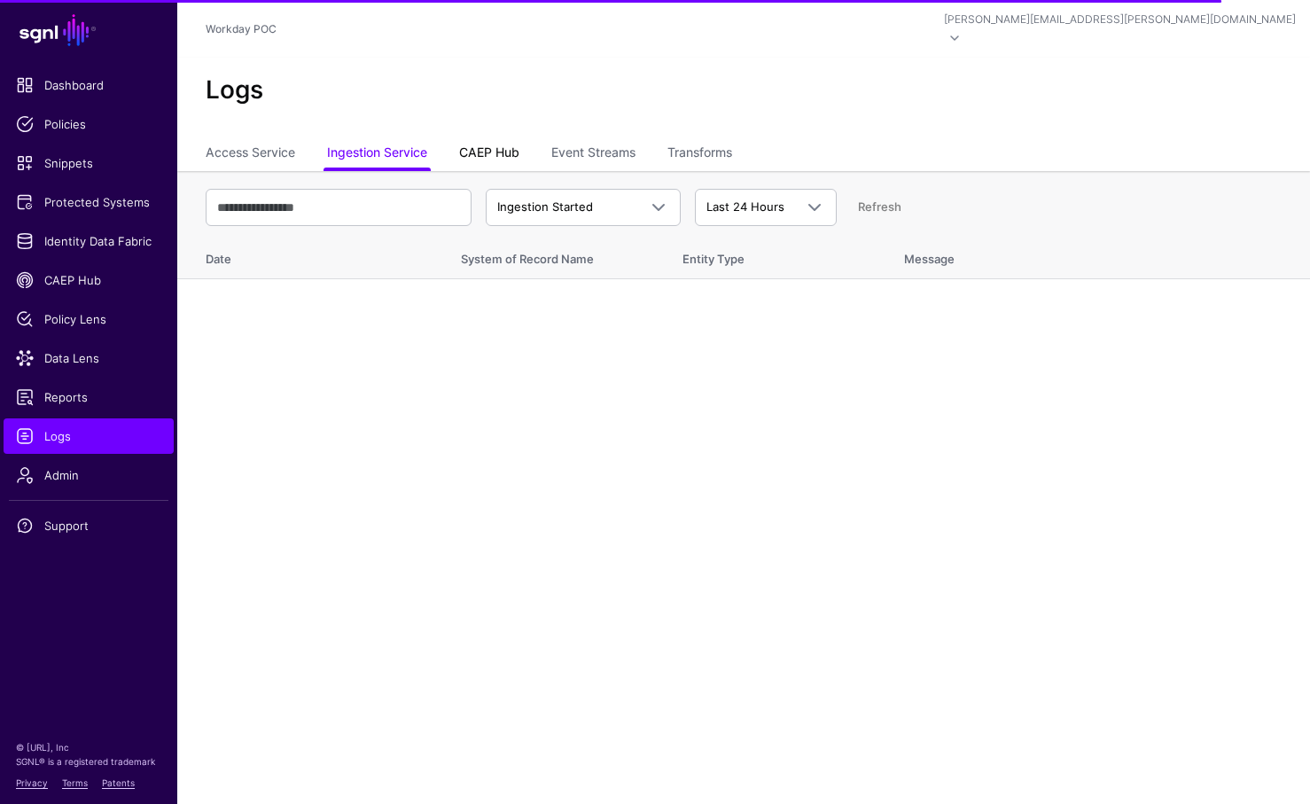
click at [489, 137] on link "CAEP Hub" at bounding box center [489, 154] width 60 height 34
click at [605, 137] on link "Event Streams" at bounding box center [593, 154] width 84 height 34
click at [711, 137] on link "Transforms" at bounding box center [700, 154] width 65 height 34
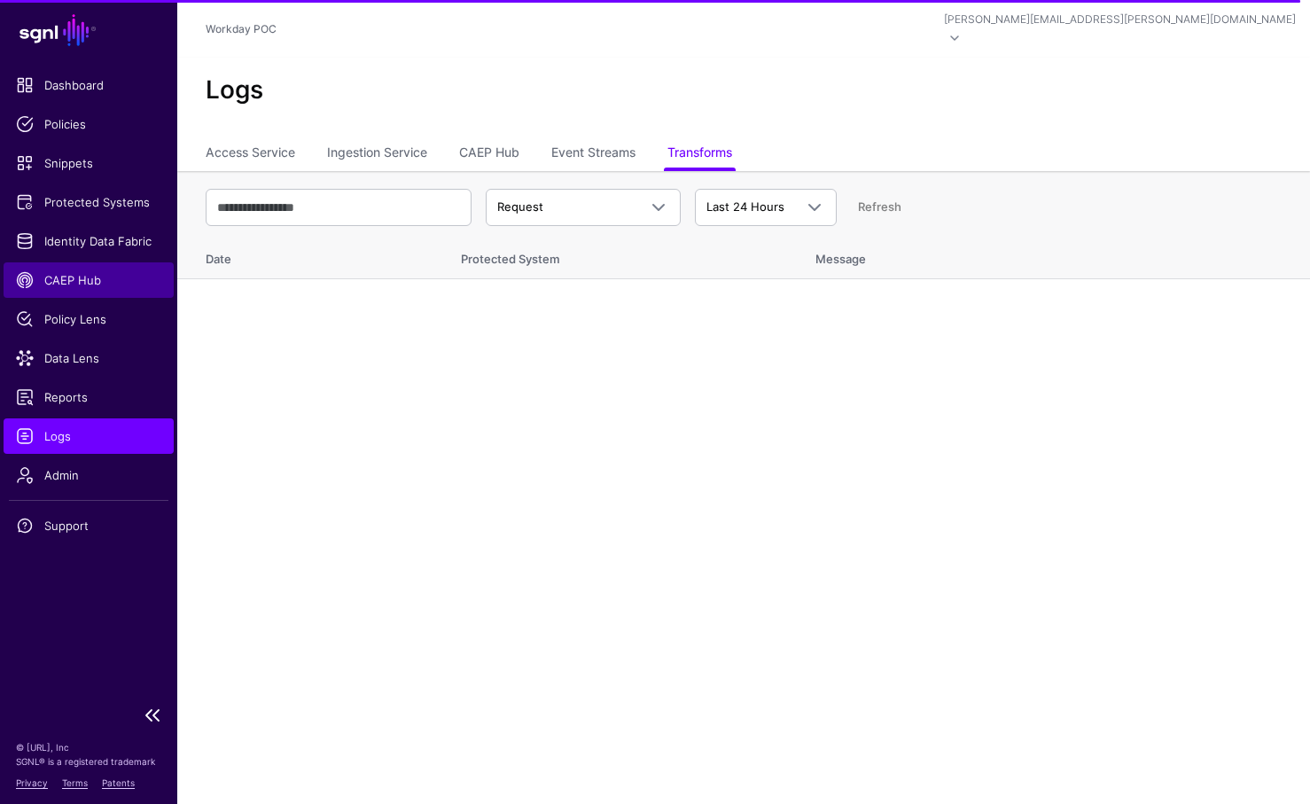
click at [59, 279] on span "CAEP Hub" at bounding box center [88, 280] width 145 height 18
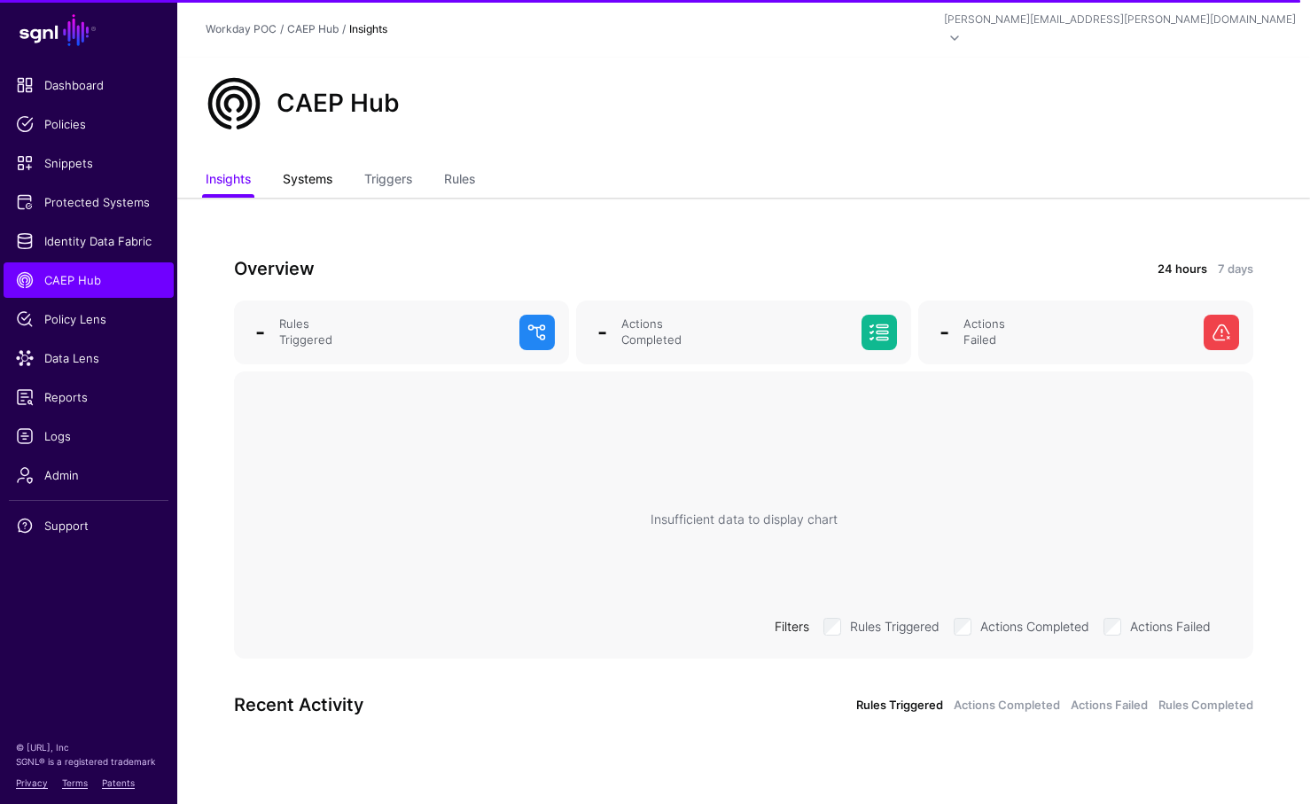
click at [312, 164] on link "Systems" at bounding box center [308, 181] width 50 height 34
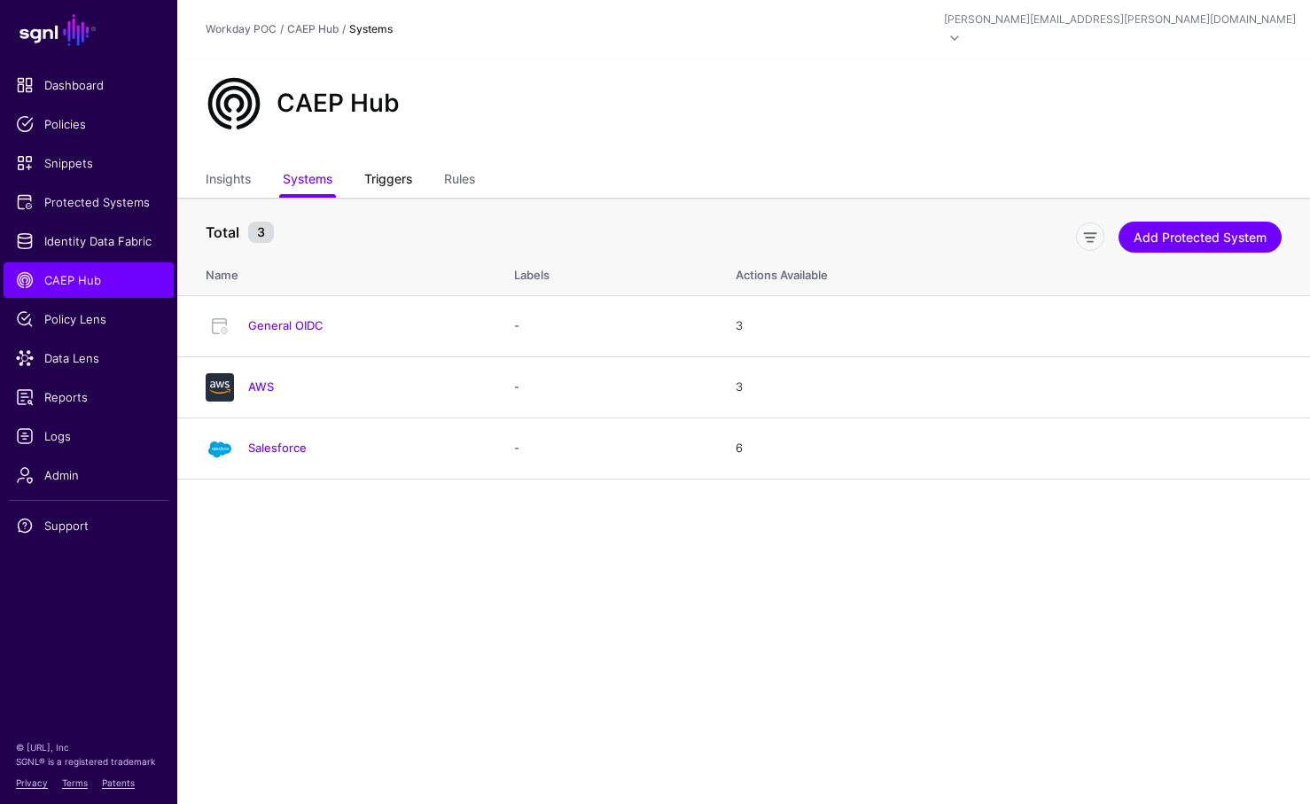
click at [373, 164] on link "Triggers" at bounding box center [388, 181] width 48 height 34
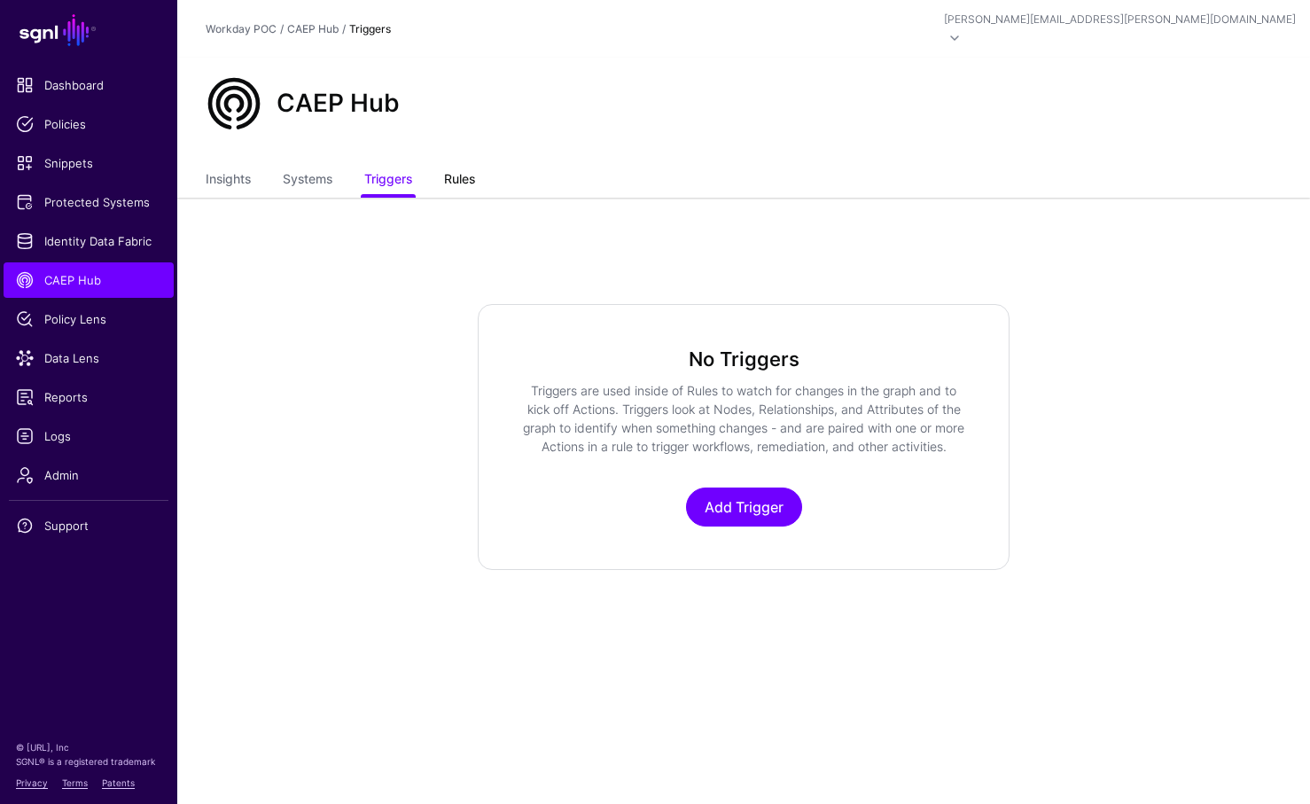
click at [466, 164] on link "Rules" at bounding box center [459, 181] width 31 height 34
click at [219, 164] on link "Insights" at bounding box center [228, 181] width 45 height 34
